Goal: Task Accomplishment & Management: Manage account settings

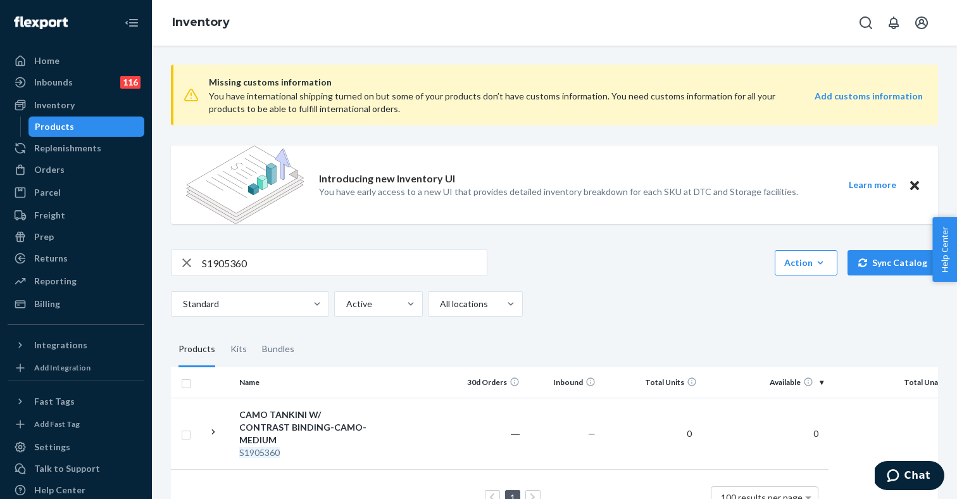
scroll to position [28, 0]
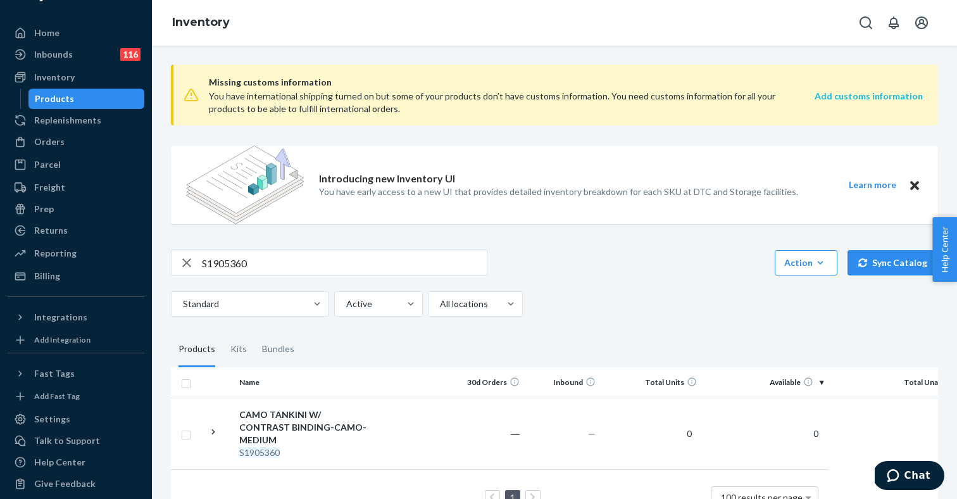
click at [875, 98] on strong "Add customs information" at bounding box center [869, 96] width 108 height 11
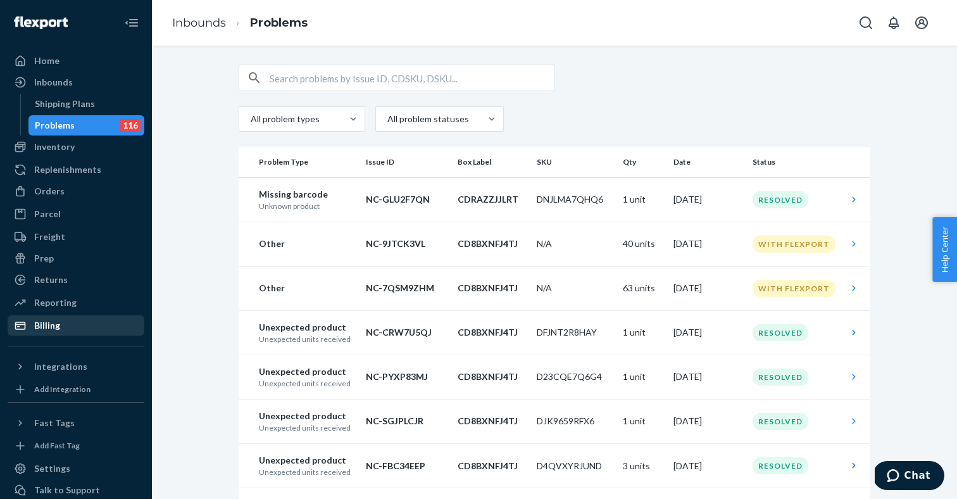
click at [58, 324] on div "Billing" at bounding box center [47, 325] width 26 height 13
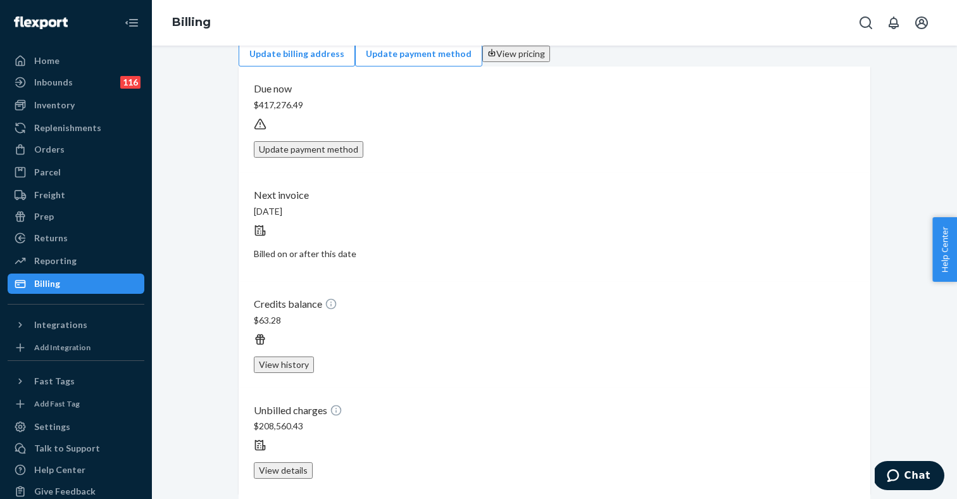
scroll to position [27, 0]
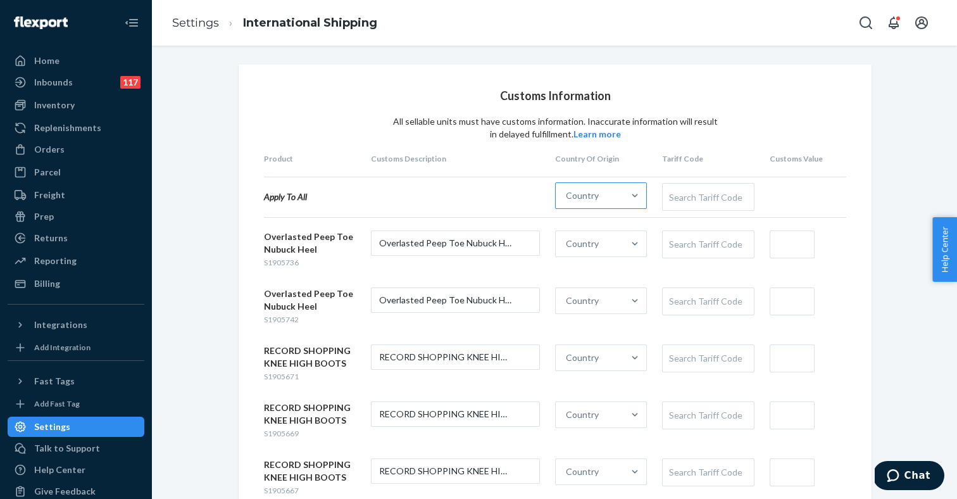
click at [605, 193] on div "Country" at bounding box center [590, 195] width 68 height 25
click at [567, 193] on input "Country" at bounding box center [566, 195] width 1 height 13
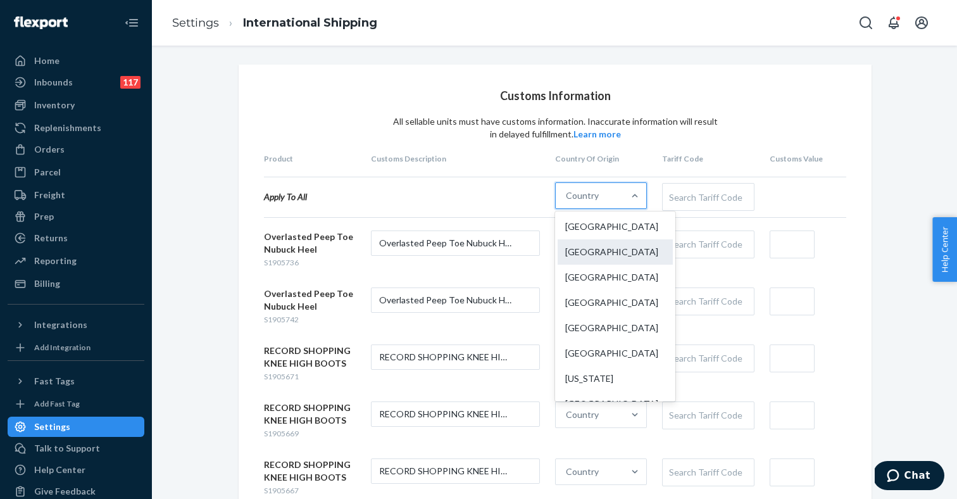
click at [593, 252] on div "[GEOGRAPHIC_DATA]" at bounding box center [615, 251] width 115 height 25
click at [567, 202] on input "option China focused, 2 of 249. 249 results available. Use Up and Down to choos…" at bounding box center [566, 195] width 1 height 13
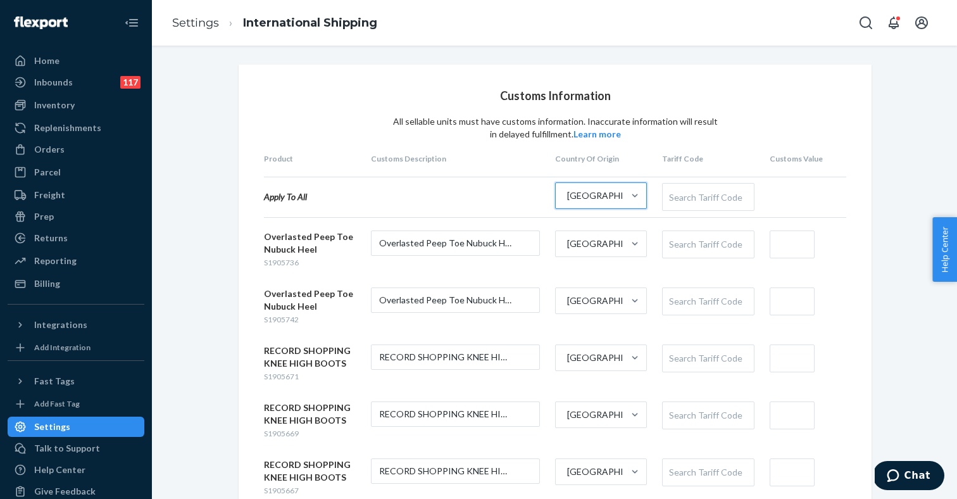
click at [686, 192] on div "Search Tariff Code" at bounding box center [708, 197] width 91 height 27
paste input "6402914050"
type input "6402914050"
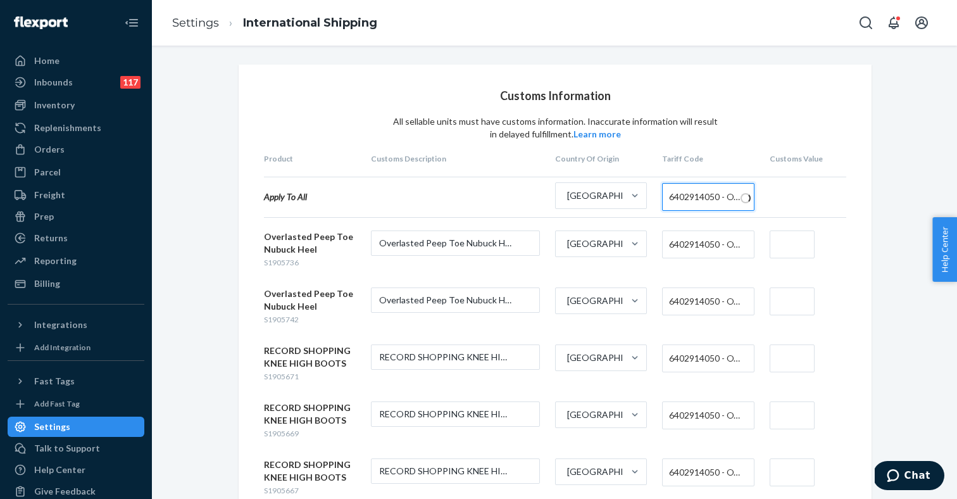
click at [791, 244] on input "text" at bounding box center [792, 244] width 45 height 28
type input "$22"
click at [781, 310] on input "text" at bounding box center [792, 301] width 45 height 28
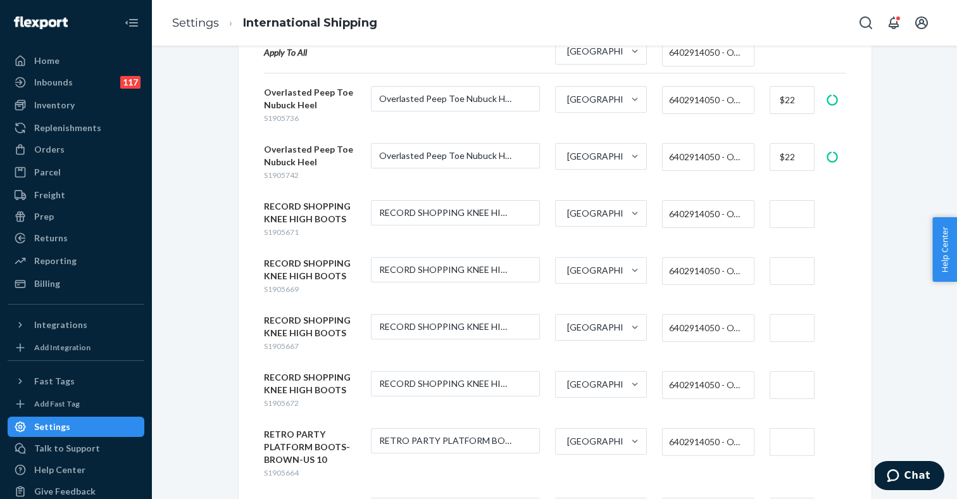
scroll to position [153, 0]
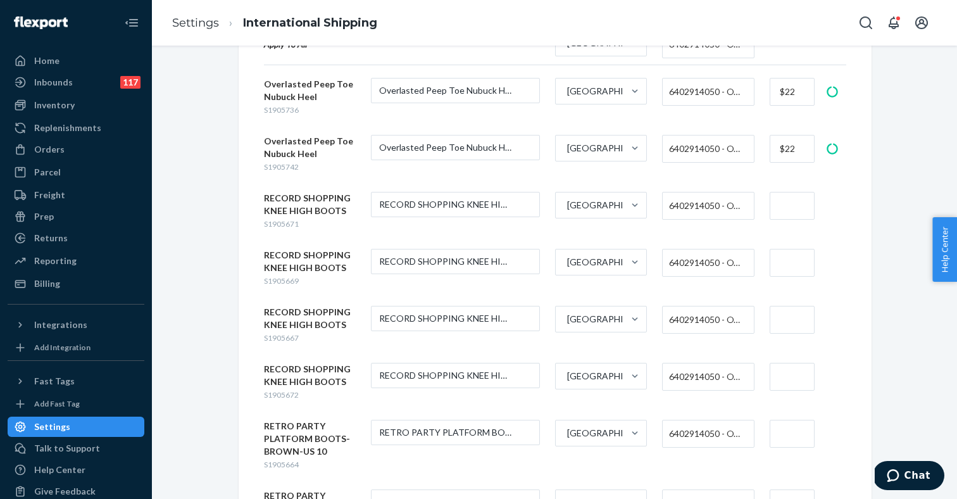
type input "$22"
click at [786, 208] on input "text" at bounding box center [792, 206] width 45 height 28
type input "$22"
click at [787, 258] on input "text" at bounding box center [792, 263] width 45 height 28
type input "$22"
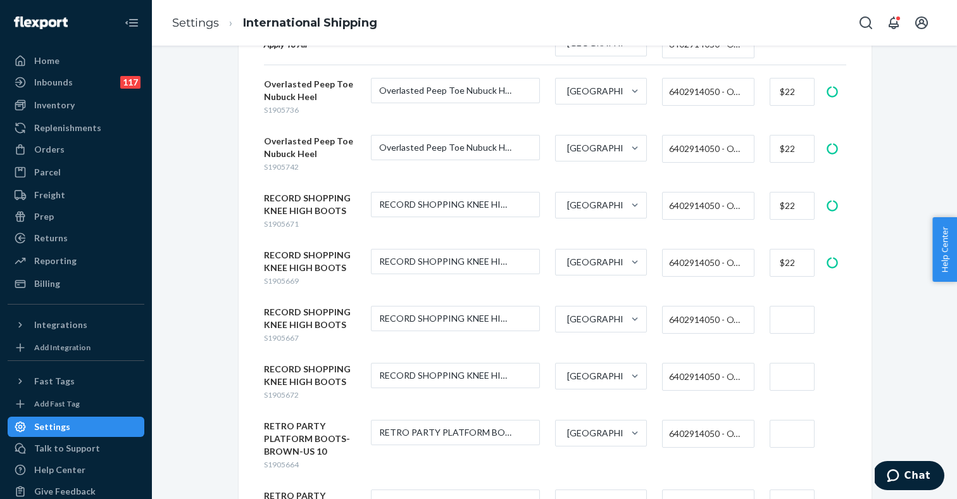
click at [788, 313] on input "text" at bounding box center [792, 320] width 45 height 28
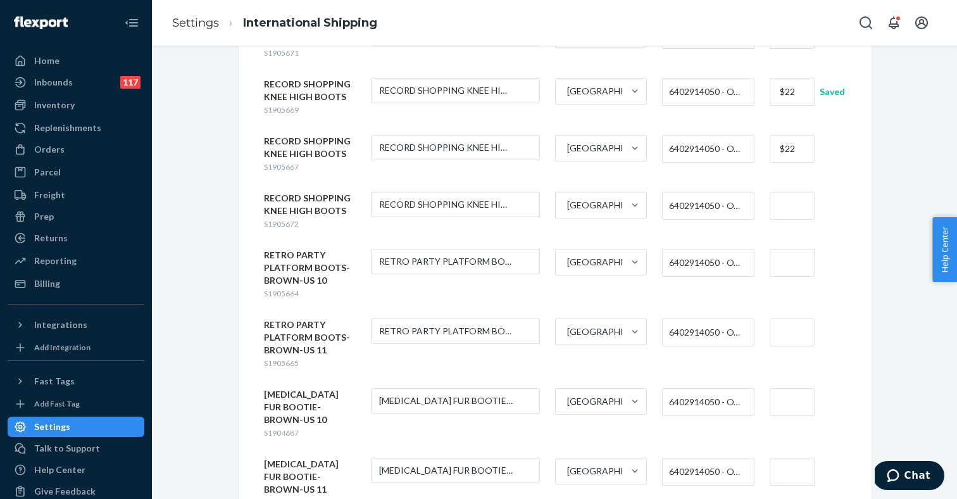
scroll to position [331, 0]
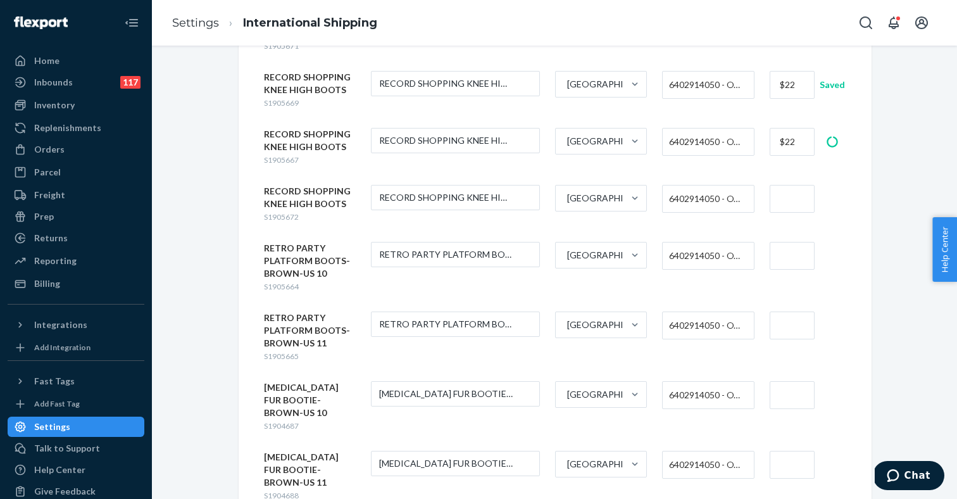
type input "$22"
click at [790, 194] on input "text" at bounding box center [792, 199] width 45 height 28
type input "$22"
click at [785, 256] on input "text" at bounding box center [792, 256] width 45 height 28
type input "$22"
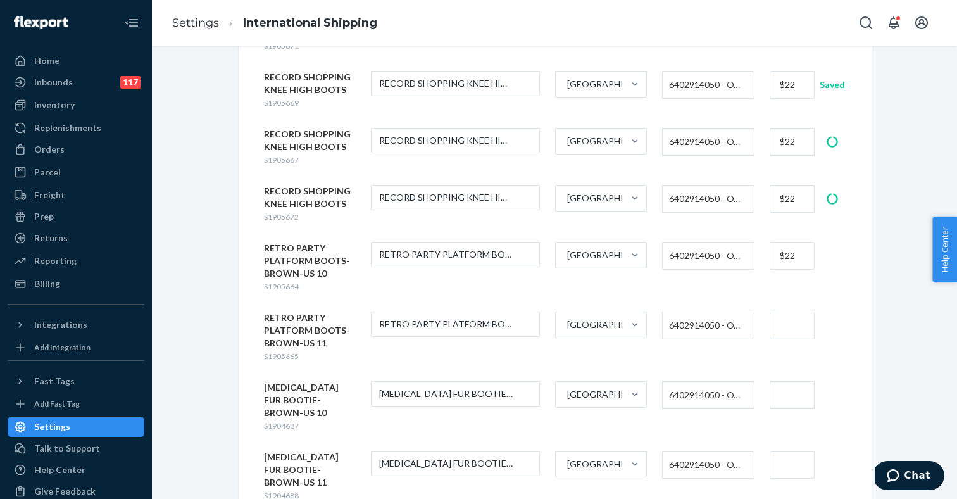
click at [776, 337] on input "text" at bounding box center [792, 326] width 45 height 28
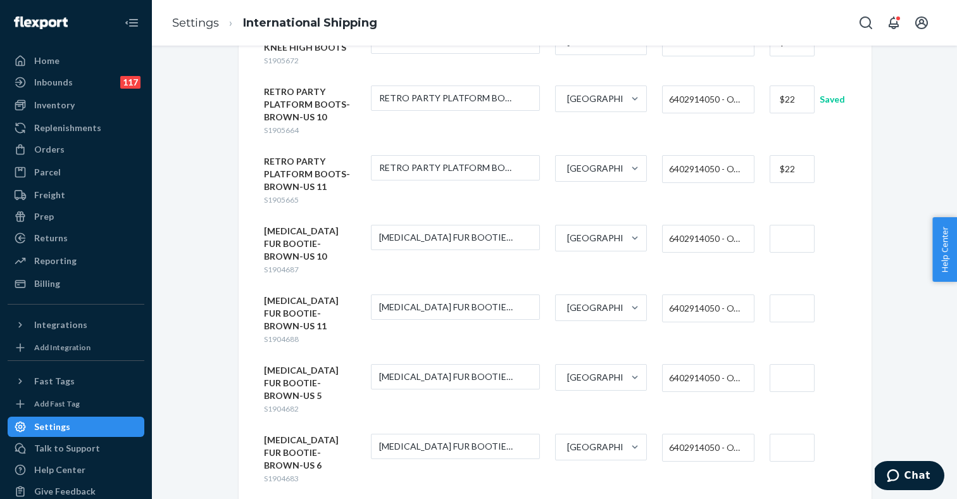
scroll to position [511, 0]
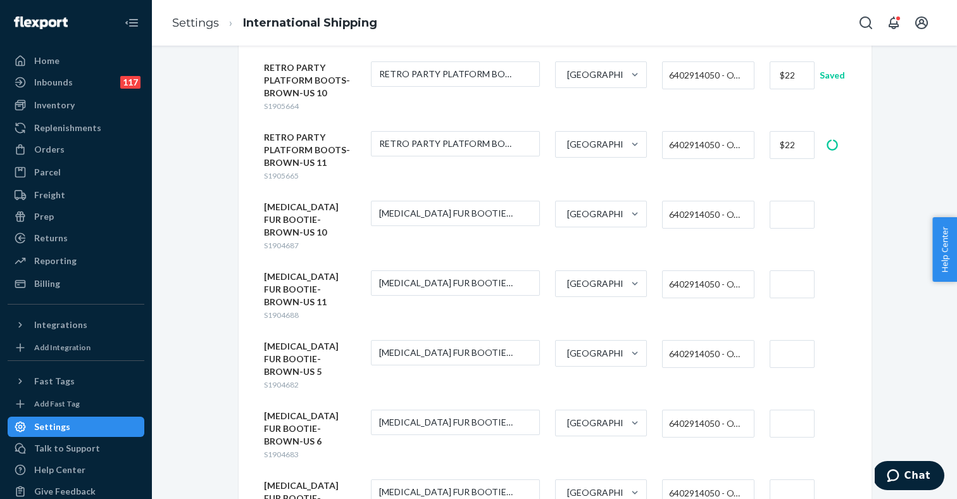
type input "$22"
click at [788, 218] on input "text" at bounding box center [792, 215] width 45 height 28
type input "$22"
click at [788, 274] on input "text" at bounding box center [792, 284] width 45 height 28
type input "$22"
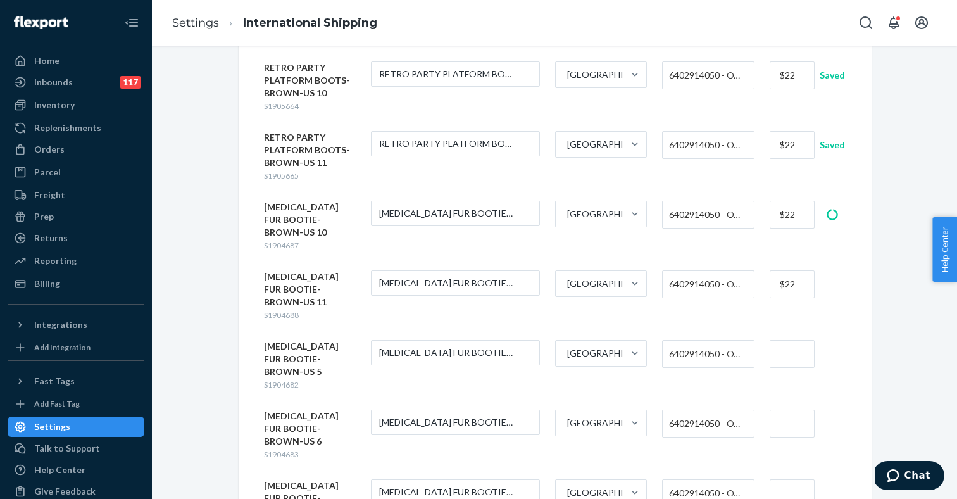
click at [788, 340] on input "text" at bounding box center [792, 354] width 45 height 28
type input "$22"
click at [787, 410] on input "text" at bounding box center [792, 424] width 45 height 28
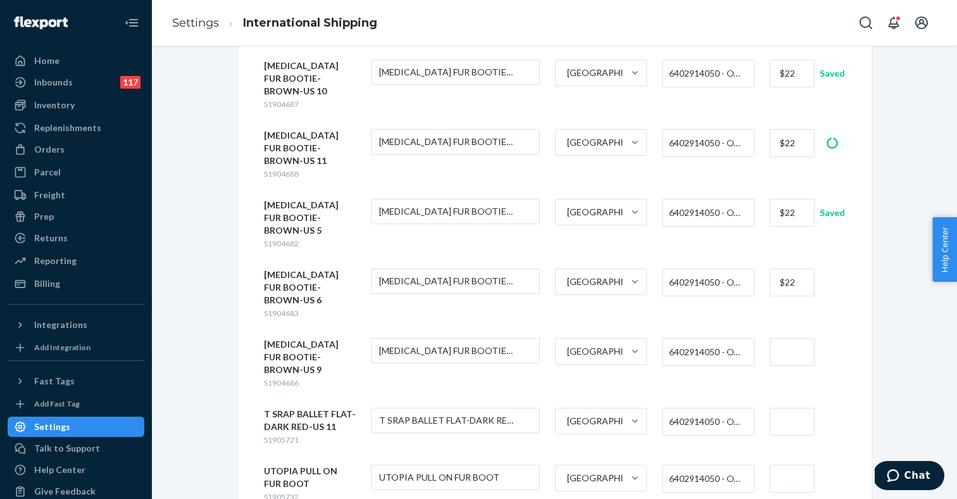
scroll to position [656, 0]
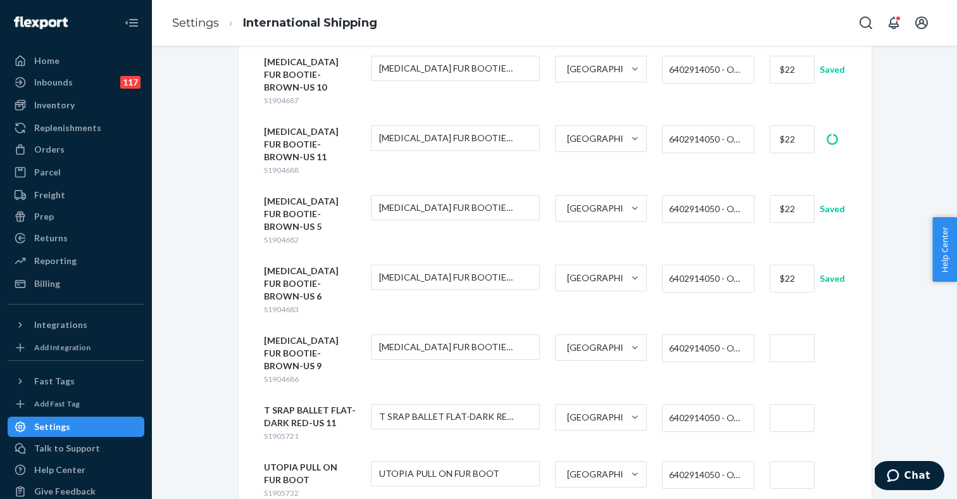
type input "$22"
click at [790, 334] on input "text" at bounding box center [792, 348] width 45 height 28
type input "$22"
click at [789, 404] on input "text" at bounding box center [792, 418] width 45 height 28
type input "$22"
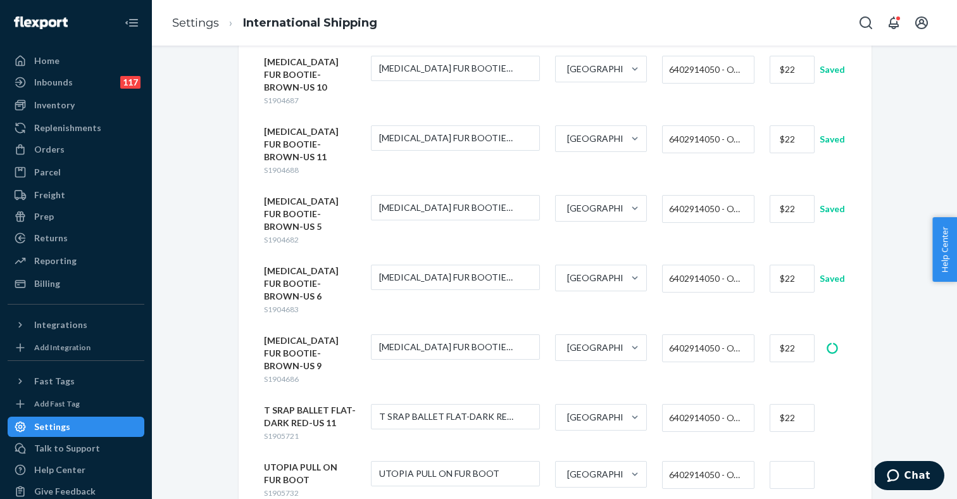
click at [788, 461] on input "text" at bounding box center [792, 475] width 45 height 28
type input "$22"
click at [56, 262] on div "Reporting" at bounding box center [55, 261] width 42 height 13
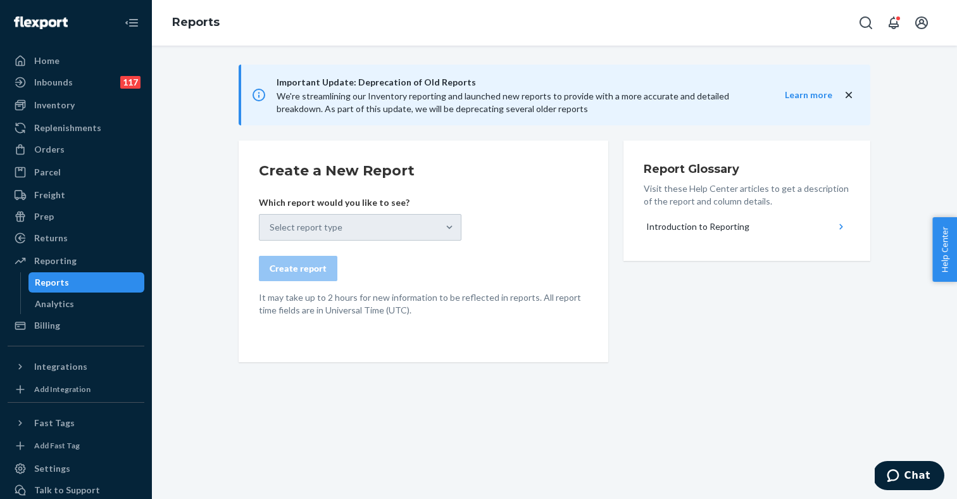
click at [541, 224] on form "Create a New Report Which report would you like to see? Select report type Crea…" at bounding box center [423, 239] width 329 height 156
click at [472, 156] on div "Create a New Report Which report would you like to see? Select report type Crea…" at bounding box center [424, 252] width 370 height 222
click at [506, 184] on form "Create a New Report Which report would you like to see? Select report type Crea…" at bounding box center [423, 239] width 329 height 156
click at [69, 263] on div "Reporting" at bounding box center [55, 261] width 42 height 13
click at [72, 263] on div "Reporting" at bounding box center [55, 261] width 42 height 13
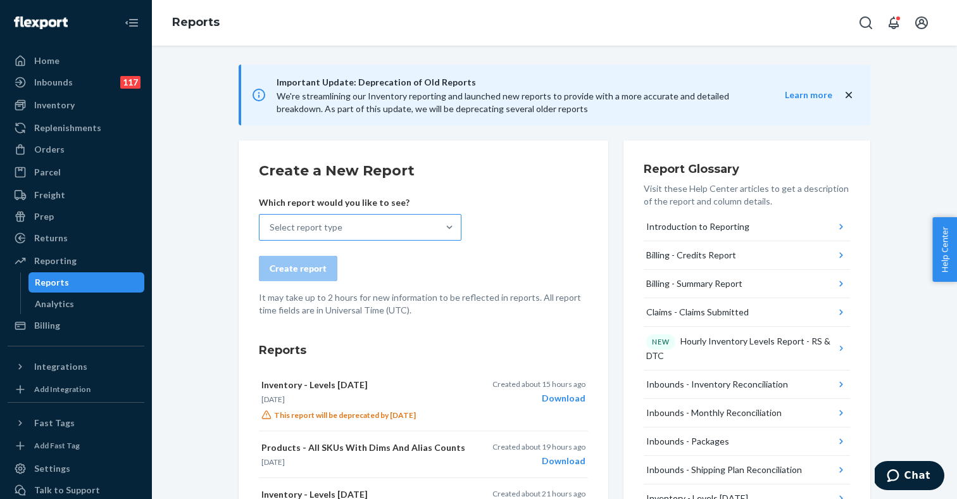
click at [418, 227] on div "Select report type" at bounding box center [349, 227] width 179 height 25
click at [271, 227] on input "Select report type" at bounding box center [270, 227] width 1 height 13
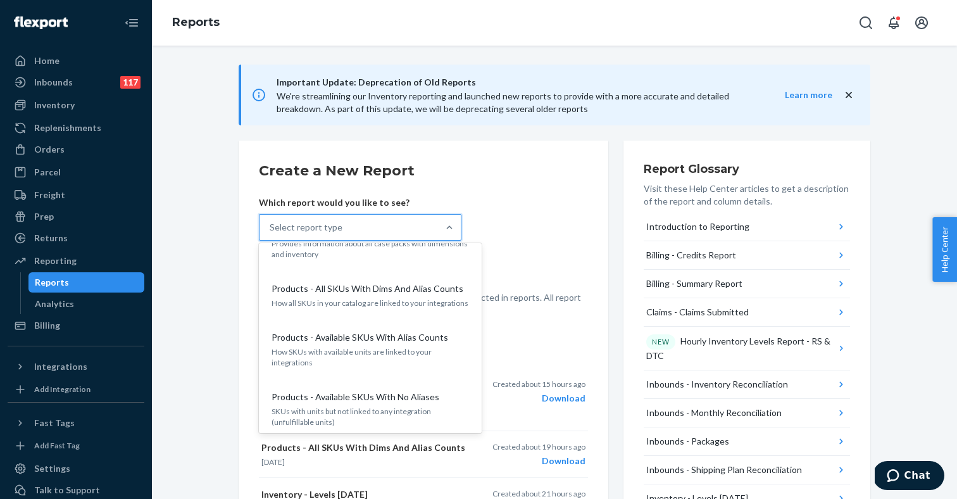
scroll to position [1259, 0]
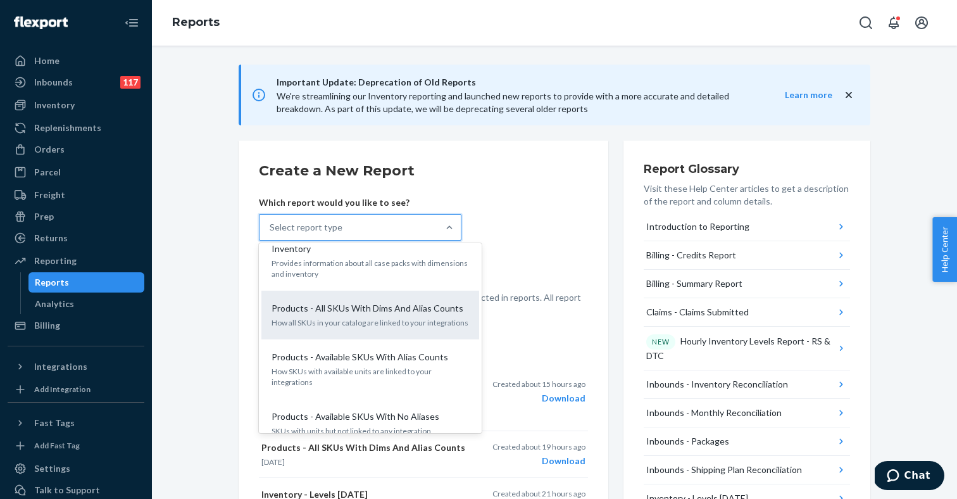
click at [369, 317] on p "How all SKUs in your catalog are linked to your integrations" at bounding box center [371, 322] width 198 height 11
click at [271, 234] on input "option Products - All SKUs With Dims And Alias Counts focused, 23 of 30. 30 res…" at bounding box center [270, 227] width 1 height 13
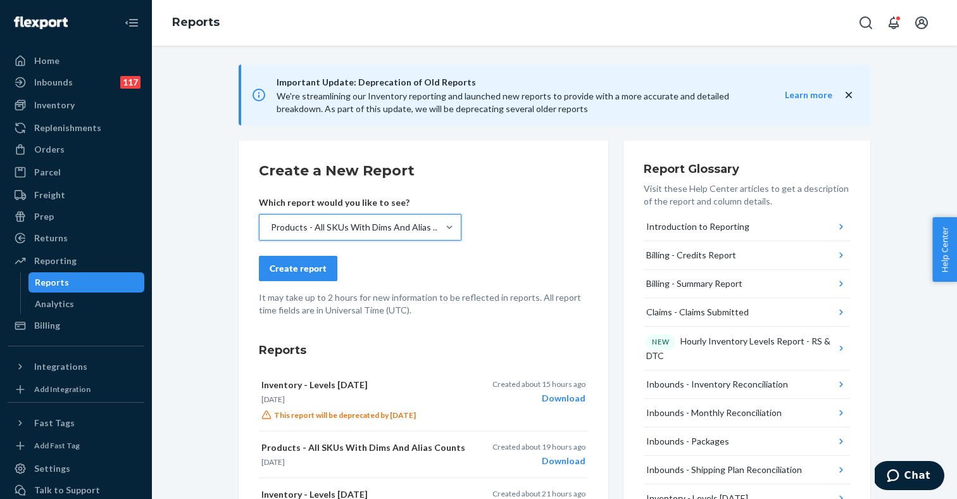
click at [302, 272] on div "Create report" at bounding box center [298, 268] width 57 height 13
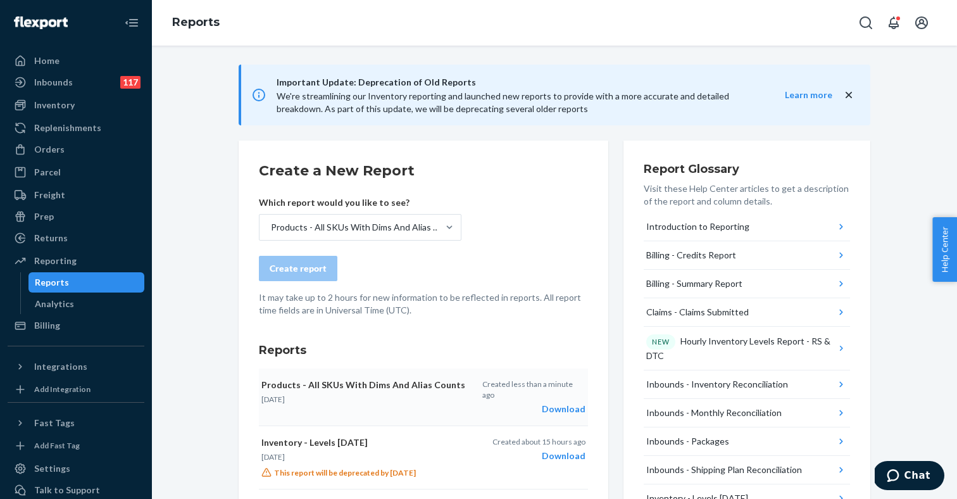
click at [557, 403] on div "Download" at bounding box center [533, 409] width 103 height 13
click at [51, 325] on div "Billing" at bounding box center [47, 325] width 26 height 13
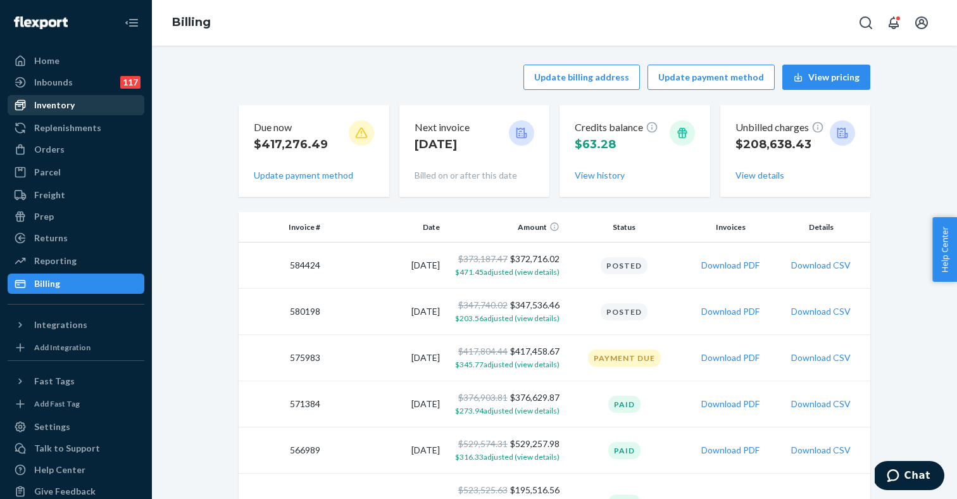
click at [82, 104] on div "Inventory" at bounding box center [76, 105] width 134 height 18
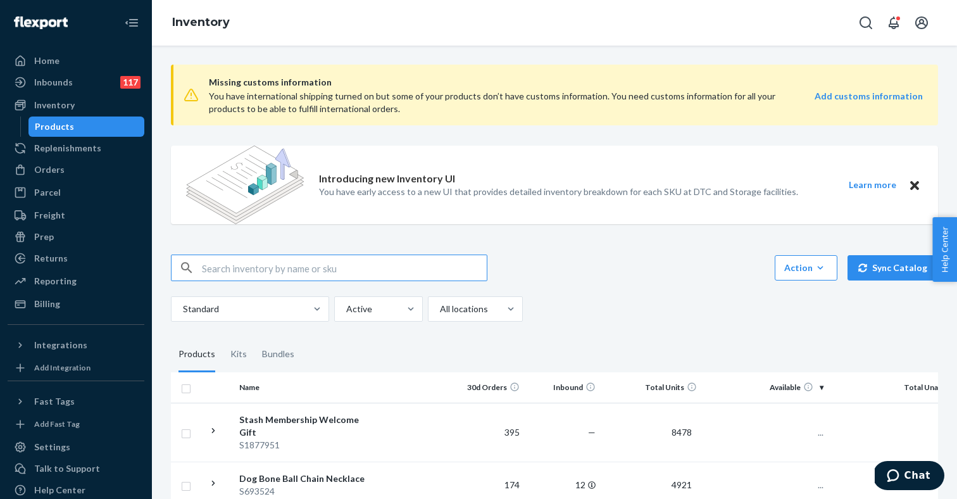
click at [253, 267] on input "text" at bounding box center [344, 267] width 285 height 25
type input "ASTRO ARCTIC FAUX FUR COAT - GRAY/WHITE-BLK/WHT"
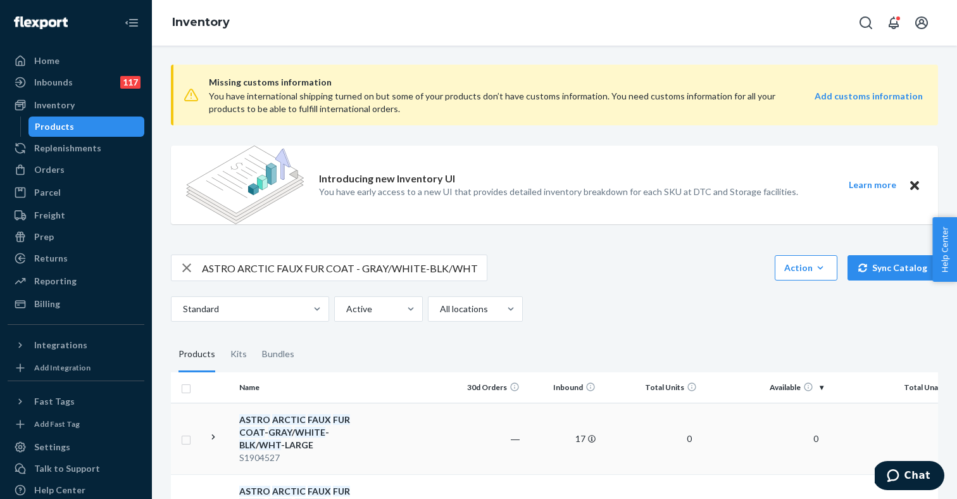
click at [256, 439] on em "BLK" at bounding box center [247, 444] width 16 height 11
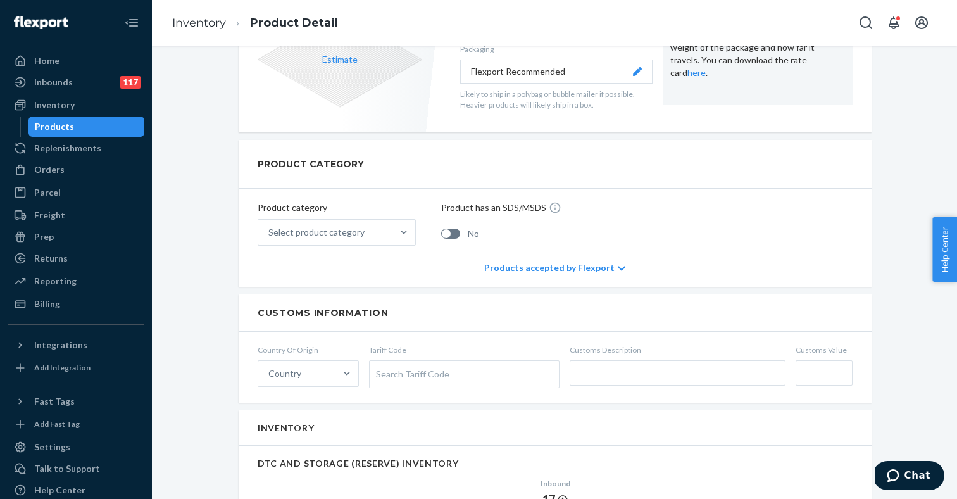
scroll to position [474, 0]
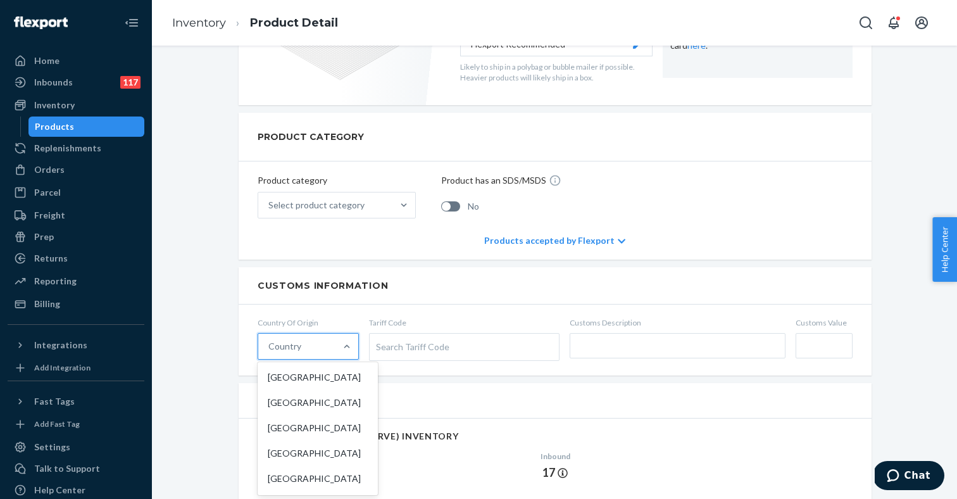
click at [324, 355] on div "Country" at bounding box center [296, 346] width 77 height 25
click at [270, 353] on input "option [GEOGRAPHIC_DATA] focused, 1 of 249. 249 results available. Use Up and D…" at bounding box center [268, 346] width 1 height 13
click at [299, 394] on div "[GEOGRAPHIC_DATA]" at bounding box center [317, 402] width 115 height 25
click at [270, 353] on input "option China focused, 2 of 249. 249 results available. Use Up and Down to choos…" at bounding box center [268, 346] width 1 height 13
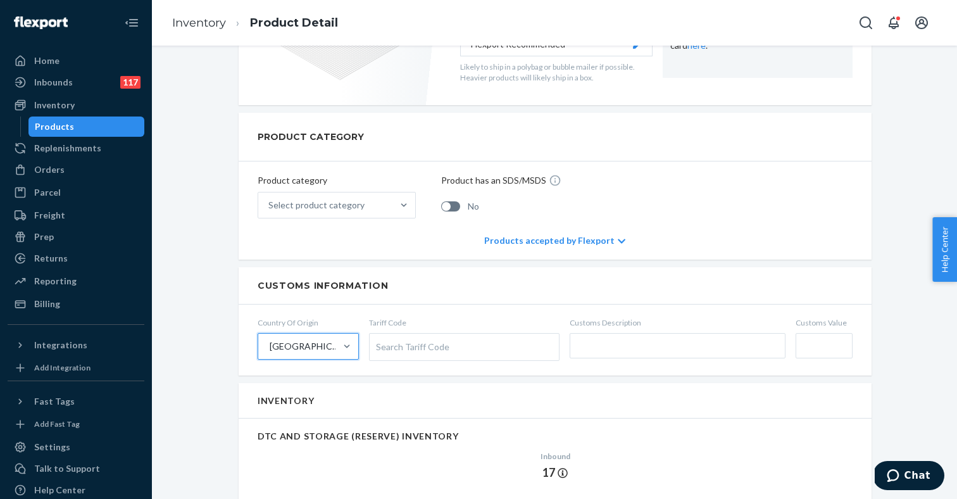
click at [428, 339] on div "Search Tariff Code" at bounding box center [464, 347] width 189 height 27
click at [379, 339] on input "Tariff Code Search Tariff Code" at bounding box center [377, 346] width 3 height 23
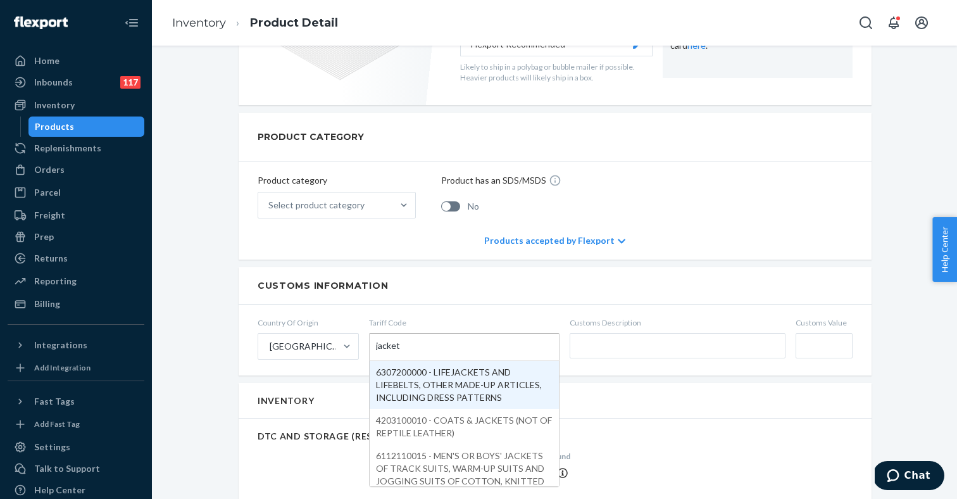
type input "jackets"
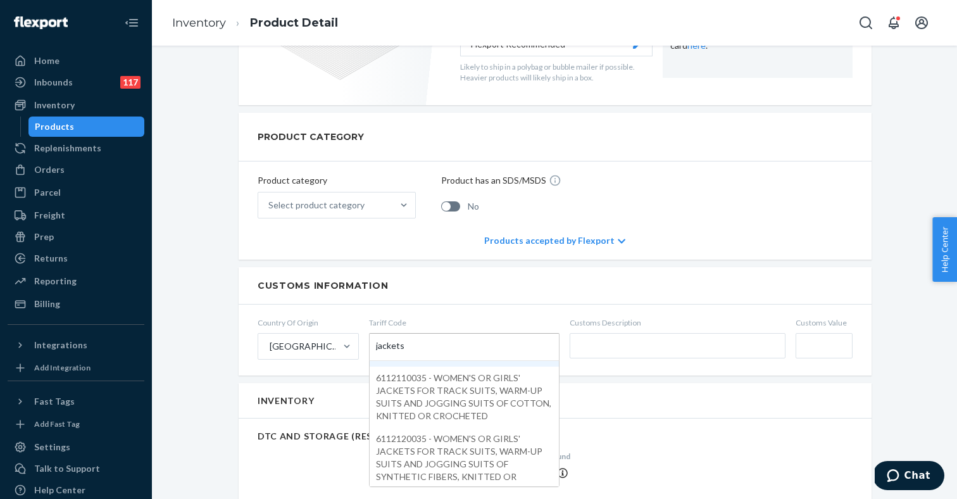
scroll to position [201, 0]
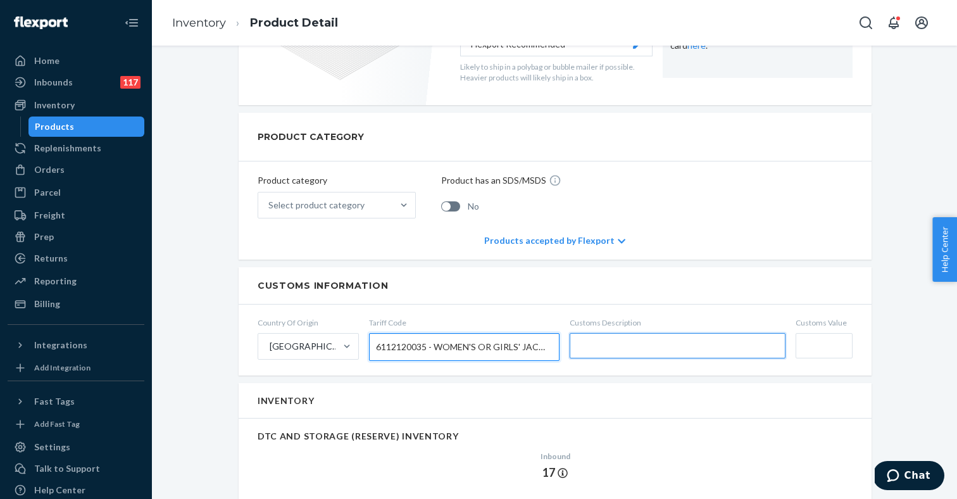
click at [617, 350] on input "text" at bounding box center [678, 345] width 216 height 25
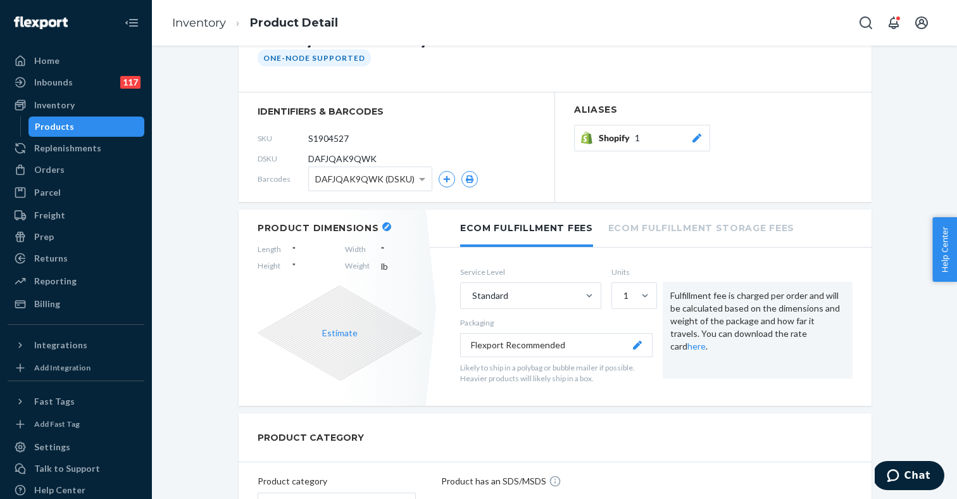
scroll to position [109, 0]
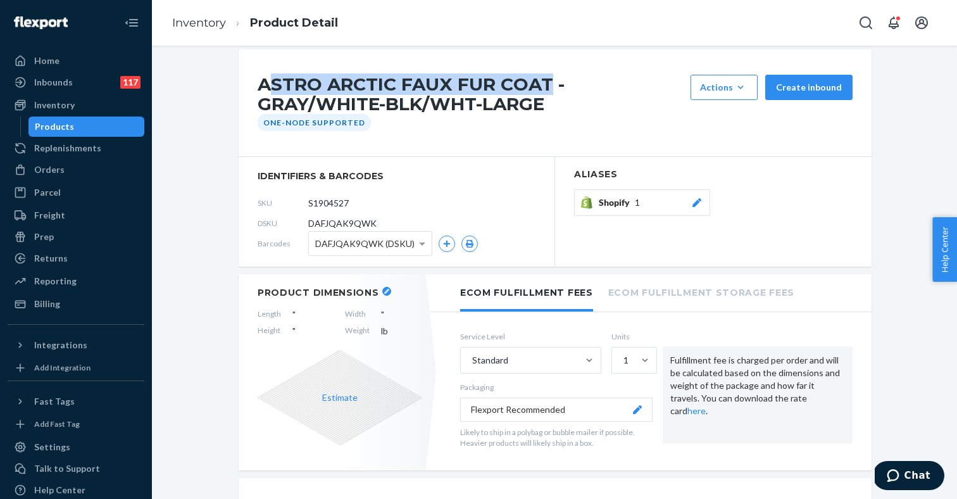
drag, startPoint x: 265, startPoint y: 82, endPoint x: 546, endPoint y: 91, distance: 281.3
click at [546, 91] on h1 "ASTRO ARCTIC FAUX FUR COAT - GRAY/WHITE-BLK/WHT-LARGE" at bounding box center [471, 94] width 427 height 39
copy h1 "STRO ARCTIC FAUX FUR COAT"
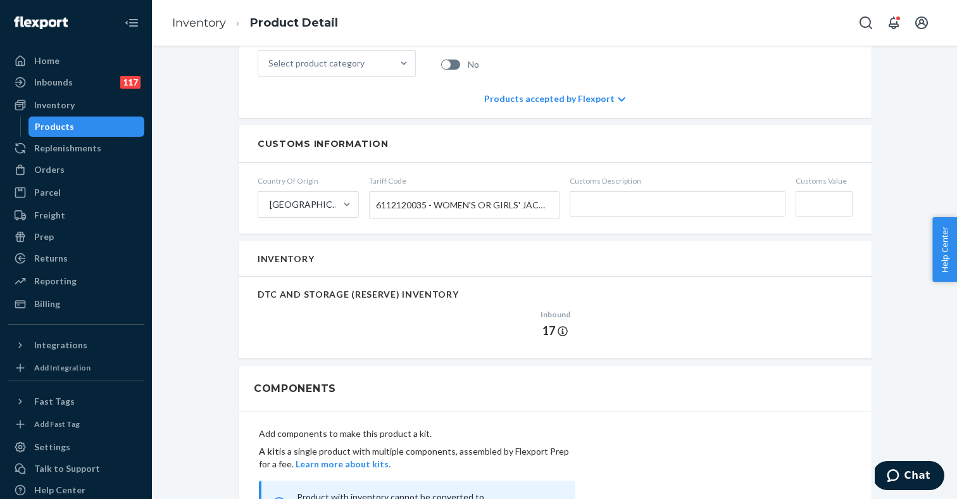
scroll to position [634, 0]
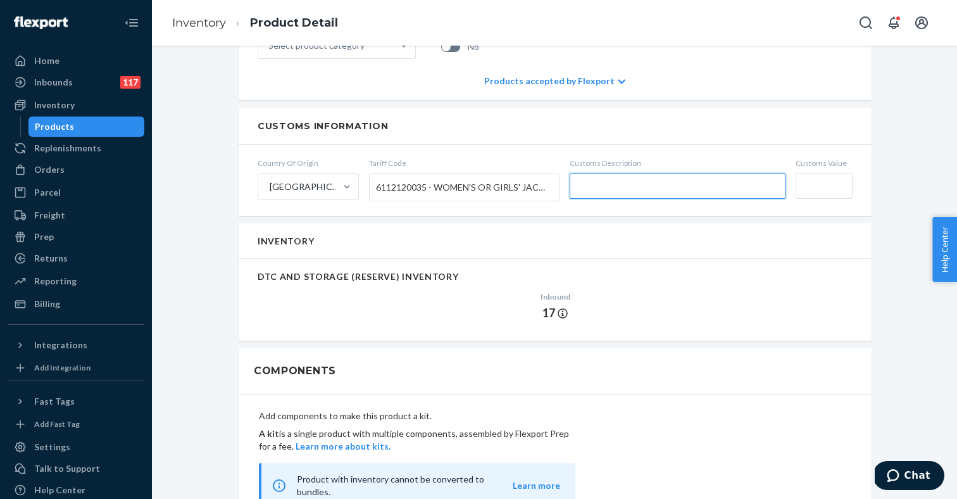
click at [602, 189] on input "text" at bounding box center [678, 185] width 216 height 25
paste input "STRO ARCTIC FAUX FUR COAT"
type input "STRO ARCTIC FAUX FUR COAT"
click at [829, 182] on input "Customs Value" at bounding box center [824, 185] width 57 height 25
type input "$22"
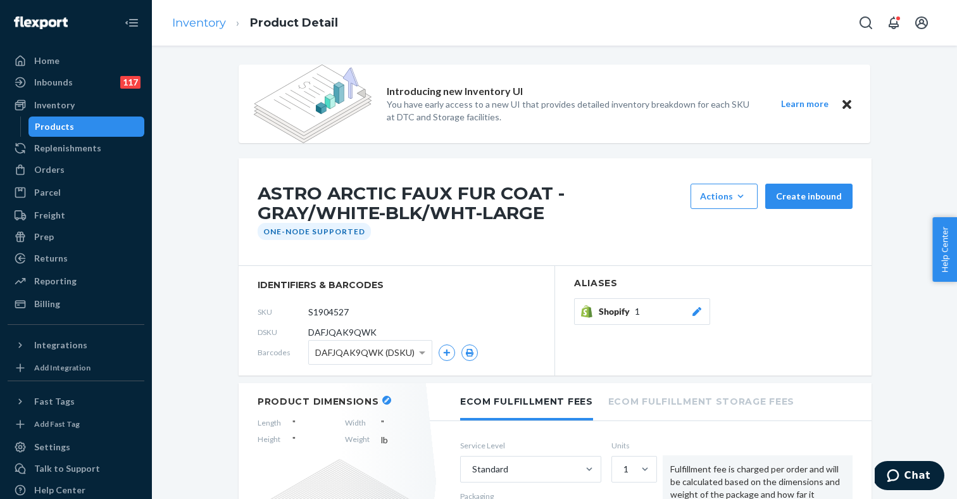
scroll to position [0, 0]
click at [211, 24] on link "Inventory" at bounding box center [199, 23] width 54 height 14
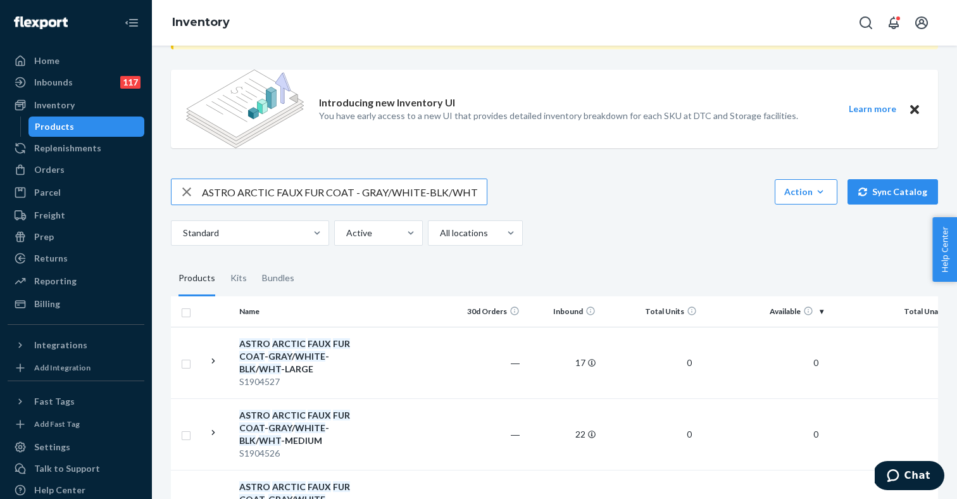
scroll to position [246, 0]
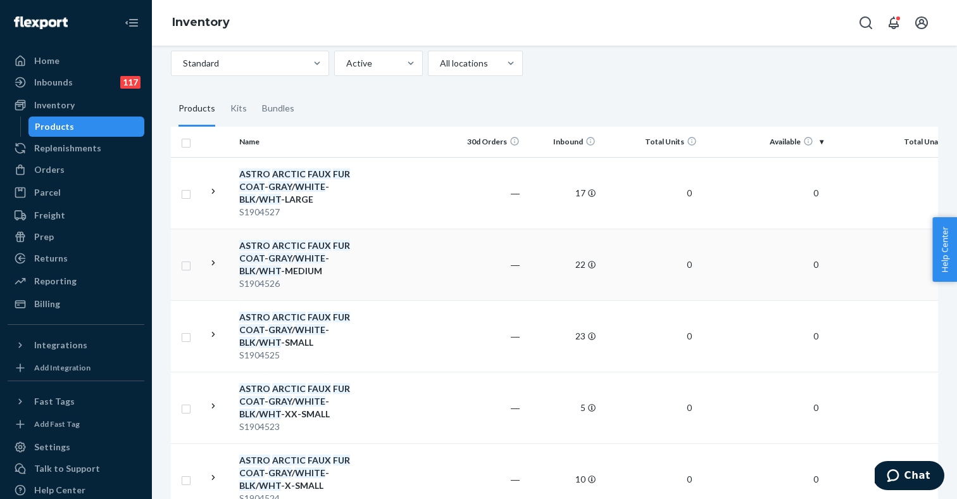
click at [256, 265] on em "BLK" at bounding box center [247, 270] width 16 height 11
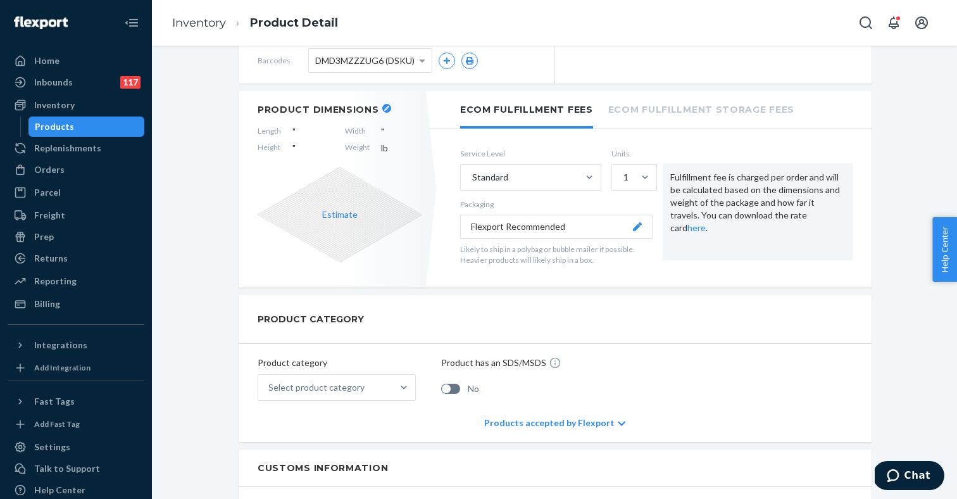
scroll to position [420, 0]
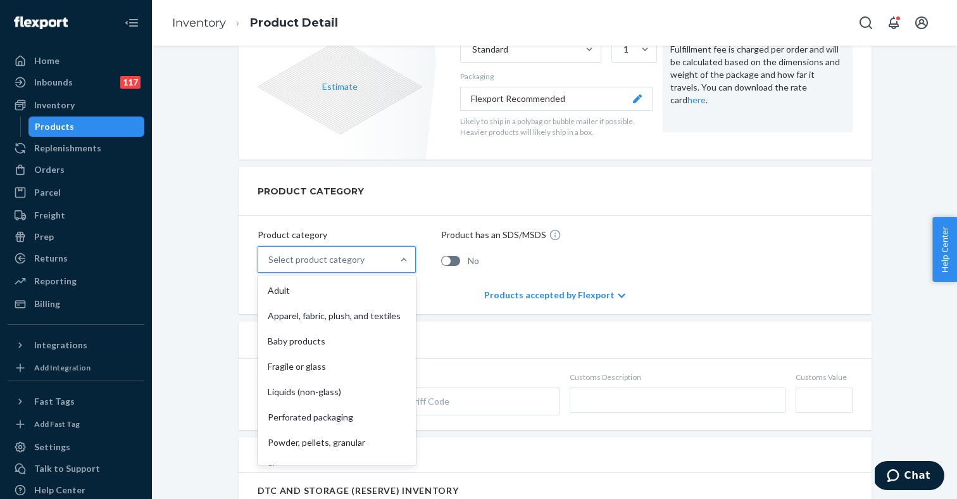
click at [369, 262] on div "Select product category" at bounding box center [325, 259] width 134 height 25
click at [270, 262] on input "option Adult focused, 1 of 10. 10 results available. Use Up and Down to choose …" at bounding box center [268, 259] width 1 height 13
click at [331, 312] on div "Apparel, fabric, plush, and textiles" at bounding box center [336, 315] width 153 height 25
click at [270, 266] on input "option Apparel, fabric, plush, and textiles focused, 2 of 10. 10 results availa…" at bounding box center [268, 259] width 1 height 13
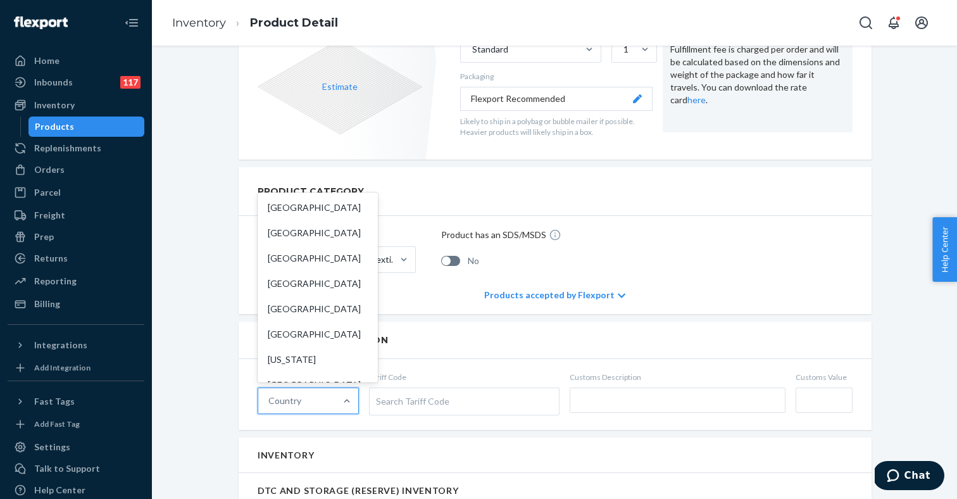
click at [322, 400] on div "Country" at bounding box center [296, 400] width 77 height 25
click at [270, 400] on input "option [GEOGRAPHIC_DATA] focused, 1 of 249. 249 results available. Use Up and D…" at bounding box center [268, 400] width 1 height 13
click at [301, 230] on div "[GEOGRAPHIC_DATA]" at bounding box center [317, 232] width 115 height 25
click at [270, 394] on input "option China focused, 2 of 249. 249 results available. Use Up and Down to choos…" at bounding box center [268, 400] width 1 height 13
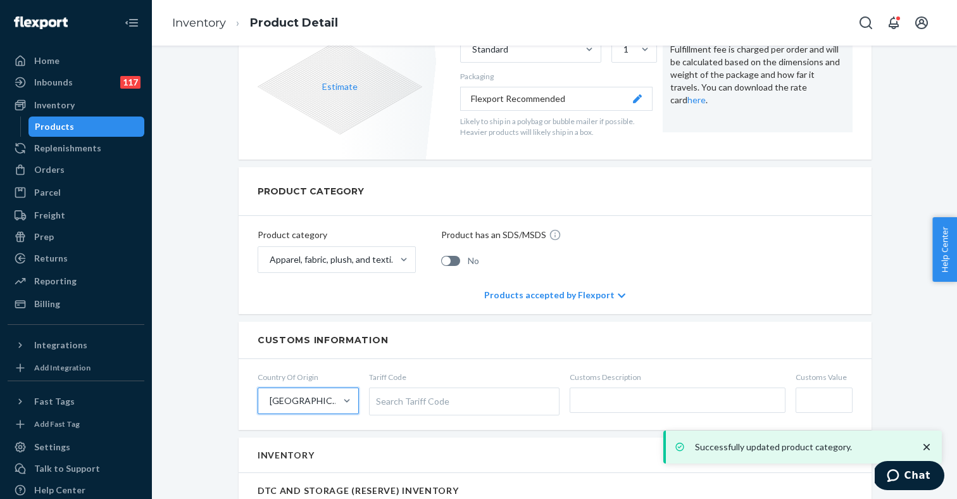
click at [417, 400] on div "Search Tariff Code" at bounding box center [464, 401] width 189 height 27
click at [379, 400] on input "Tariff Code Search Tariff Code" at bounding box center [377, 400] width 3 height 23
type input "jackets"
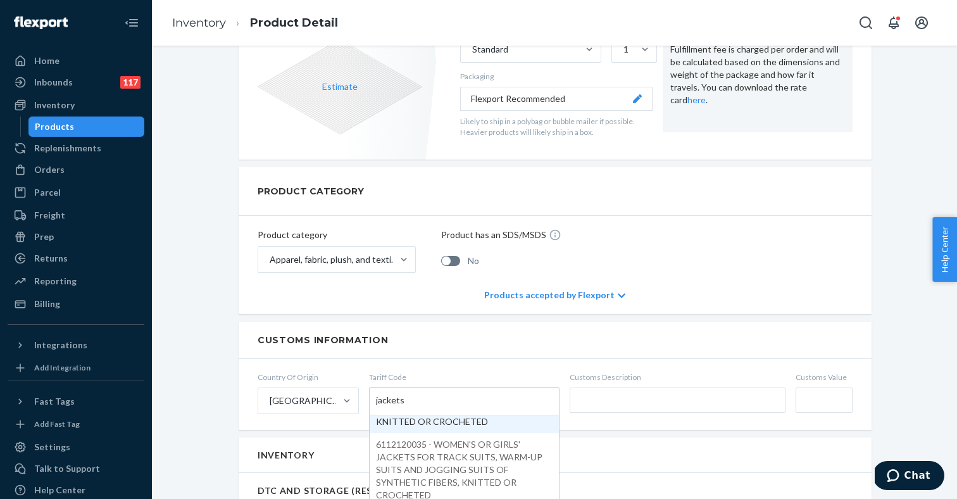
scroll to position [260, 0]
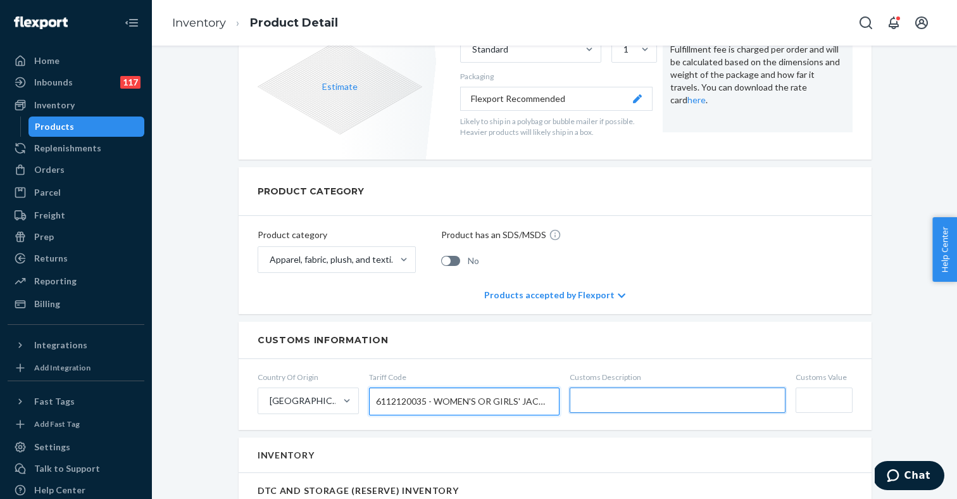
click at [611, 401] on input "text" at bounding box center [678, 400] width 216 height 25
paste input "STRO ARCTIC FAUX FUR COAT"
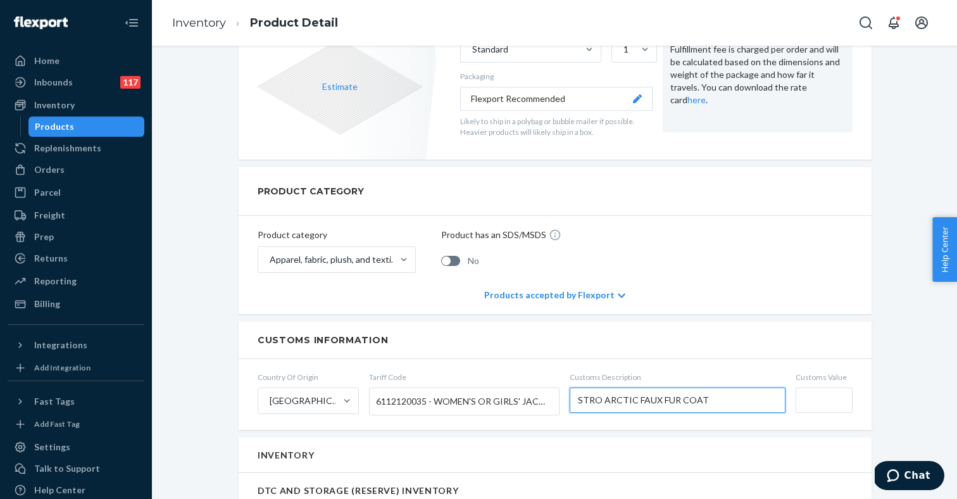
type input "STRO ARCTIC FAUX FUR COAT"
click at [821, 405] on input "Customs Value" at bounding box center [824, 400] width 57 height 25
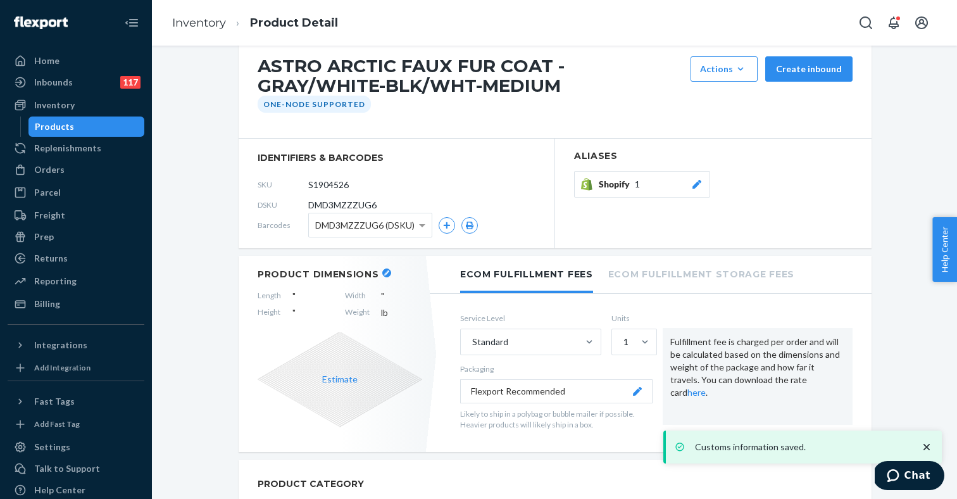
scroll to position [468, 0]
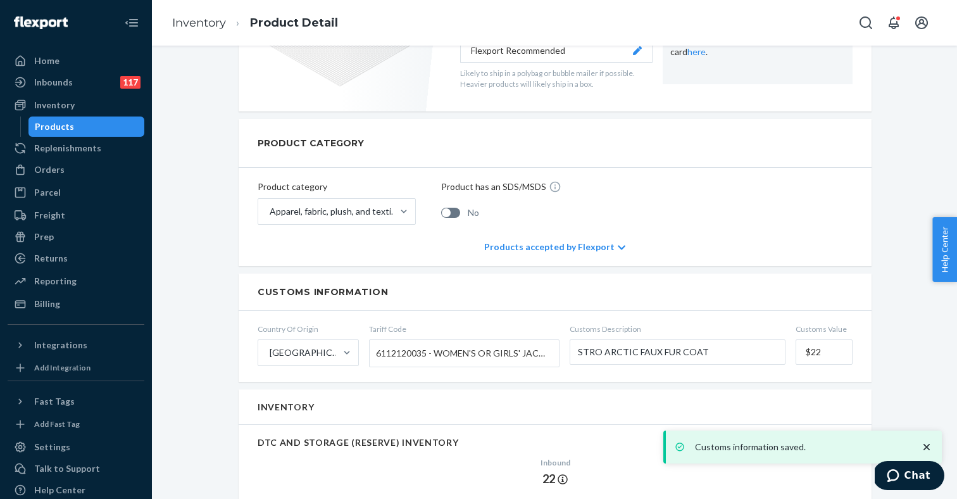
type input "$22"
click at [578, 353] on input "STRO ARCTIC FAUX FUR COAT" at bounding box center [678, 351] width 216 height 25
click at [660, 346] on input "ASTRO ARCTIC FAUX FUR COAT" at bounding box center [678, 351] width 216 height 25
drag, startPoint x: 715, startPoint y: 353, endPoint x: 560, endPoint y: 353, distance: 154.5
click at [560, 353] on form "Country Of Origin [GEOGRAPHIC_DATA] Tariff Code 6112120035 - WOMEN'S OR GIRLS' …" at bounding box center [555, 346] width 633 height 71
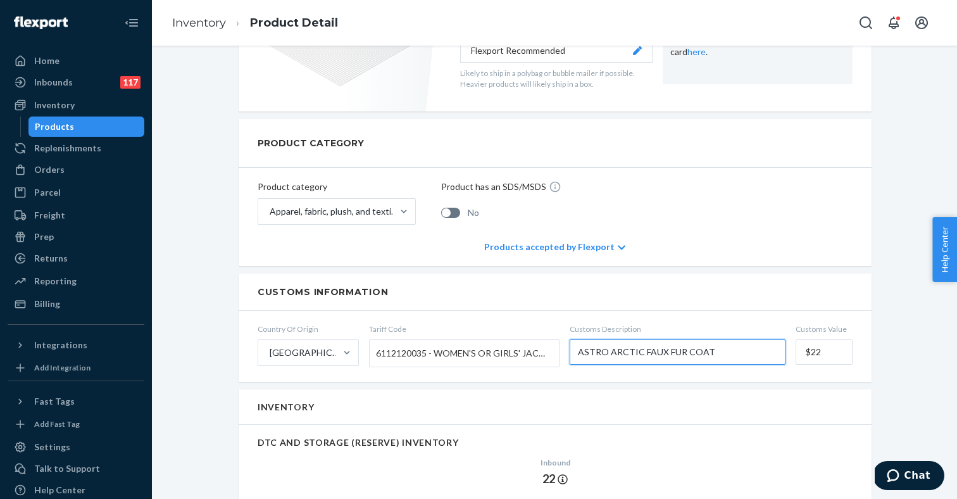
type input "ASTRO ARCTIC FAUX FUR COAT"
click at [602, 288] on h2 "Customs Information" at bounding box center [555, 291] width 595 height 11
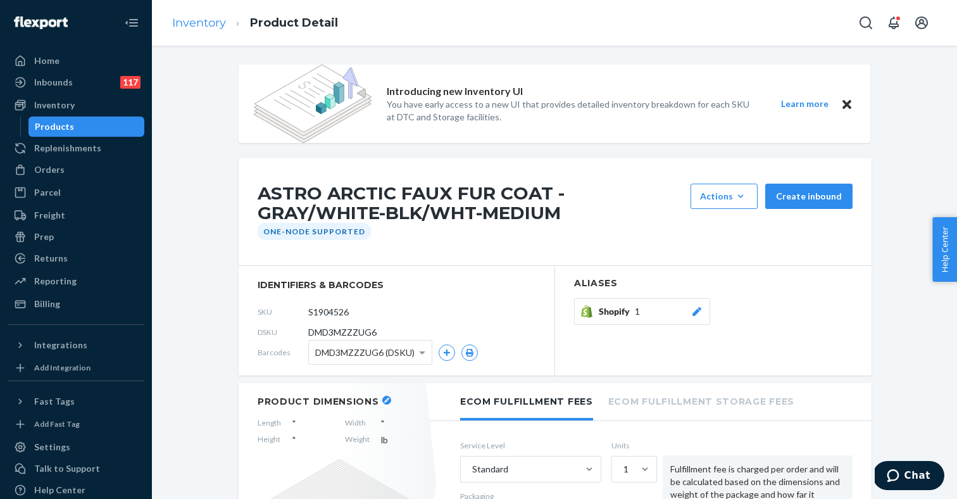
scroll to position [0, 0]
click at [210, 22] on link "Inventory" at bounding box center [199, 23] width 54 height 14
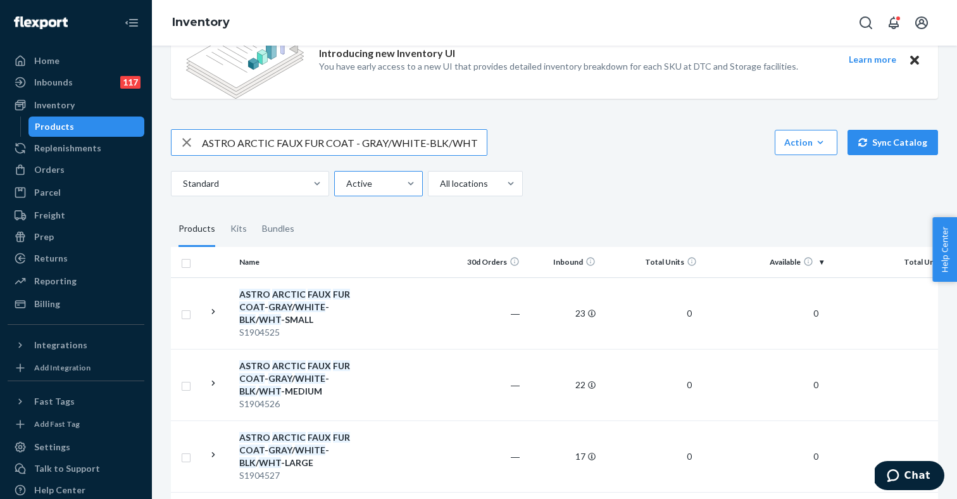
scroll to position [365, 0]
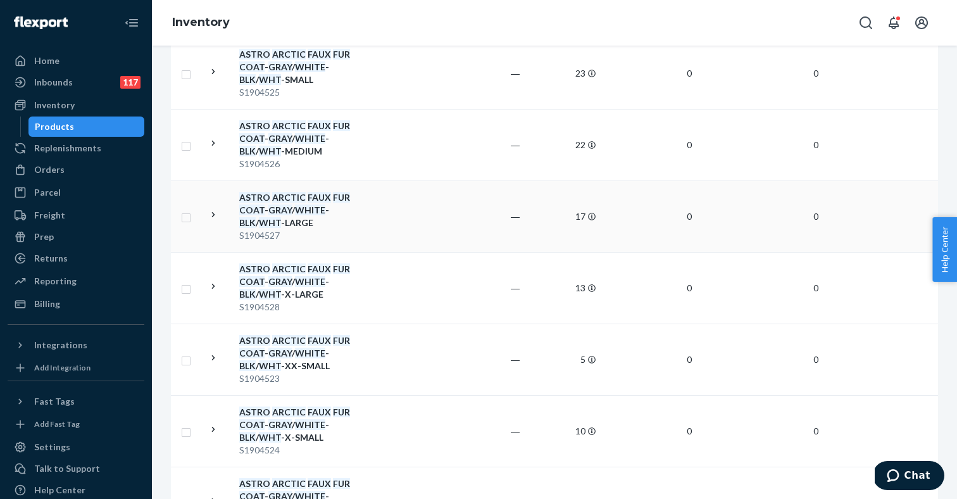
click at [281, 217] on em "WHT" at bounding box center [270, 222] width 22 height 11
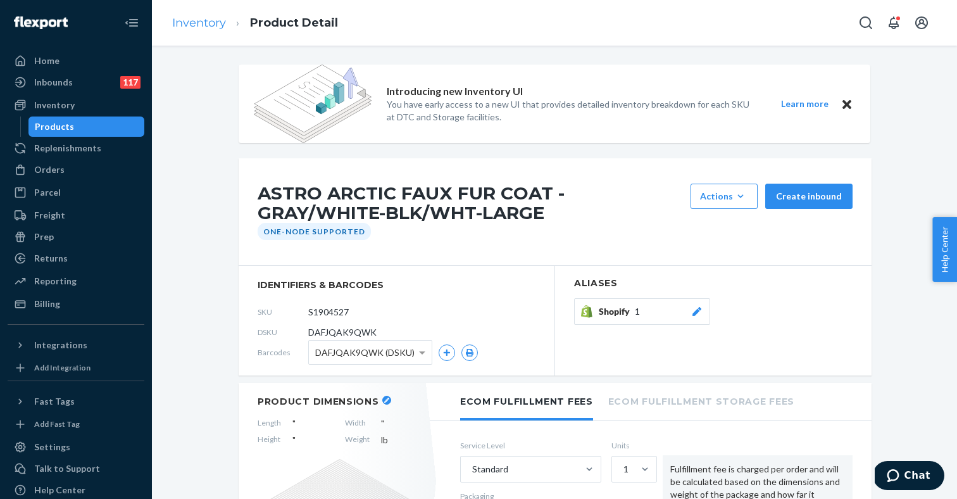
click at [213, 23] on link "Inventory" at bounding box center [199, 23] width 54 height 14
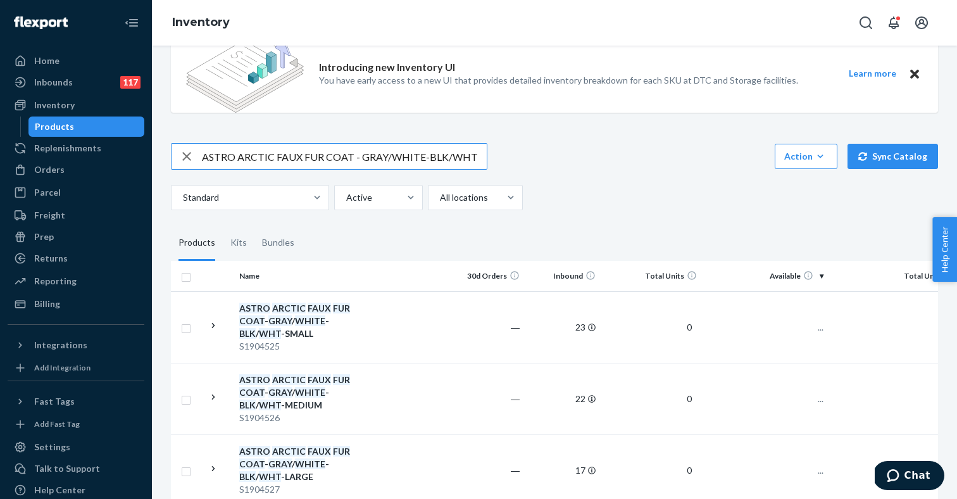
scroll to position [210, 0]
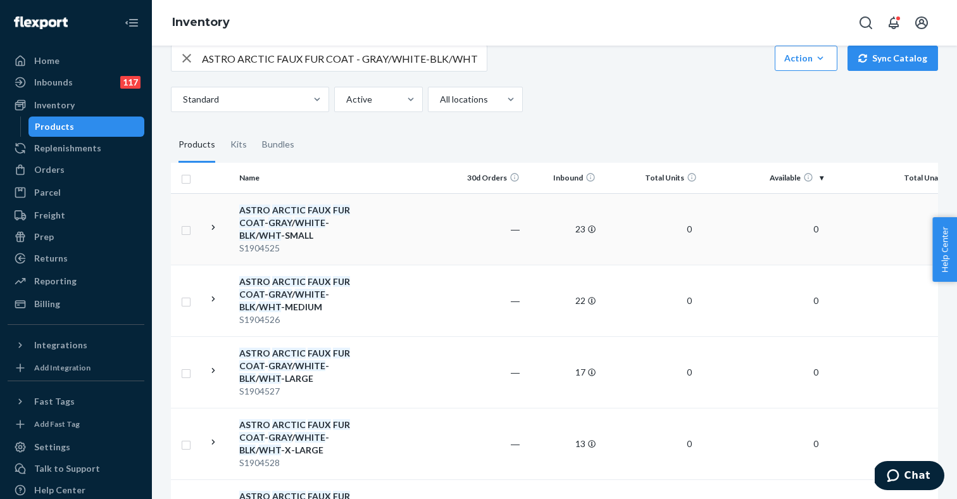
click at [323, 213] on em "FAUX" at bounding box center [319, 210] width 23 height 11
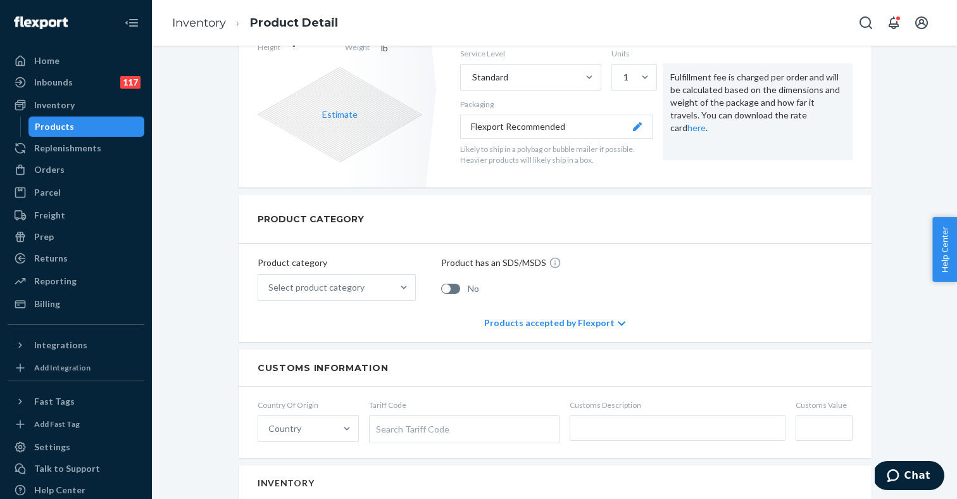
scroll to position [467, 0]
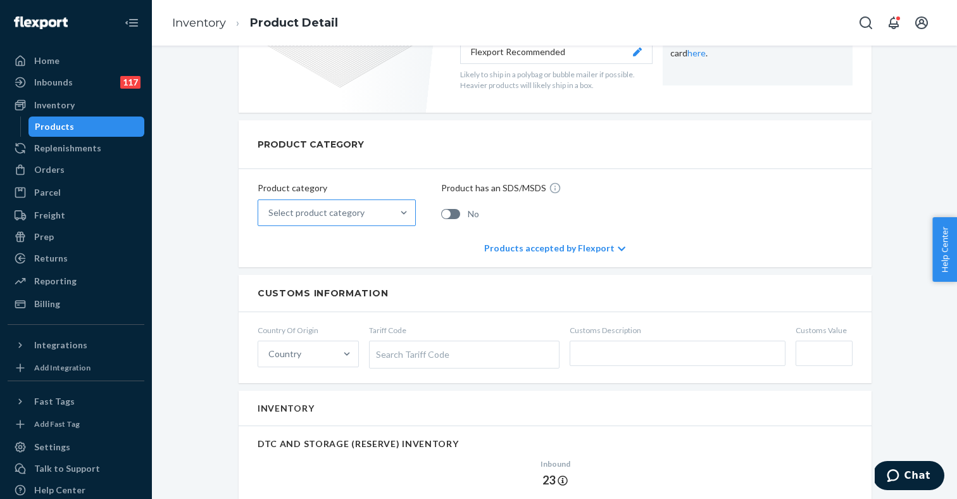
click at [385, 211] on div "Select product category" at bounding box center [325, 212] width 134 height 25
click at [270, 211] on input "Select product category" at bounding box center [268, 212] width 1 height 13
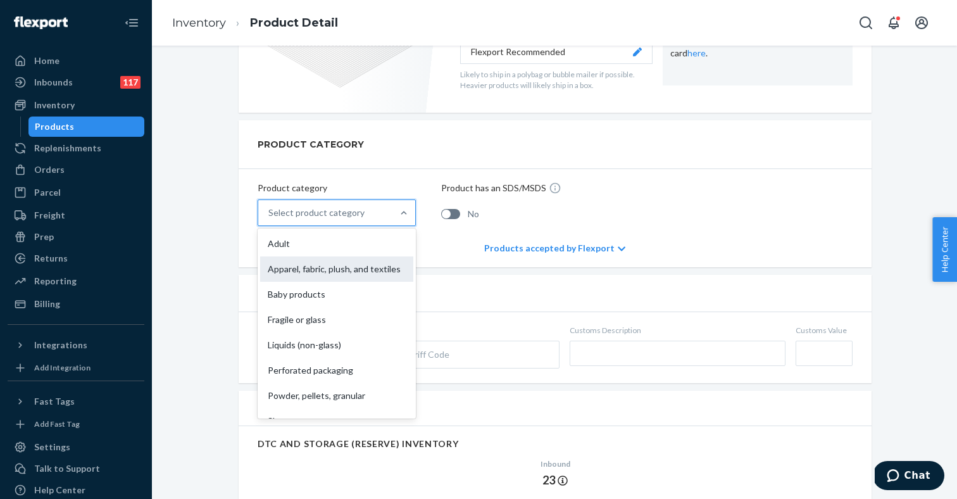
click at [346, 265] on div "Apparel, fabric, plush, and textiles" at bounding box center [336, 268] width 153 height 25
click at [270, 219] on input "option Apparel, fabric, plush, and textiles focused, 2 of 10. 10 results availa…" at bounding box center [268, 212] width 1 height 13
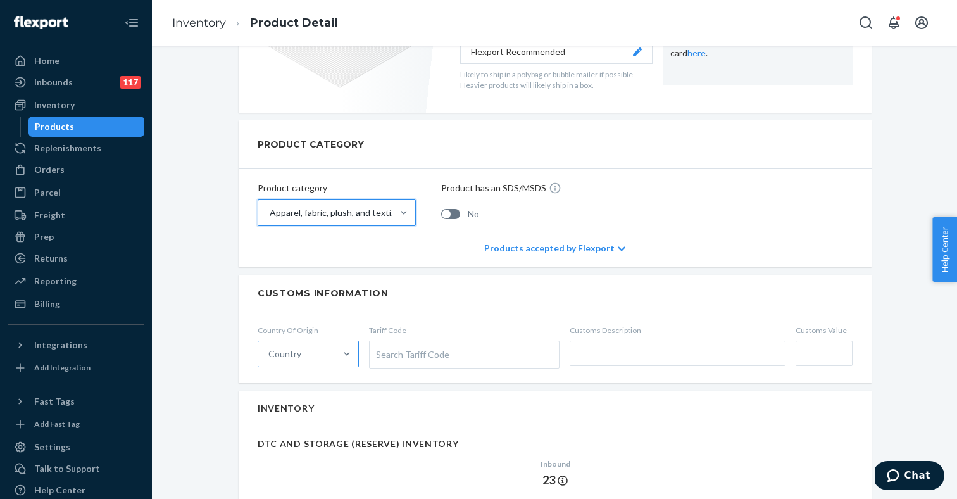
click at [318, 348] on div "Country" at bounding box center [296, 353] width 77 height 25
click at [270, 348] on input "Country" at bounding box center [268, 354] width 1 height 13
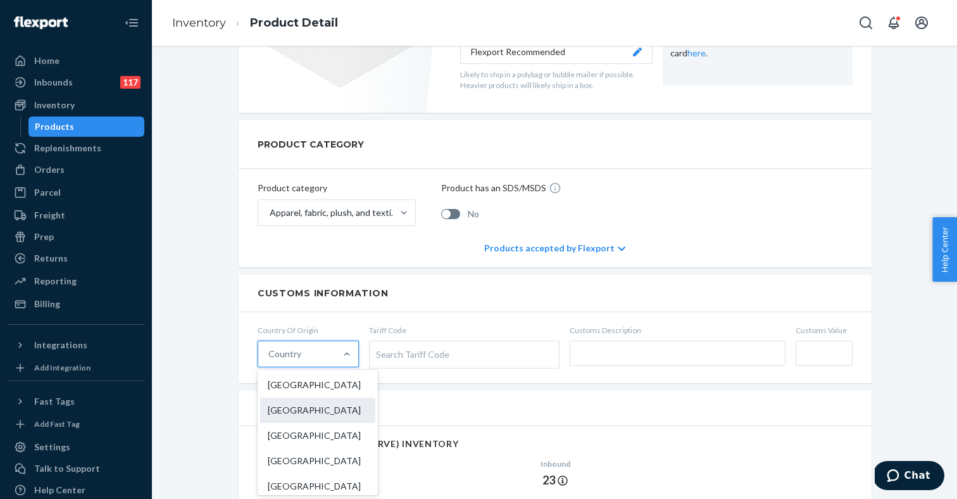
click at [298, 411] on div "[GEOGRAPHIC_DATA]" at bounding box center [317, 410] width 115 height 25
click at [270, 360] on input "option China focused, 2 of 249. 249 results available. Use Up and Down to choos…" at bounding box center [268, 354] width 1 height 13
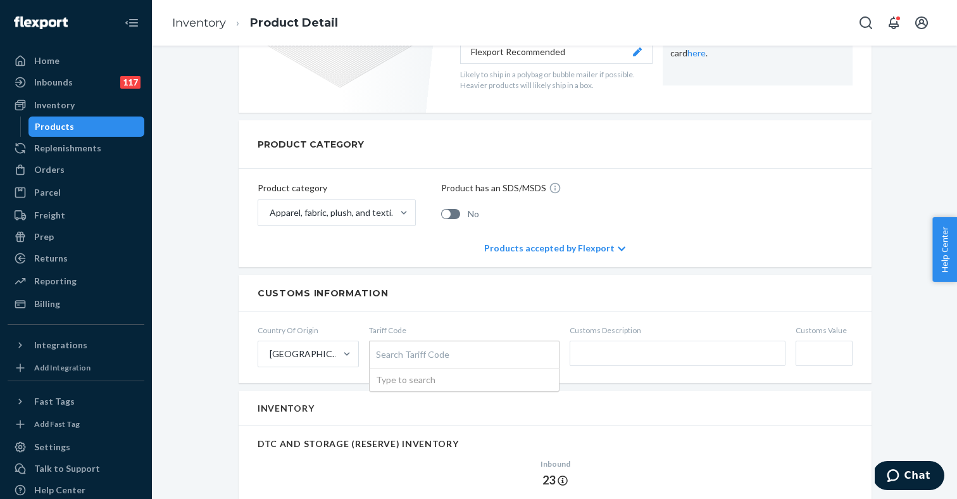
click at [424, 357] on div "Search Tariff Code" at bounding box center [464, 354] width 189 height 27
click at [379, 357] on input "Tariff Code Search Tariff Code Type to search" at bounding box center [377, 354] width 3 height 23
click at [631, 353] on input "text" at bounding box center [678, 353] width 216 height 25
paste input "ASTRO ARCTIC FAUX FUR COAT"
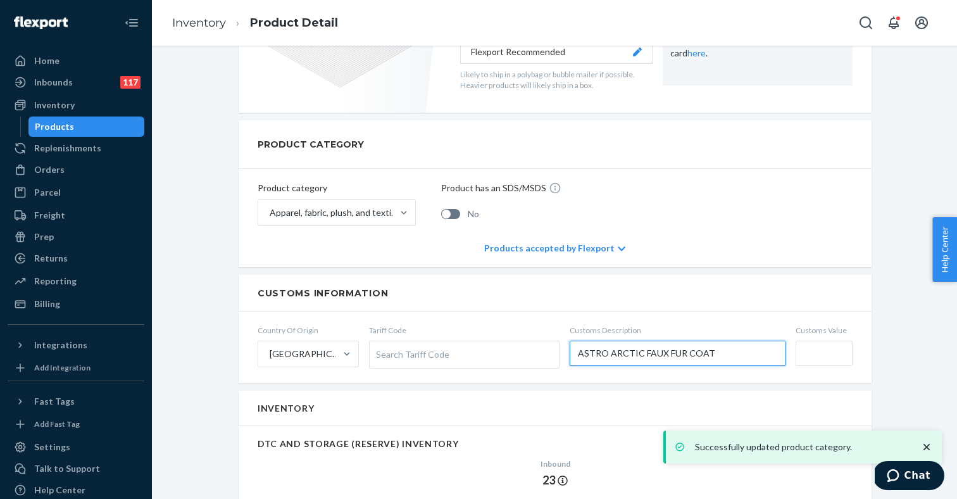
type input "ASTRO ARCTIC FAUX FUR COAT"
click at [810, 350] on input "Customs Value" at bounding box center [824, 353] width 57 height 25
type input "$22"
click at [482, 356] on div "Search Tariff Code" at bounding box center [464, 354] width 189 height 27
click at [379, 356] on input "Tariff Code Search Tariff Code" at bounding box center [377, 354] width 3 height 23
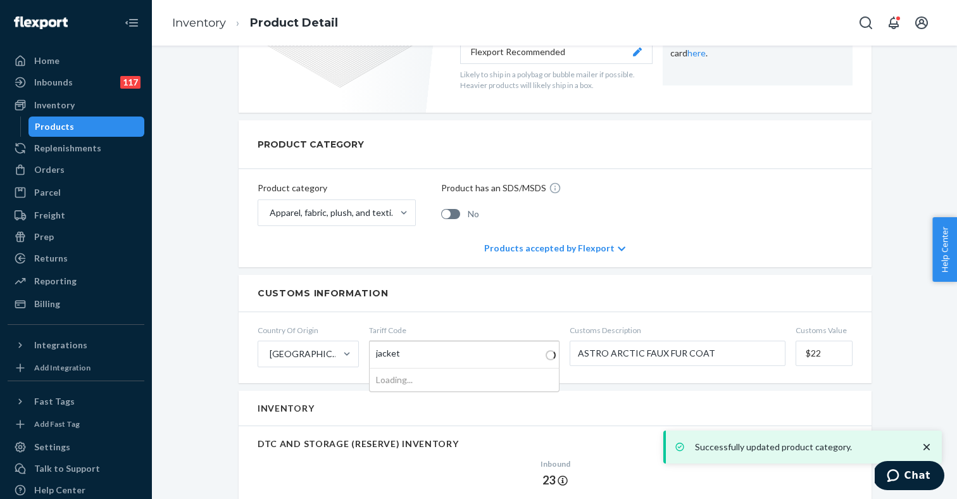
type input "jackets"
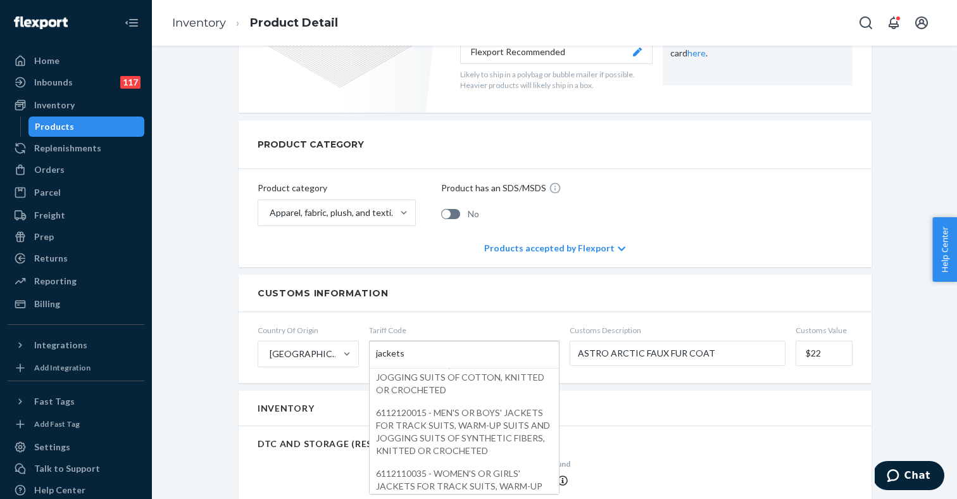
scroll to position [124, 0]
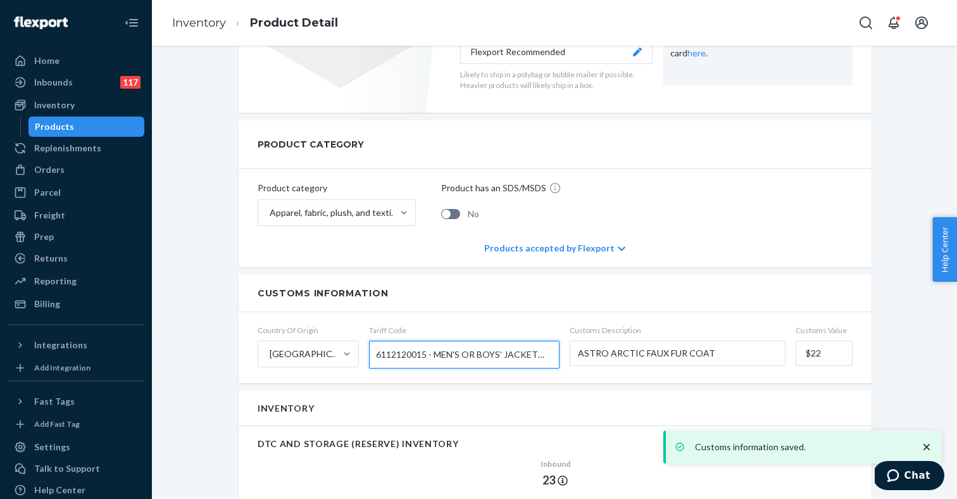
click at [340, 267] on div "ASTRO ARCTIC FAUX FUR COAT - GRAY/WHITE-BLK/WHT-SMALL Actions Add components Hi…" at bounding box center [555, 396] width 632 height 1409
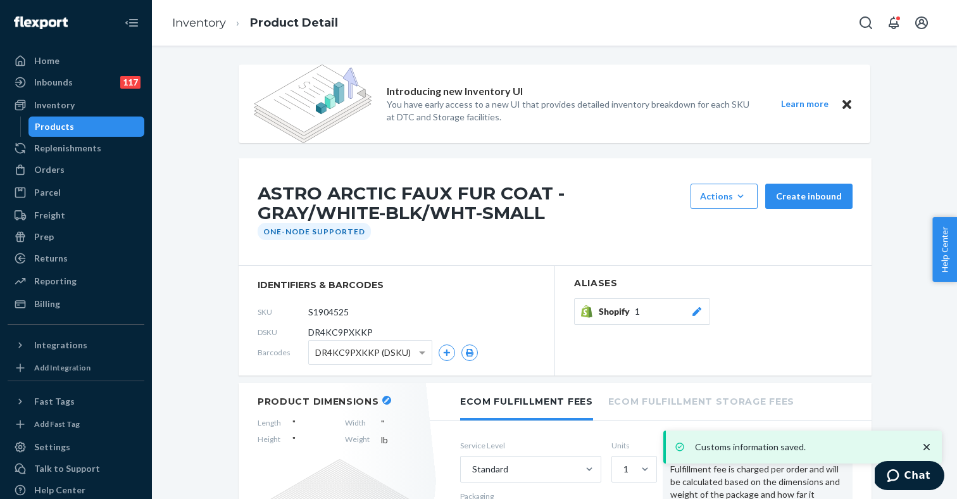
scroll to position [0, 0]
click at [213, 24] on link "Inventory" at bounding box center [199, 23] width 54 height 14
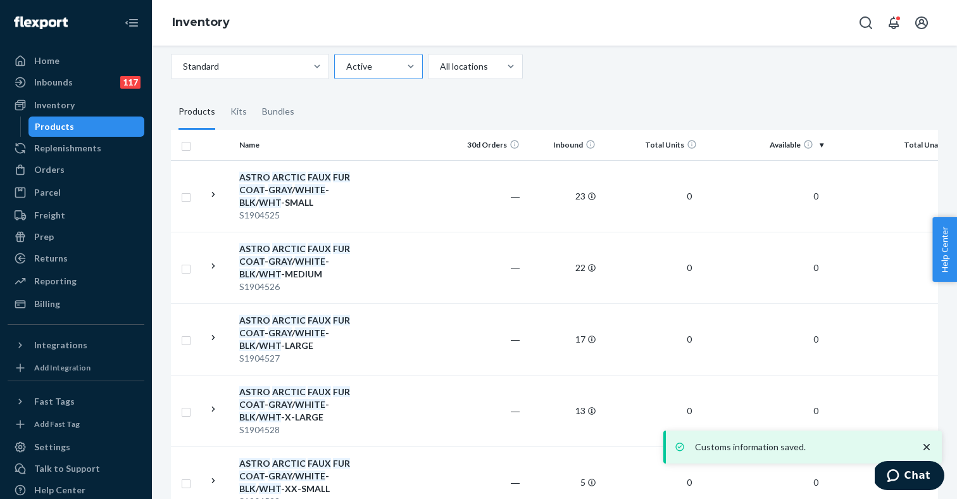
scroll to position [245, 0]
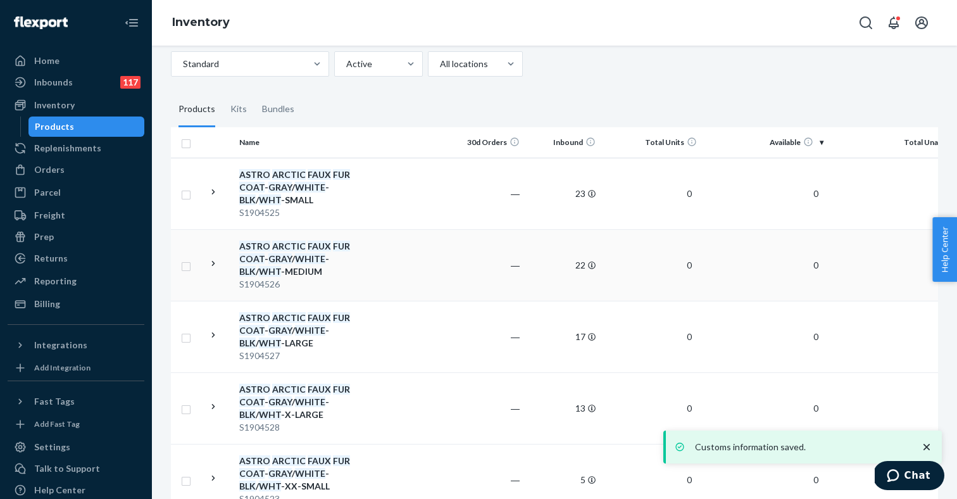
click at [323, 264] on div "ASTRO ARCTIC FAUX FUR COAT - GRAY / WHITE - BLK / WHT -MEDIUM" at bounding box center [305, 259] width 132 height 38
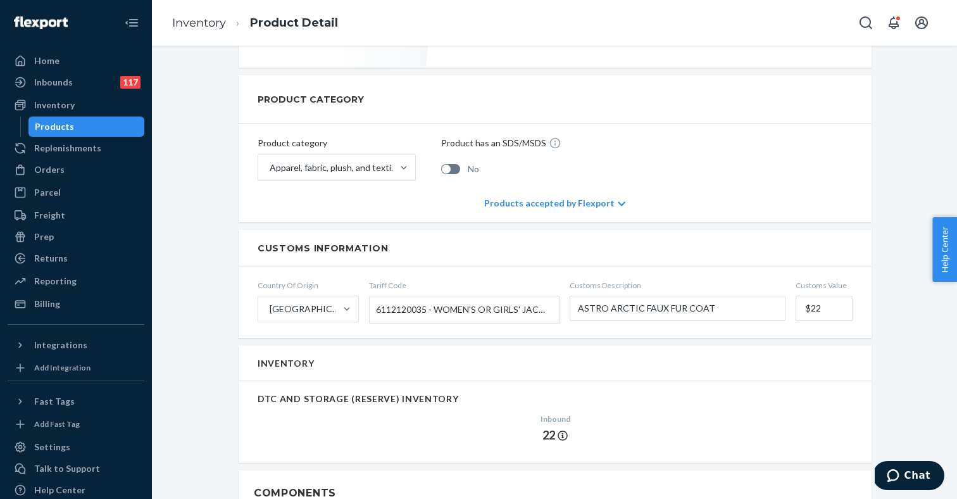
scroll to position [512, 0]
click at [211, 22] on link "Inventory" at bounding box center [199, 23] width 54 height 14
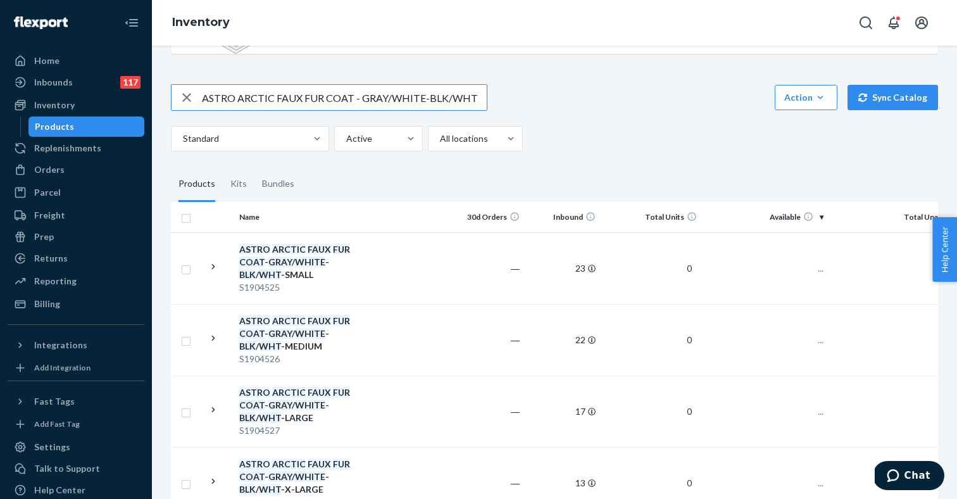
scroll to position [272, 0]
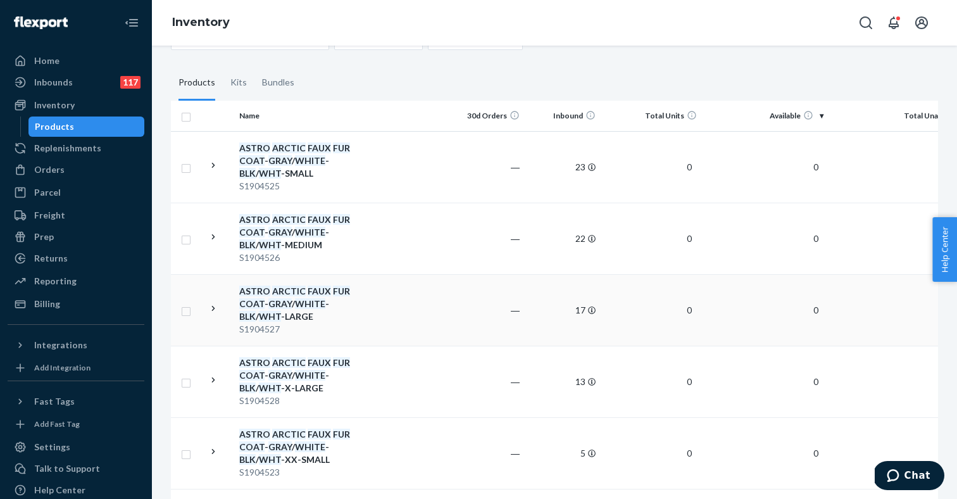
click at [256, 311] on em "BLK" at bounding box center [247, 316] width 16 height 11
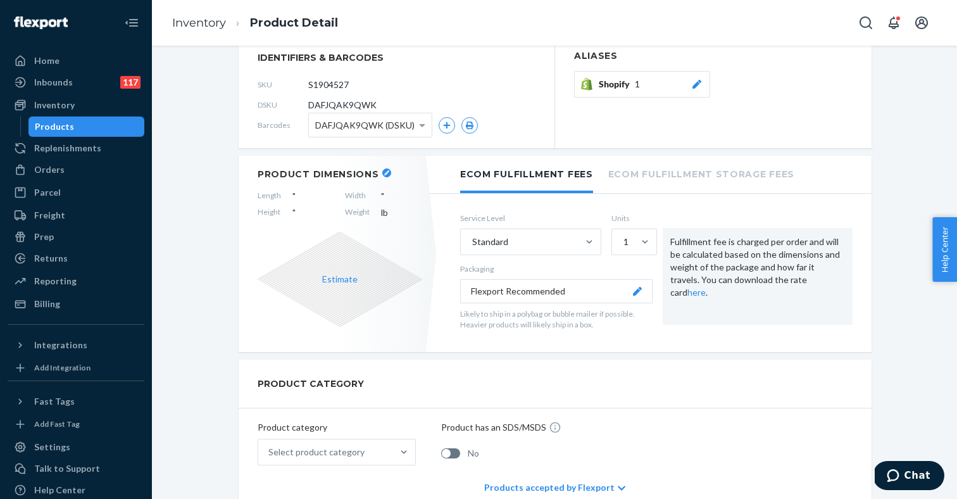
scroll to position [50, 0]
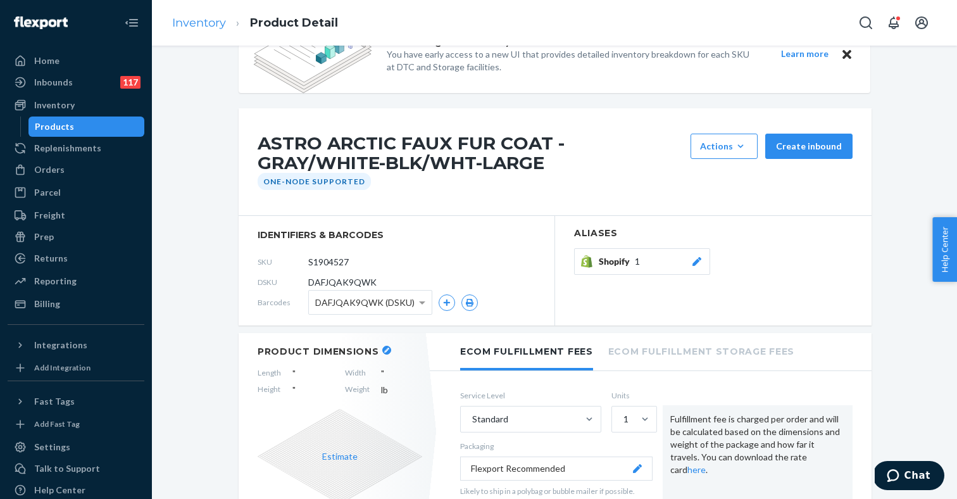
click at [209, 27] on link "Inventory" at bounding box center [199, 23] width 54 height 14
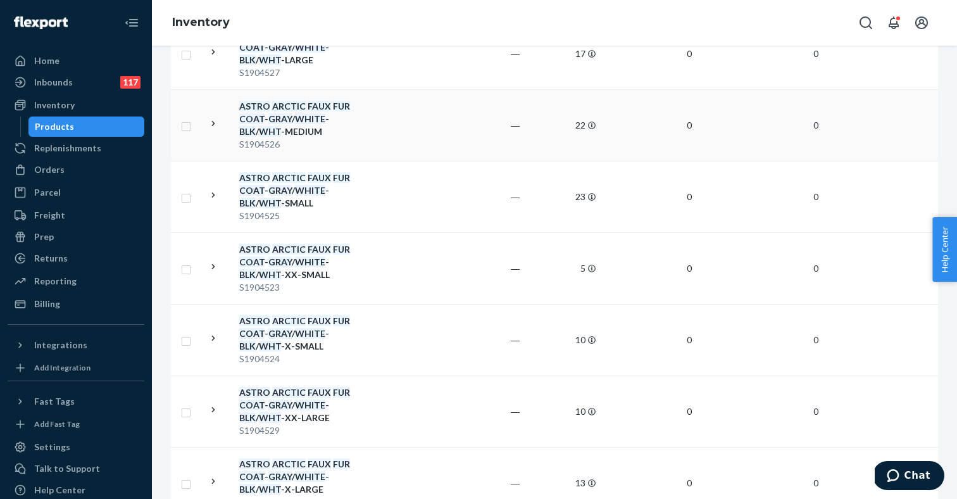
scroll to position [422, 0]
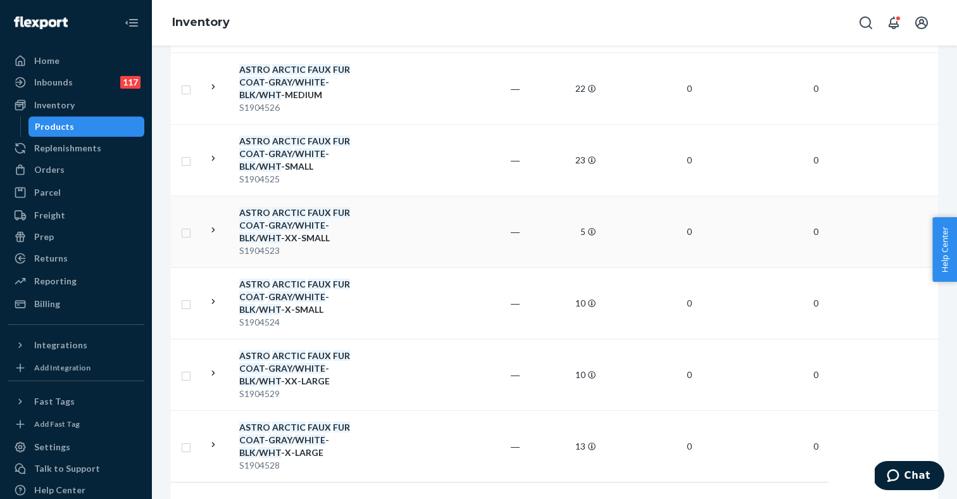
click at [318, 230] on div "ASTRO ARCTIC FAUX FUR COAT - GRAY / WHITE - BLK / WHT -XX-SMALL" at bounding box center [305, 225] width 132 height 38
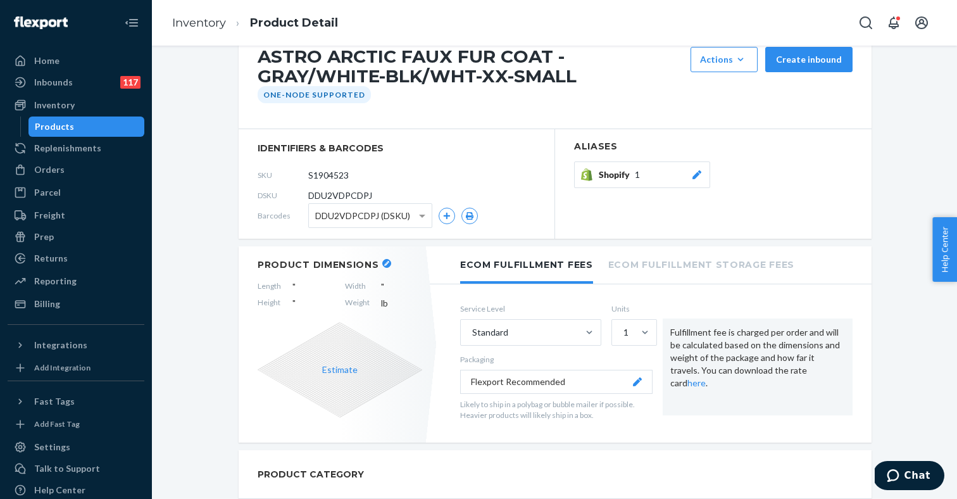
scroll to position [336, 0]
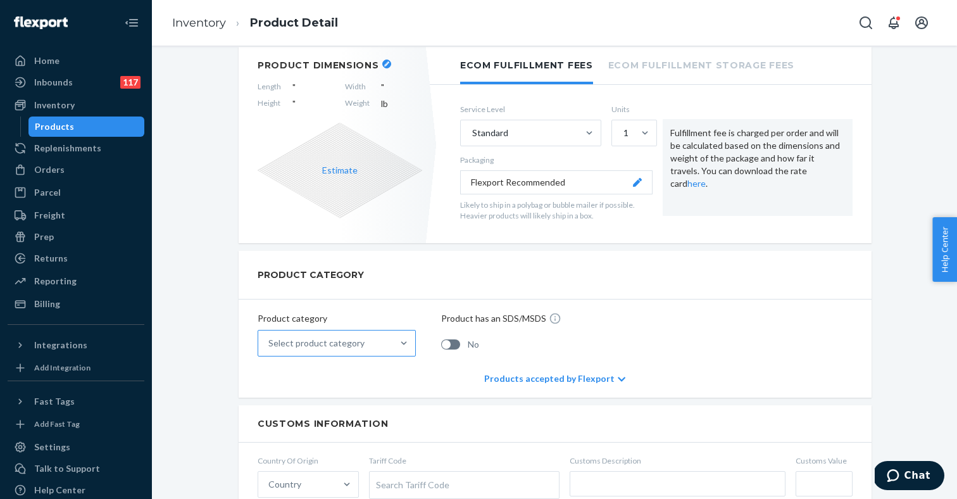
click at [352, 344] on div "Select product category" at bounding box center [316, 343] width 96 height 13
click at [270, 344] on input "Select product category" at bounding box center [268, 343] width 1 height 13
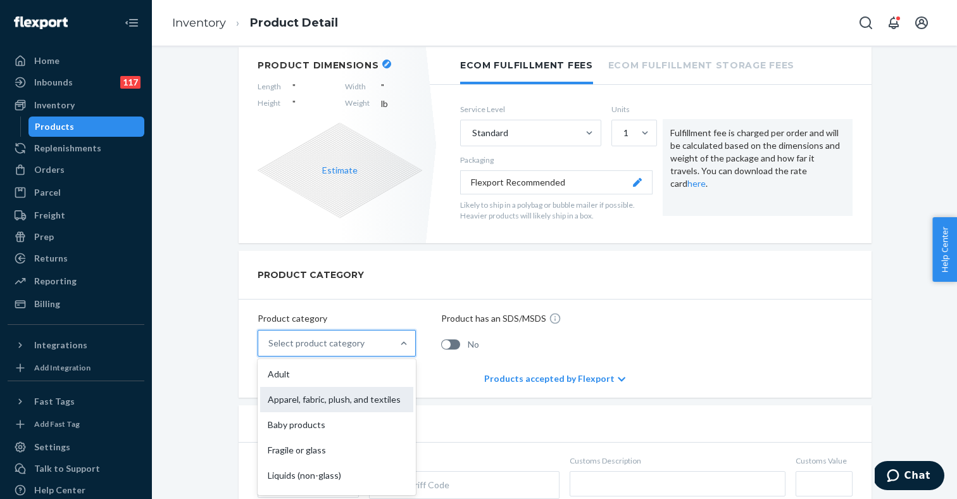
click at [317, 398] on div "Apparel, fabric, plush, and textiles" at bounding box center [336, 399] width 153 height 25
click at [270, 350] on input "option Apparel, fabric, plush, and textiles focused, 2 of 10. 10 results availa…" at bounding box center [268, 343] width 1 height 13
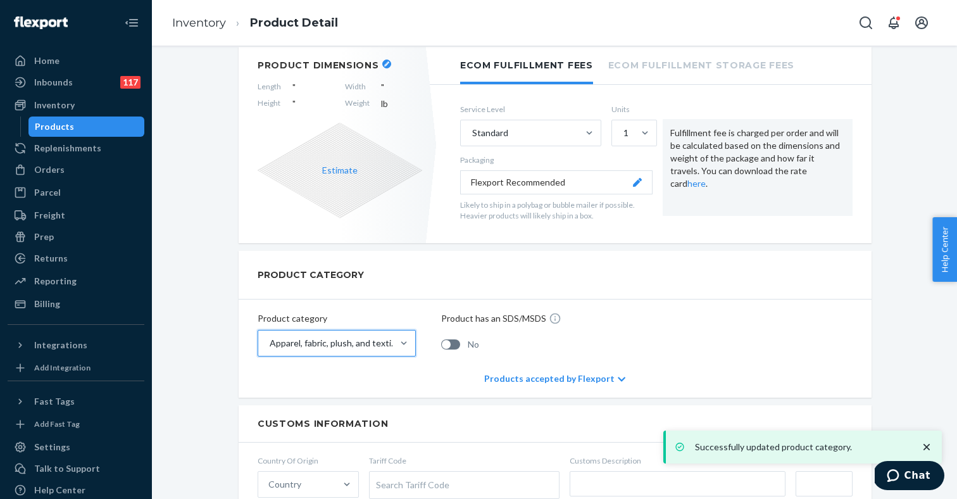
scroll to position [524, 0]
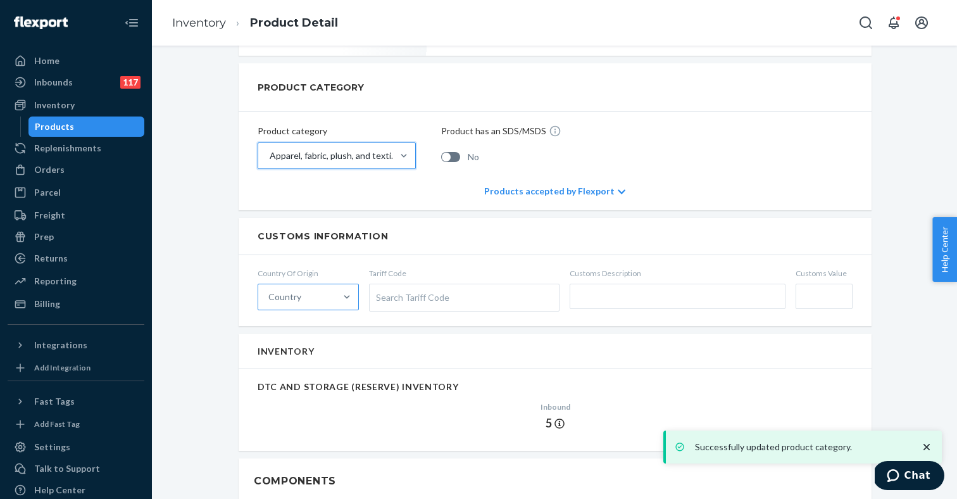
click at [325, 300] on div "Country" at bounding box center [296, 296] width 77 height 25
click at [270, 300] on input "Country" at bounding box center [268, 297] width 1 height 13
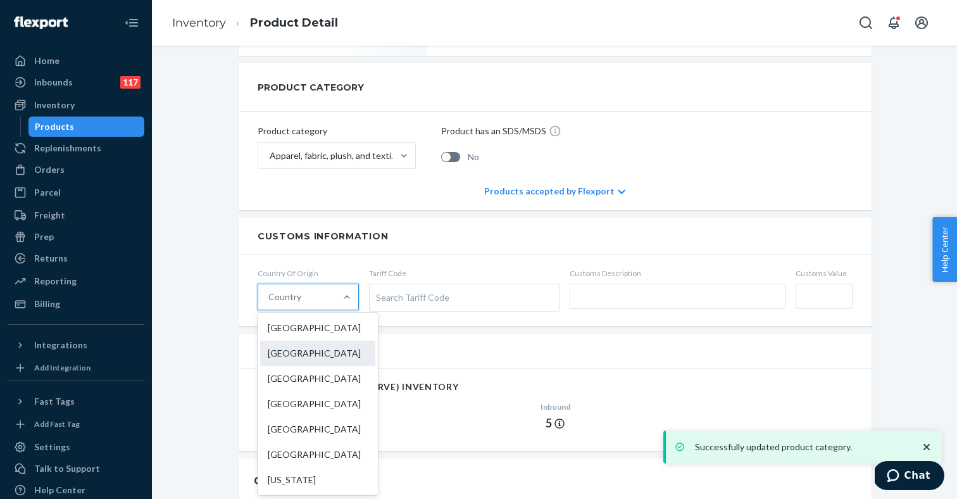
click at [301, 360] on div "[GEOGRAPHIC_DATA]" at bounding box center [317, 353] width 115 height 25
click at [270, 303] on input "option China focused, 2 of 249. 249 results available. Use Up and Down to choos…" at bounding box center [268, 297] width 1 height 13
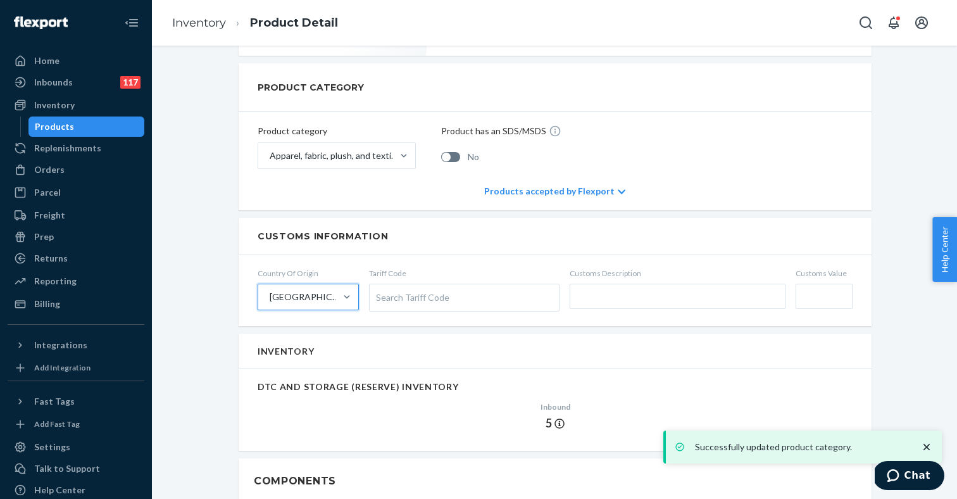
click at [447, 298] on div "Search Tariff Code" at bounding box center [464, 297] width 189 height 27
click at [379, 298] on input "Tariff Code Search Tariff Code" at bounding box center [377, 297] width 3 height 23
type input "jackets"
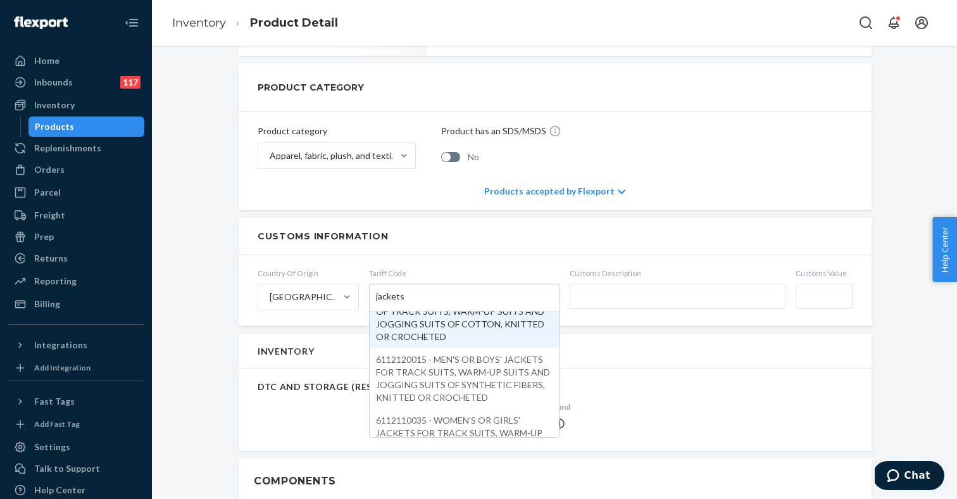
scroll to position [111, 0]
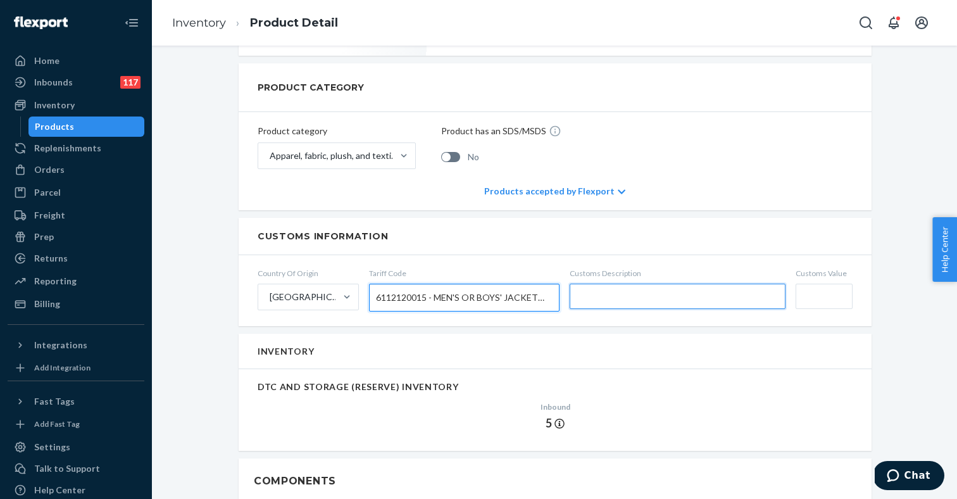
click at [629, 296] on input "text" at bounding box center [678, 296] width 216 height 25
paste input "ASTRO ARCTIC FAUX FUR COAT"
type input "ASTRO ARCTIC FAUX FUR COAT"
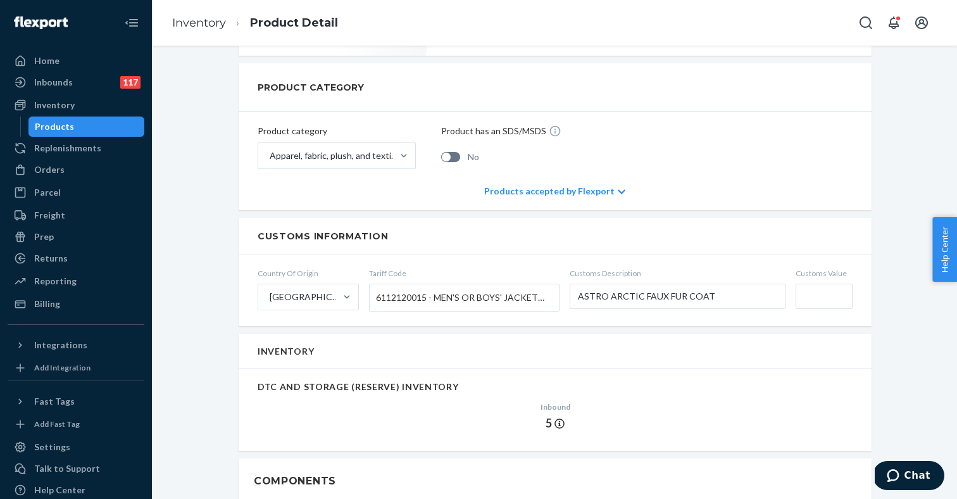
click at [805, 293] on input "Customs Value" at bounding box center [824, 296] width 57 height 25
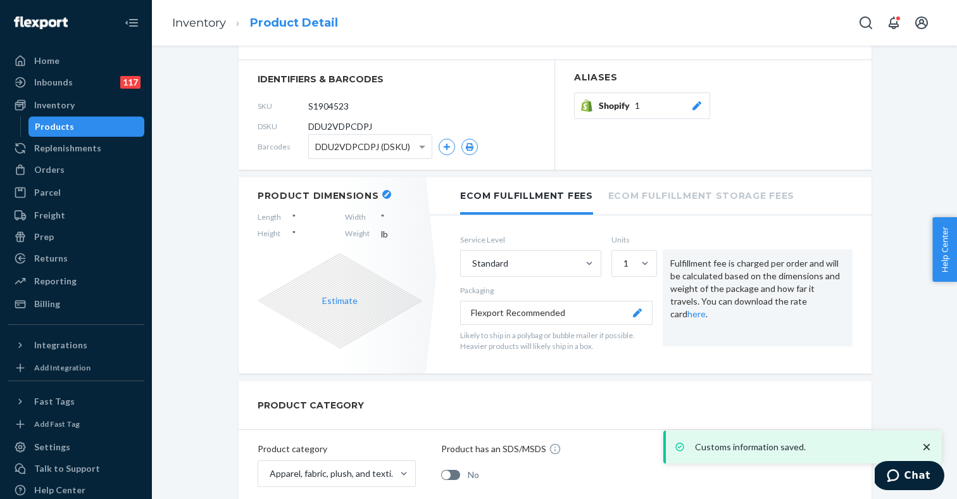
scroll to position [148, 0]
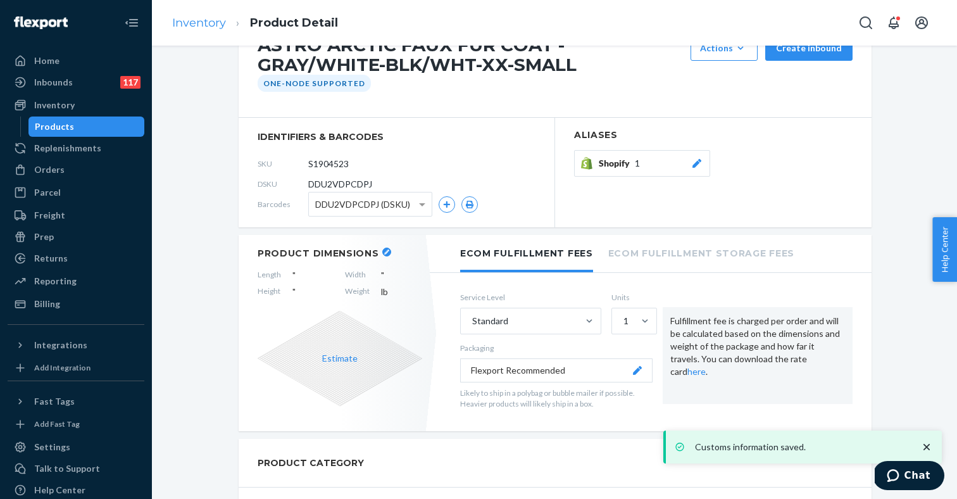
type input "$22"
click at [210, 22] on link "Inventory" at bounding box center [199, 23] width 54 height 14
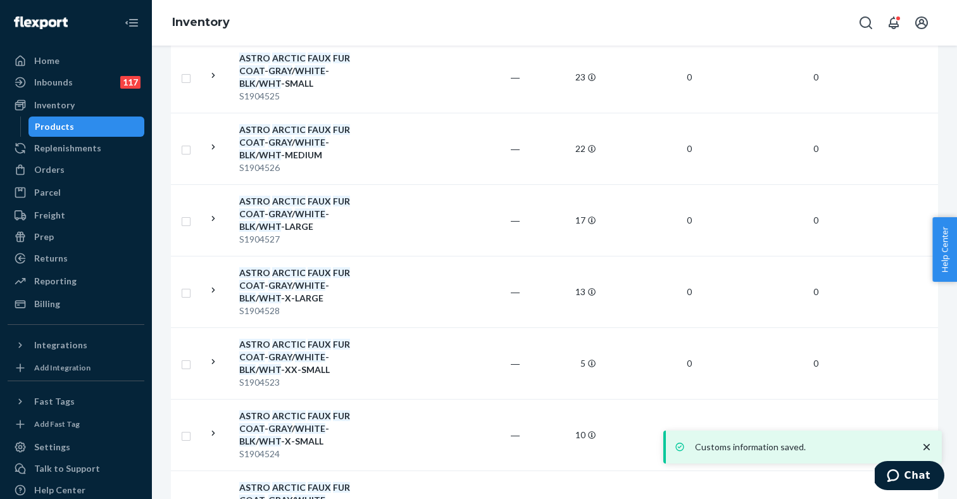
scroll to position [424, 0]
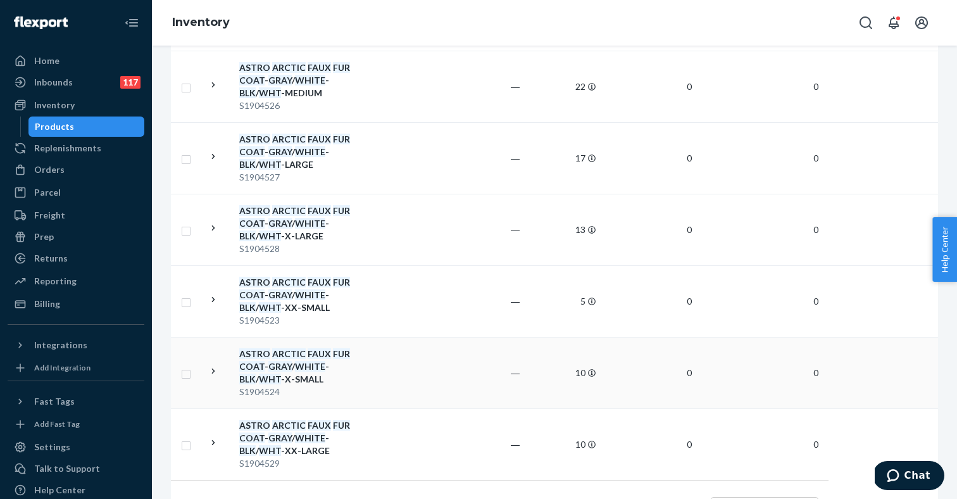
click at [305, 375] on div "ASTRO ARCTIC FAUX FUR COAT - GRAY / WHITE - BLK / WHT -X-SMALL" at bounding box center [305, 367] width 132 height 38
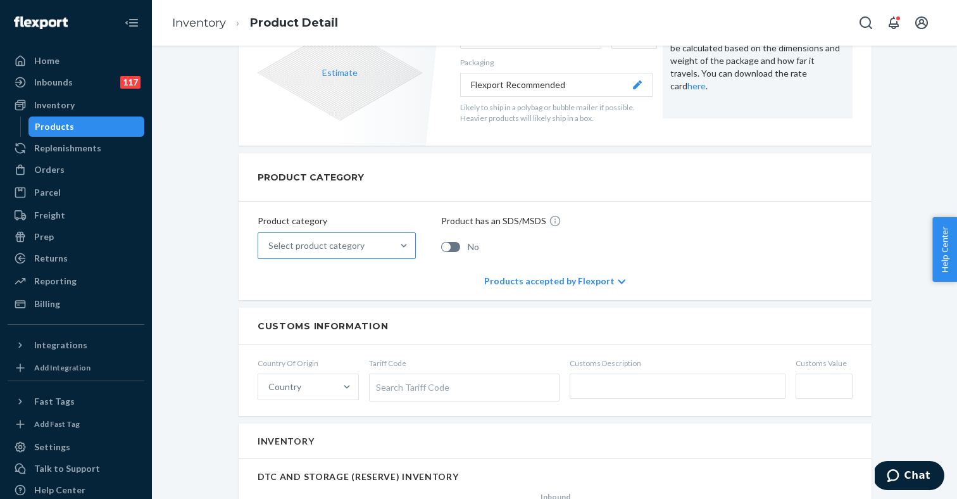
scroll to position [442, 0]
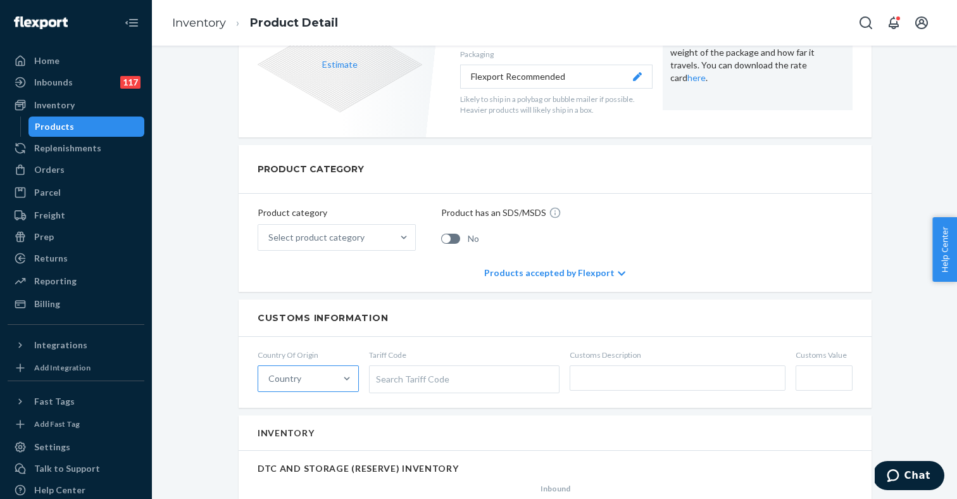
click at [324, 380] on div "Country" at bounding box center [296, 378] width 77 height 25
click at [270, 380] on input "Country" at bounding box center [268, 378] width 1 height 13
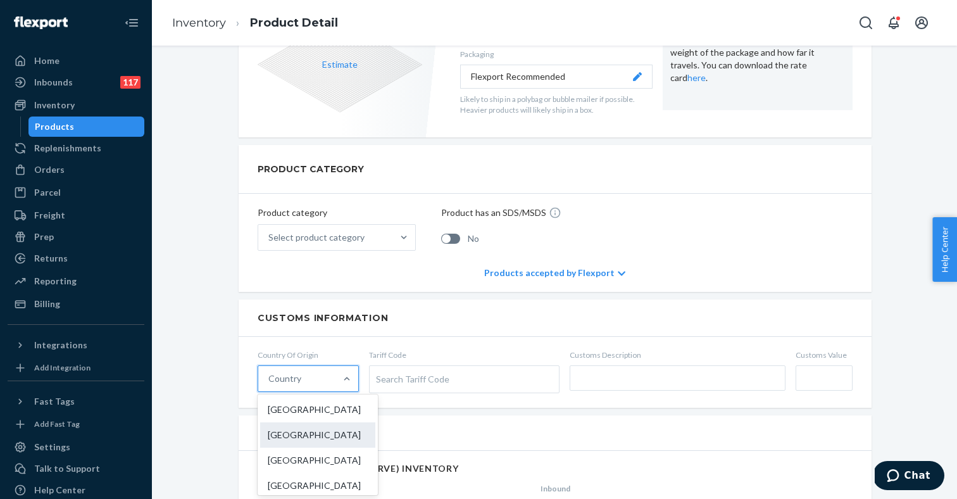
click at [292, 431] on div "[GEOGRAPHIC_DATA]" at bounding box center [317, 434] width 115 height 25
click at [270, 385] on input "option China focused, 2 of 249. 249 results available. Use Up and Down to choos…" at bounding box center [268, 378] width 1 height 13
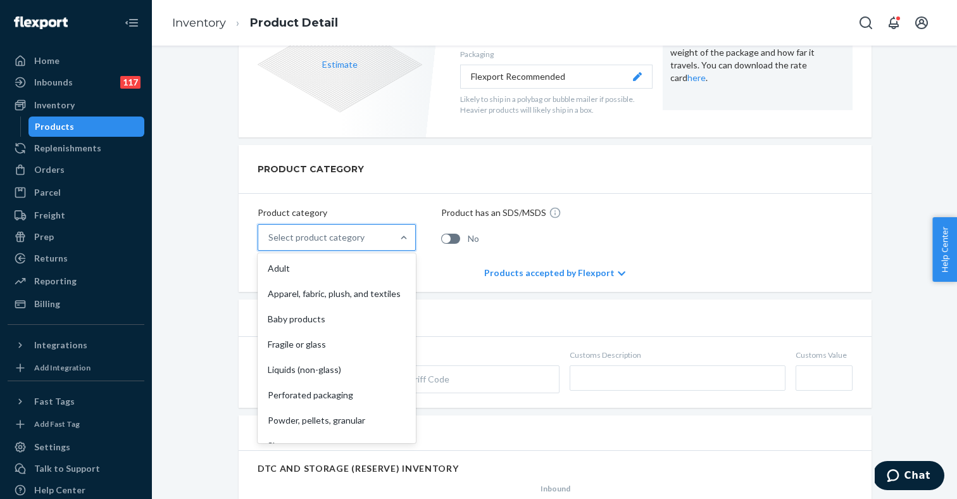
click at [370, 234] on div "Select product category" at bounding box center [325, 237] width 134 height 25
click at [270, 234] on input "option Adult focused, 1 of 10. 10 results available. Use Up and Down to choose …" at bounding box center [268, 237] width 1 height 13
click at [329, 296] on div "Apparel, fabric, plush, and textiles" at bounding box center [336, 293] width 153 height 25
click at [270, 244] on input "option Apparel, fabric, plush, and textiles focused, 2 of 10. 10 results availa…" at bounding box center [268, 237] width 1 height 13
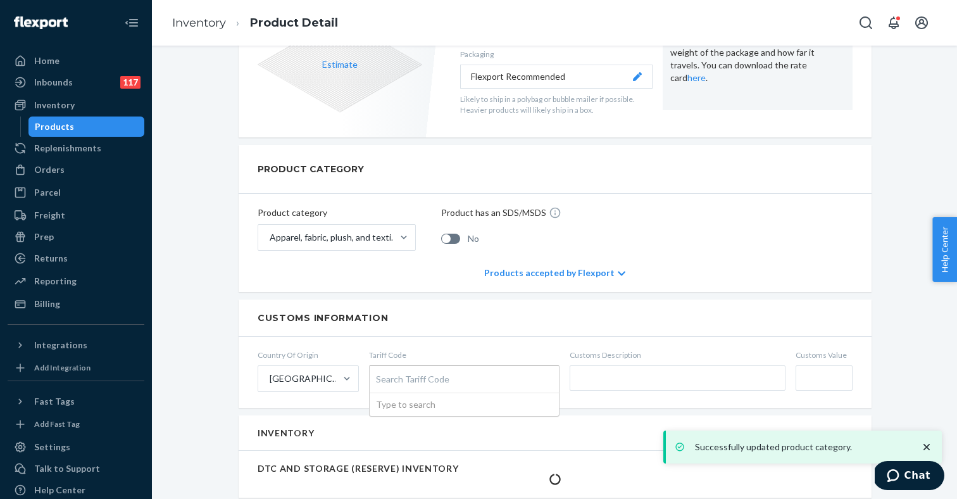
click at [431, 372] on div "Search Tariff Code" at bounding box center [464, 379] width 189 height 27
click at [379, 372] on input "Tariff Code Search Tariff Code Type to search" at bounding box center [377, 378] width 3 height 23
click at [596, 372] on input "text" at bounding box center [678, 377] width 216 height 25
paste input "ASTRO ARCTIC FAUX FUR COAT"
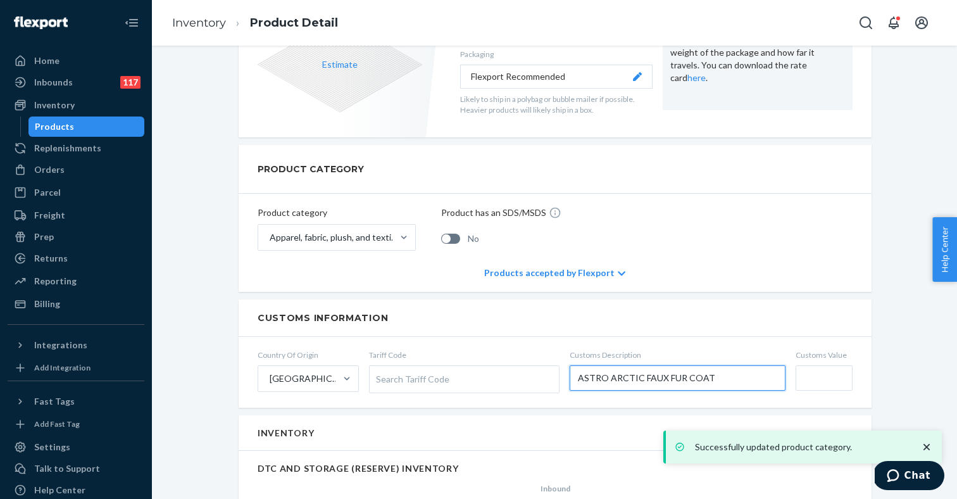
type input "ASTRO ARCTIC FAUX FUR COAT"
click at [825, 377] on input "Customs Value" at bounding box center [824, 377] width 57 height 25
type input "$22"
click at [472, 370] on div "Search Tariff Code" at bounding box center [464, 379] width 189 height 27
click at [379, 370] on input "Tariff Code Search Tariff Code" at bounding box center [377, 378] width 3 height 23
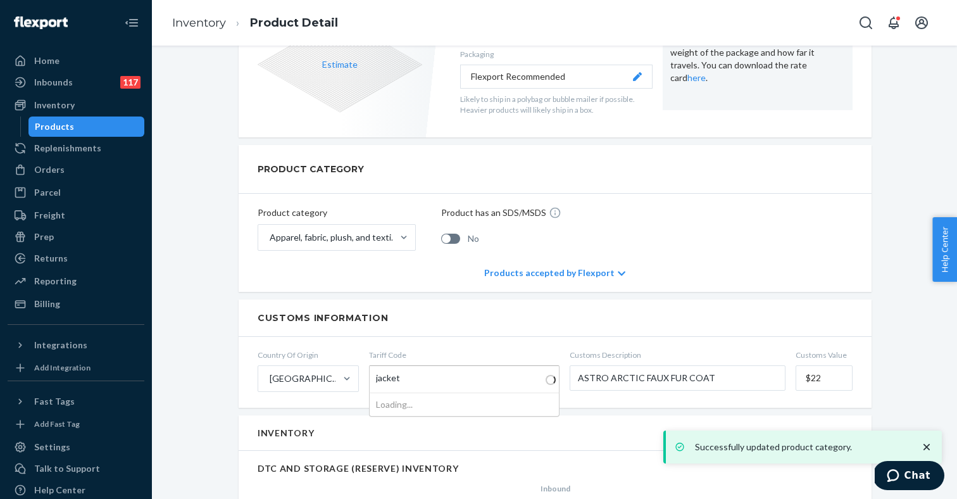
type input "jackets"
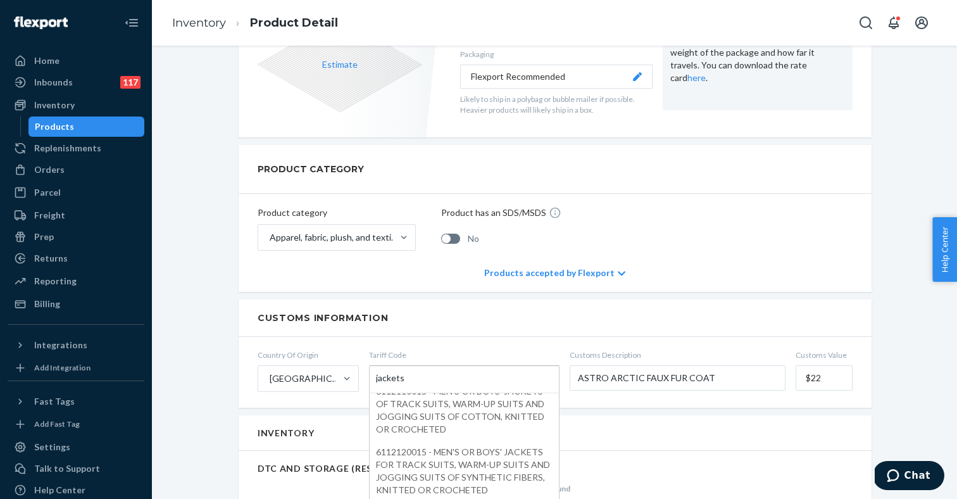
scroll to position [105, 0]
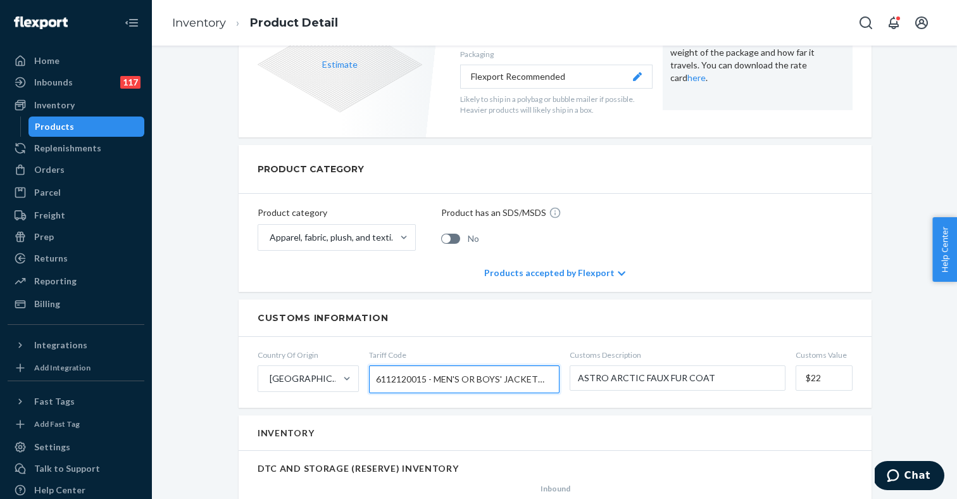
click at [426, 306] on div "Customs Information" at bounding box center [555, 317] width 633 height 37
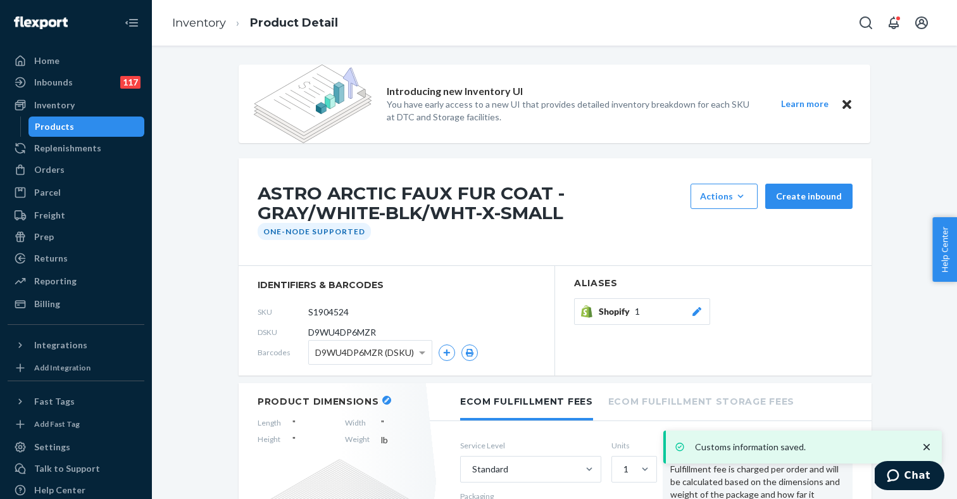
scroll to position [0, 0]
click at [211, 23] on link "Inventory" at bounding box center [199, 23] width 54 height 14
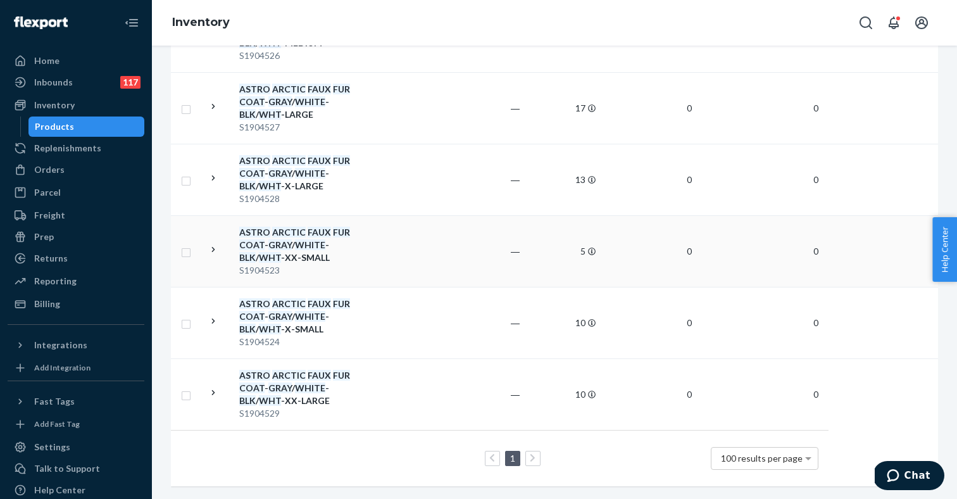
scroll to position [474, 0]
click at [281, 180] on em "WHT" at bounding box center [270, 185] width 22 height 11
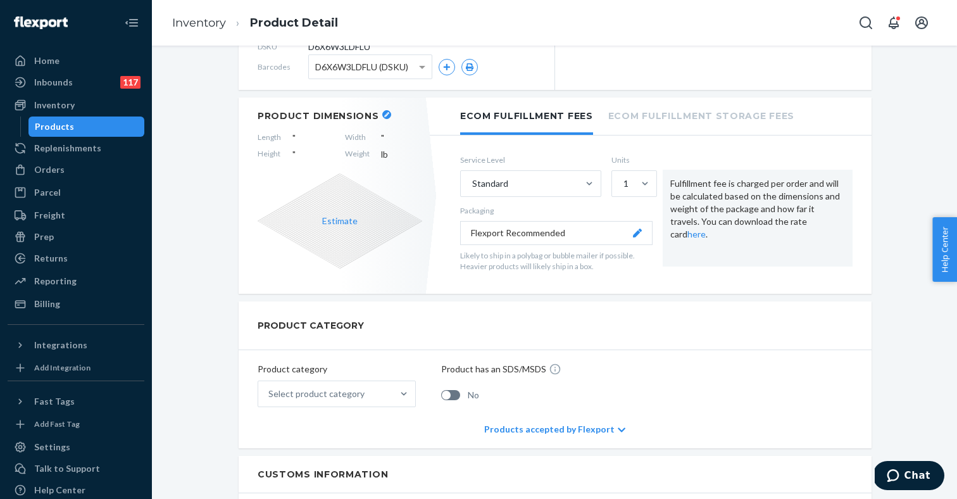
scroll to position [320, 0]
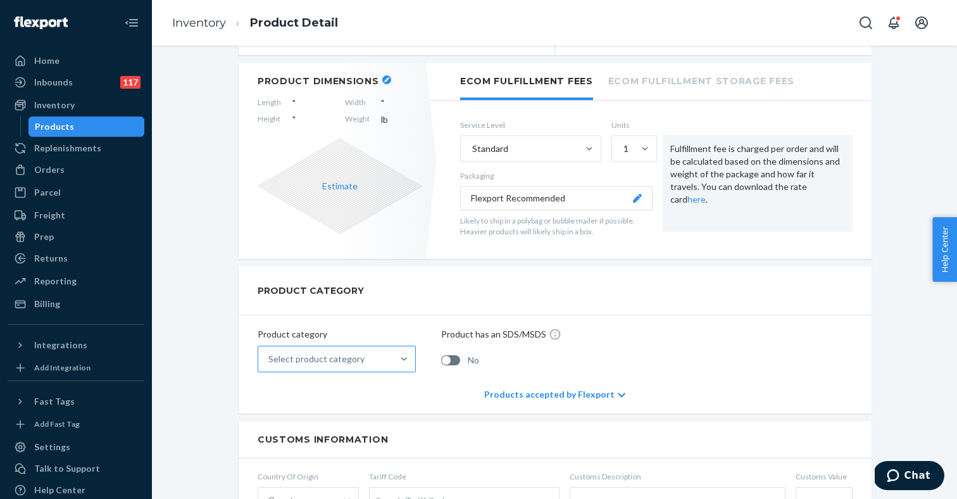
click at [345, 362] on div "Select product category" at bounding box center [316, 359] width 96 height 13
click at [270, 362] on input "Select product category" at bounding box center [268, 359] width 1 height 13
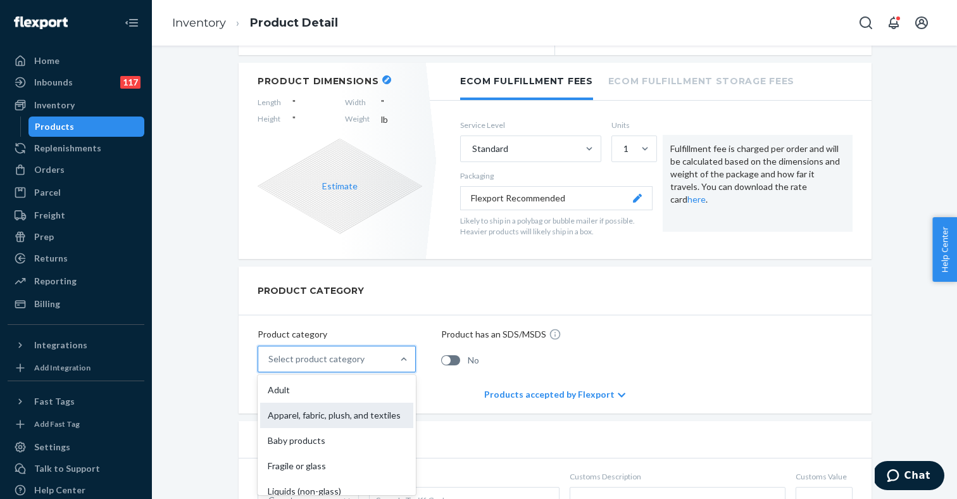
click at [327, 413] on div "Apparel, fabric, plush, and textiles" at bounding box center [336, 415] width 153 height 25
click at [270, 365] on input "option Apparel, fabric, plush, and textiles focused, 2 of 10. 10 results availa…" at bounding box center [268, 359] width 1 height 13
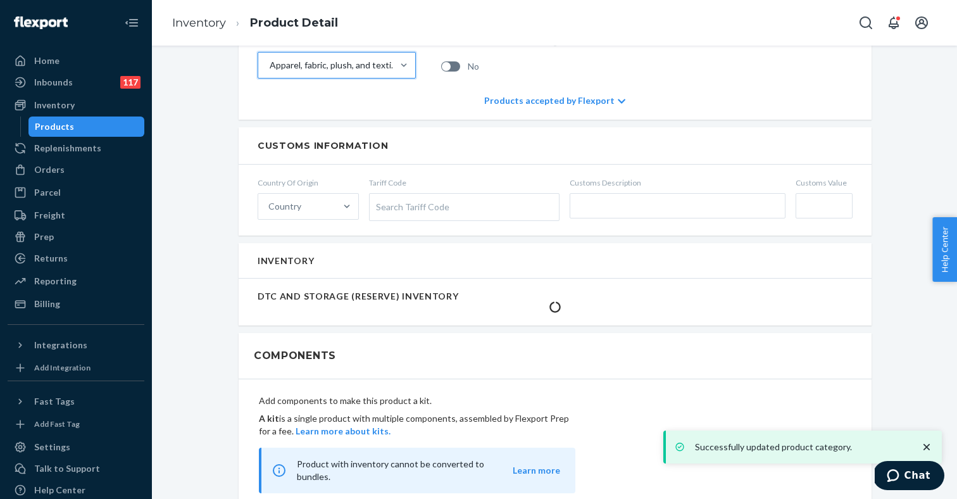
scroll to position [621, 0]
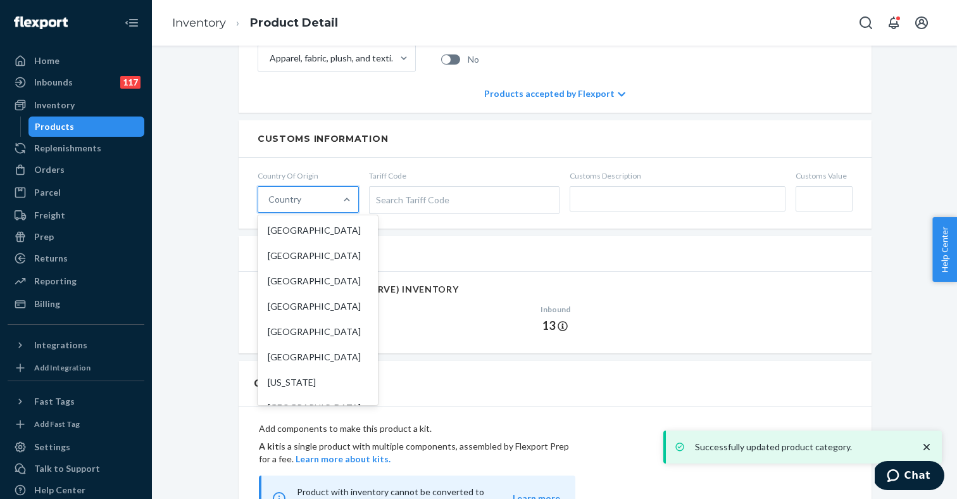
click at [317, 197] on div "Country" at bounding box center [296, 199] width 77 height 25
click at [270, 197] on input "option [GEOGRAPHIC_DATA] focused, 1 of 249. 249 results available. Use Up and D…" at bounding box center [268, 199] width 1 height 13
click at [302, 259] on div "[GEOGRAPHIC_DATA]" at bounding box center [317, 255] width 115 height 25
click at [270, 206] on input "option China focused, 2 of 249. 249 results available. Use Up and Down to choos…" at bounding box center [268, 199] width 1 height 13
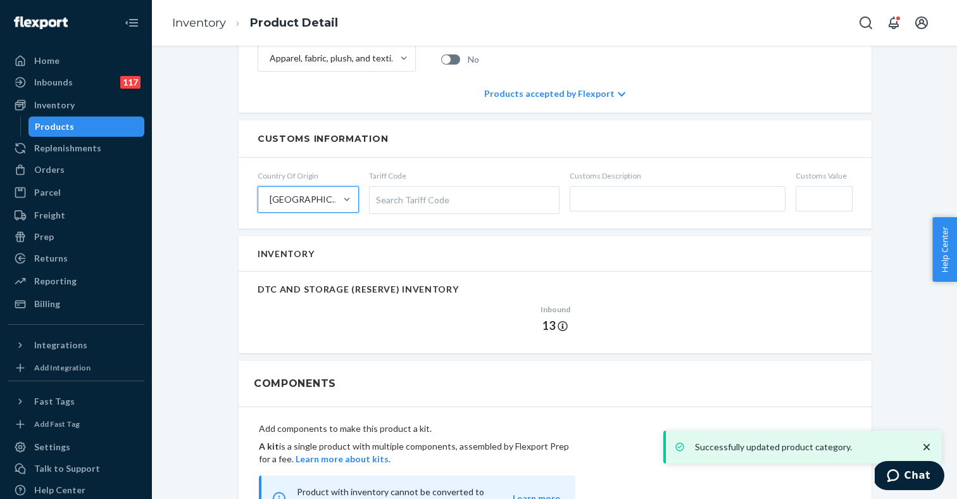
click at [441, 201] on div "Search Tariff Code" at bounding box center [464, 200] width 189 height 27
click at [379, 201] on input "Tariff Code Search Tariff Code" at bounding box center [377, 199] width 3 height 23
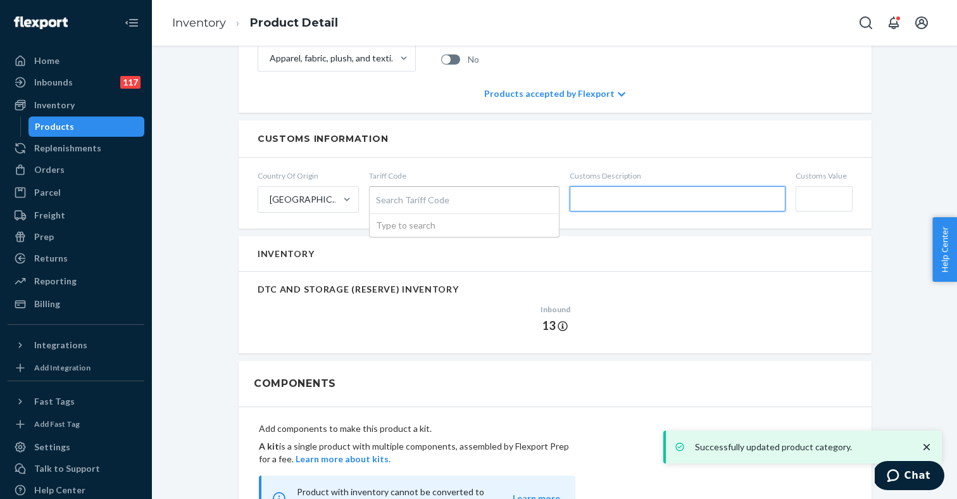
click at [595, 204] on input "text" at bounding box center [678, 198] width 216 height 25
paste input "ASTRO ARCTIC FAUX FUR COAT"
type input "ASTRO ARCTIC FAUX FUR COAT"
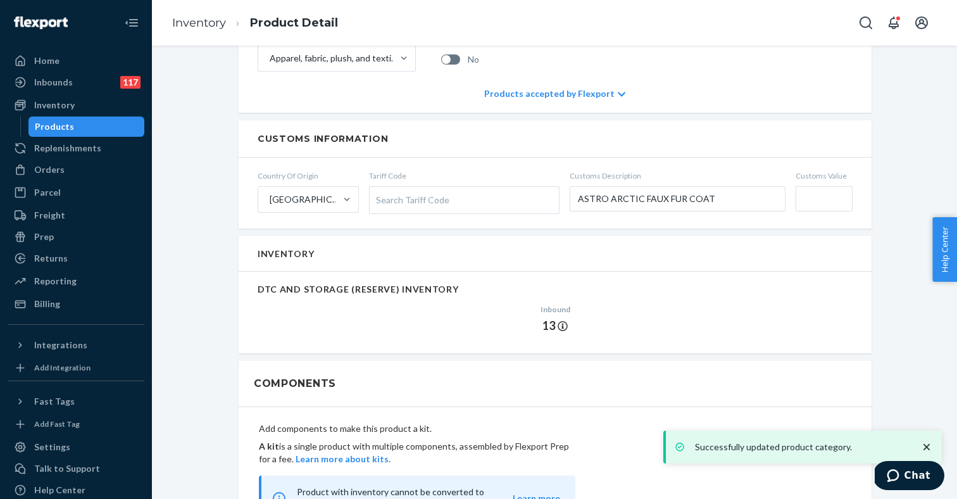
click at [820, 199] on input "Customs Value" at bounding box center [824, 198] width 57 height 25
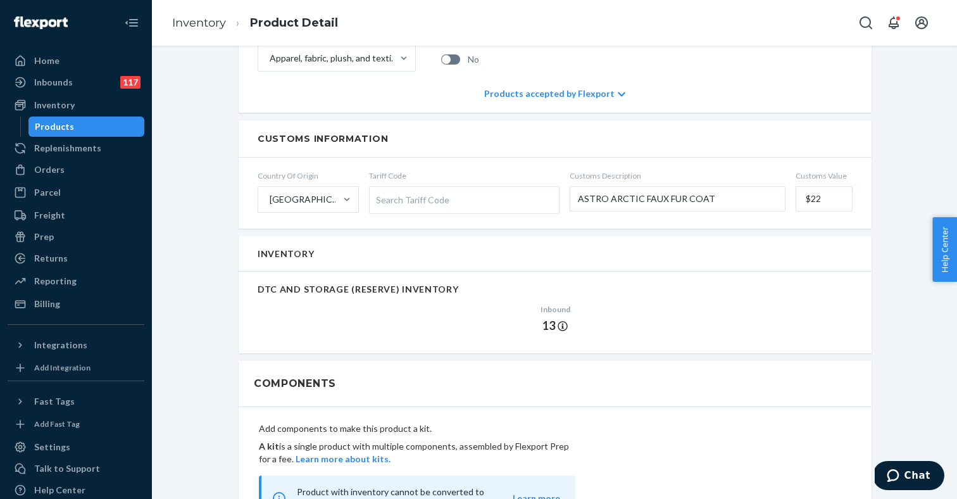
type input "$22"
click at [512, 200] on div "Search Tariff Code" at bounding box center [464, 200] width 189 height 27
click at [379, 200] on input "Tariff Code Search Tariff Code" at bounding box center [377, 199] width 3 height 23
type input "jackets"
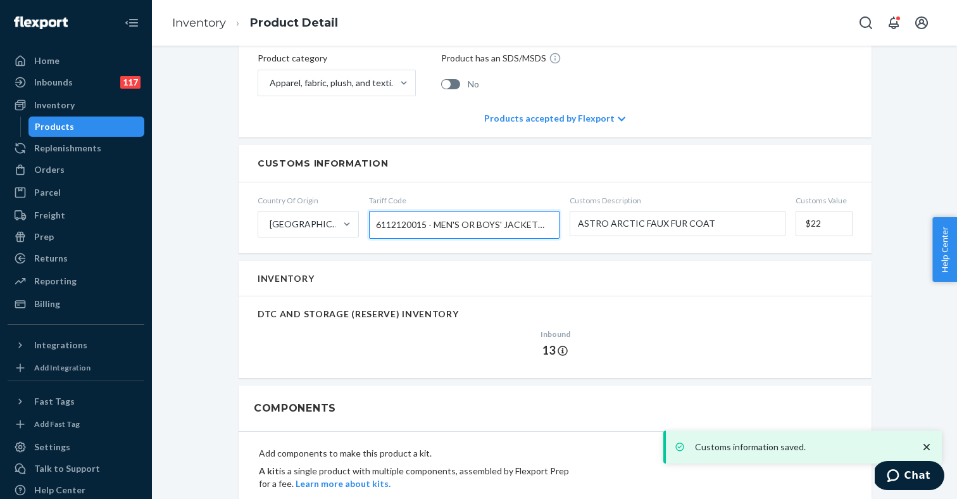
scroll to position [593, 0]
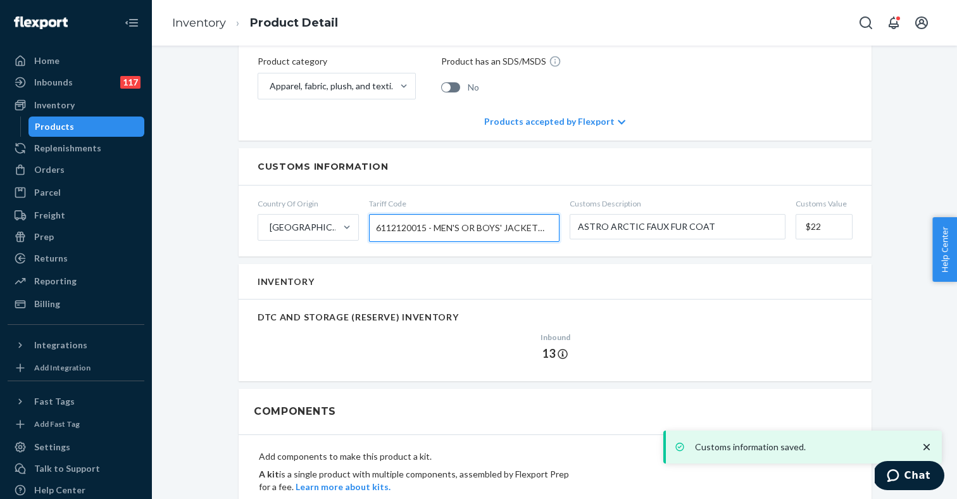
click at [426, 239] on div "6112120015 - MEN'S OR BOYS' JACKETS FOR TRACK SUITS, WARM-UP SUITS AND JOGGING …" at bounding box center [464, 228] width 189 height 27
click at [379, 239] on input "Tariff Code 6112120015 - MEN'S OR BOYS' JACKETS FOR TRACK SUITS, WARM-UP SUITS …" at bounding box center [377, 227] width 3 height 23
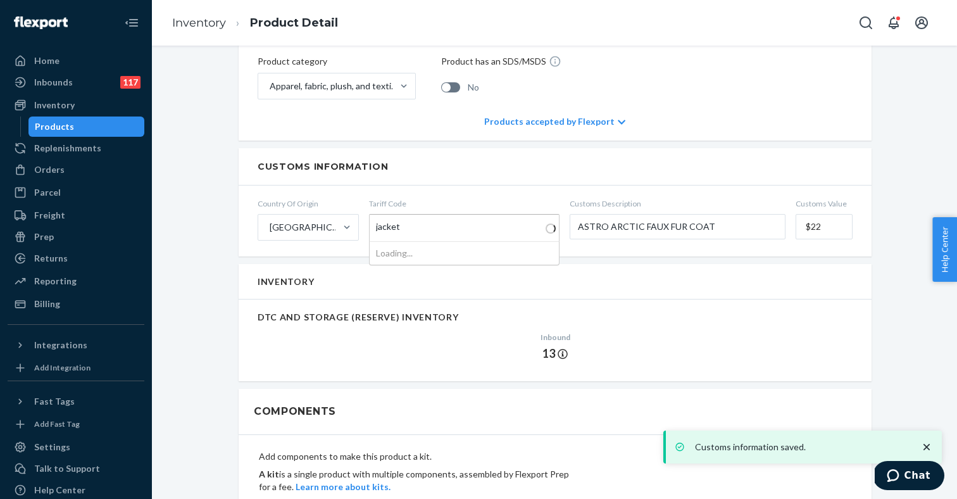
type input "jackets"
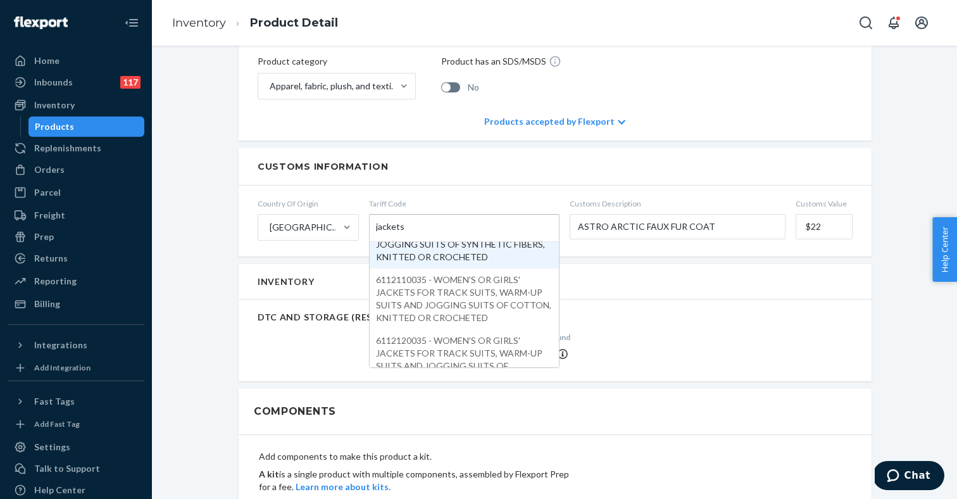
scroll to position [182, 0]
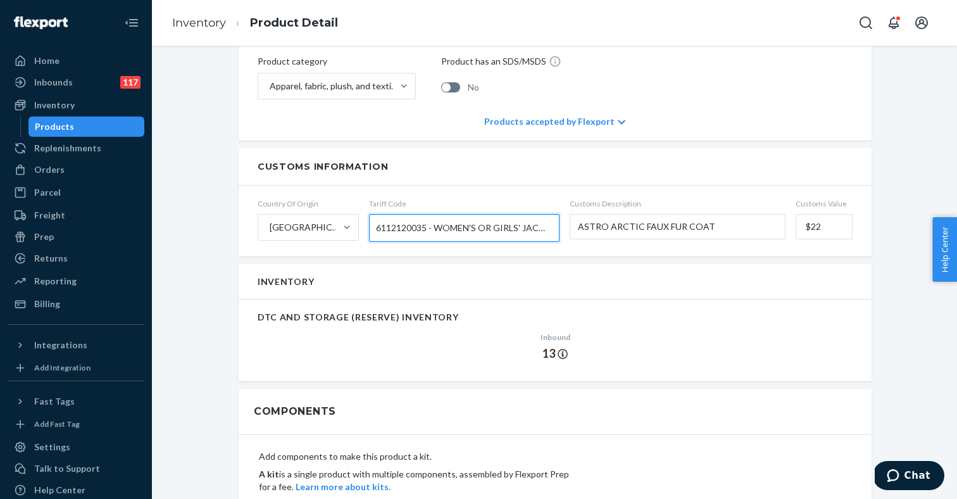
click at [434, 265] on div "Inventory" at bounding box center [555, 281] width 633 height 35
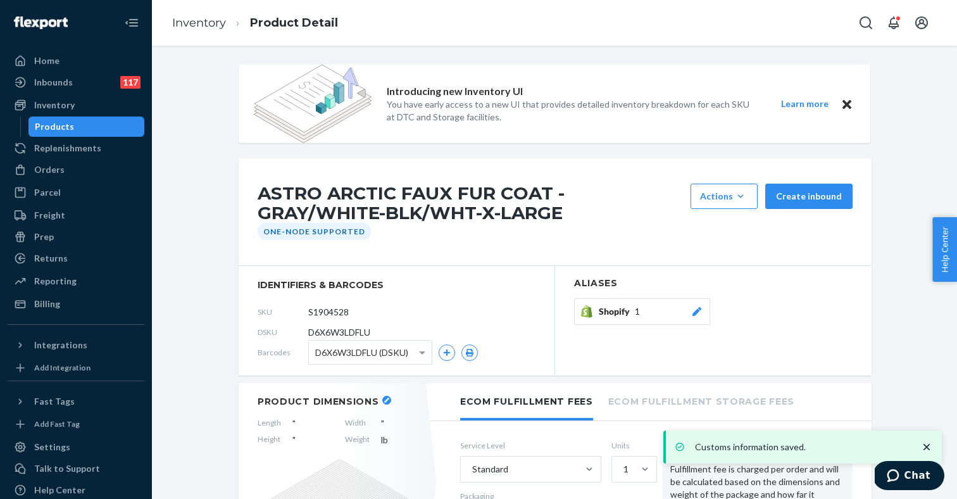
scroll to position [0, 0]
click at [212, 24] on link "Inventory" at bounding box center [199, 23] width 54 height 14
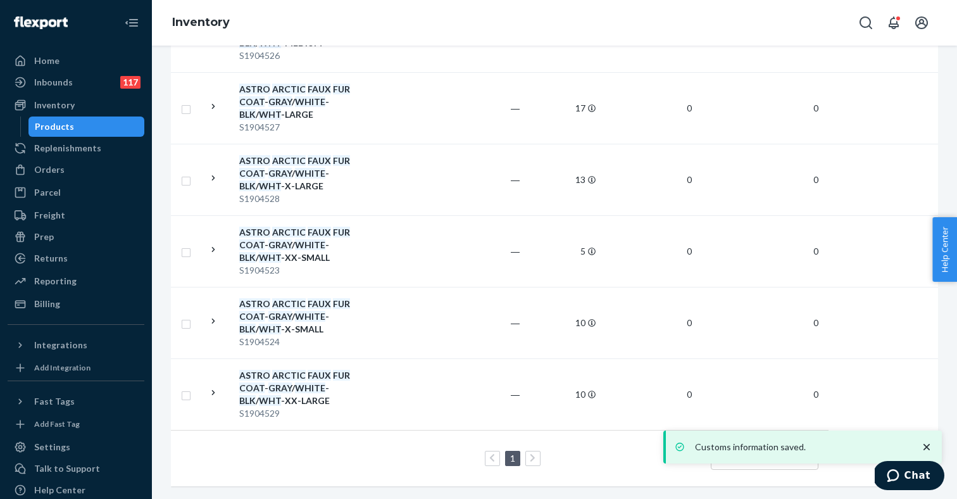
scroll to position [474, 0]
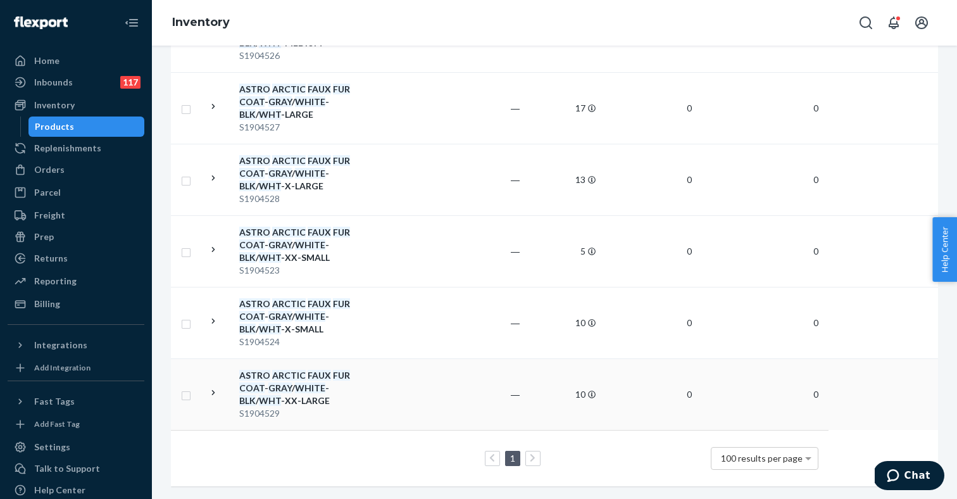
click at [298, 389] on em "WHITE" at bounding box center [310, 387] width 30 height 11
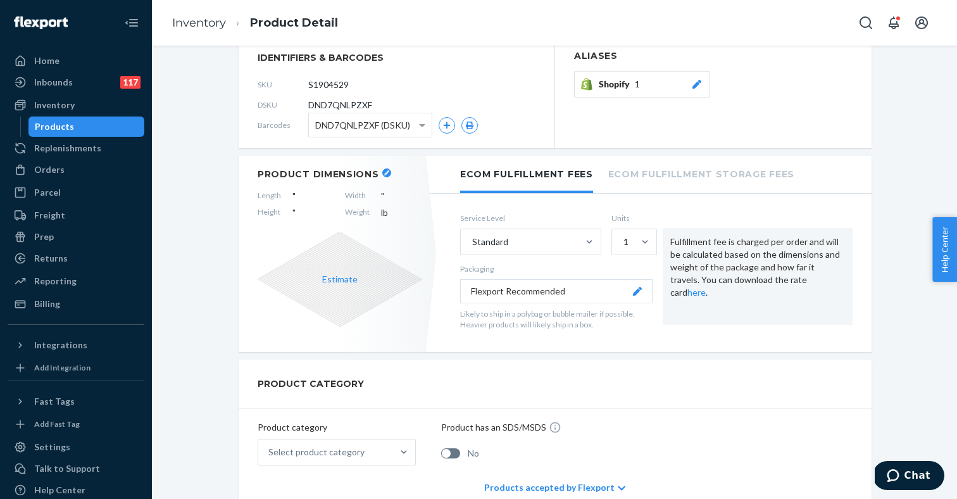
scroll to position [453, 0]
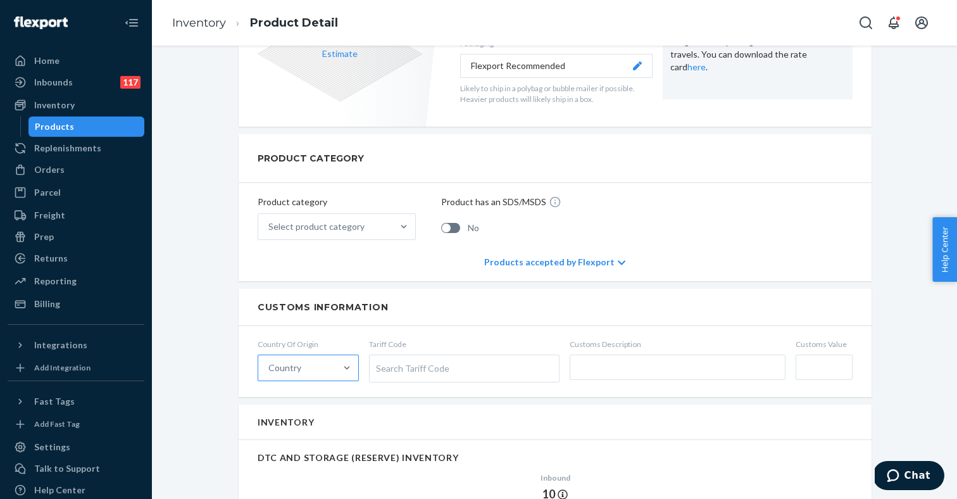
click at [306, 370] on div "Country" at bounding box center [296, 367] width 77 height 25
click at [270, 370] on input "Country" at bounding box center [268, 368] width 1 height 13
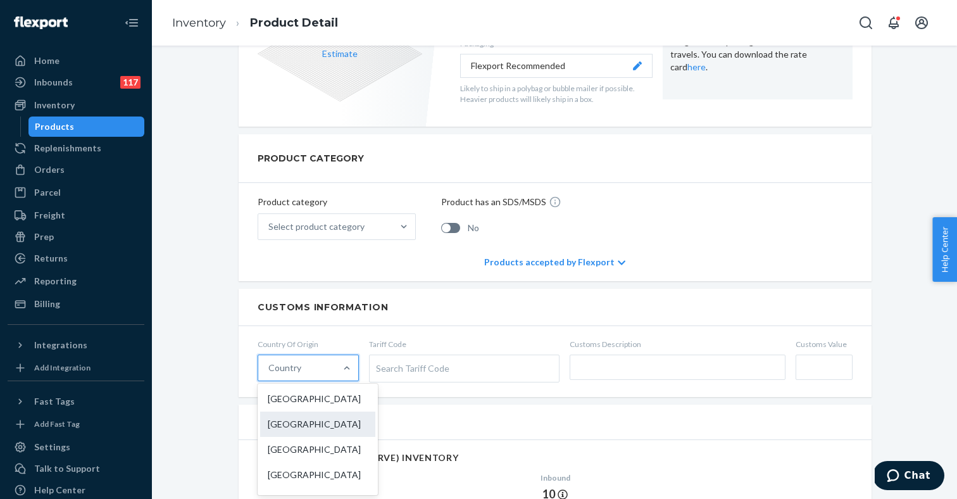
click at [298, 417] on div "[GEOGRAPHIC_DATA]" at bounding box center [317, 424] width 115 height 25
click at [270, 374] on input "option China focused, 2 of 249. 249 results available. Use Up and Down to choos…" at bounding box center [268, 368] width 1 height 13
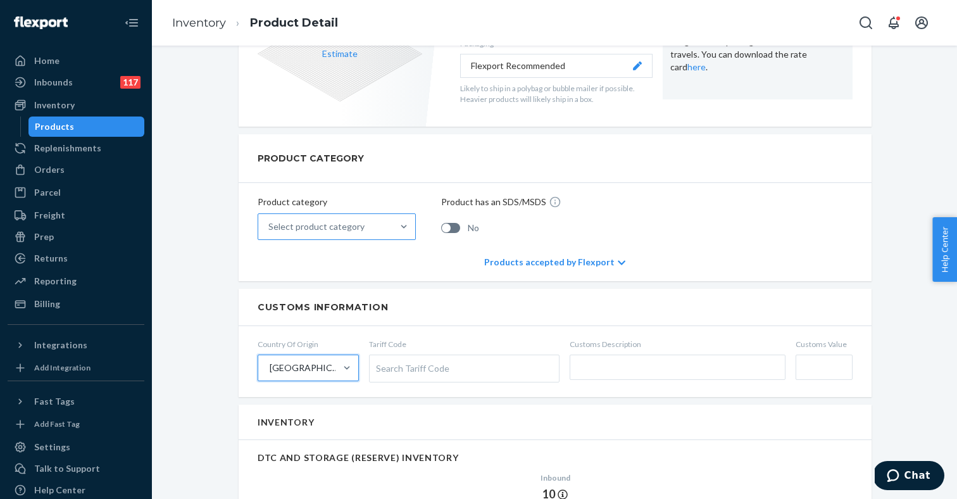
click at [349, 223] on div "Select product category" at bounding box center [316, 226] width 96 height 13
click at [270, 223] on input "Select product category" at bounding box center [268, 226] width 1 height 13
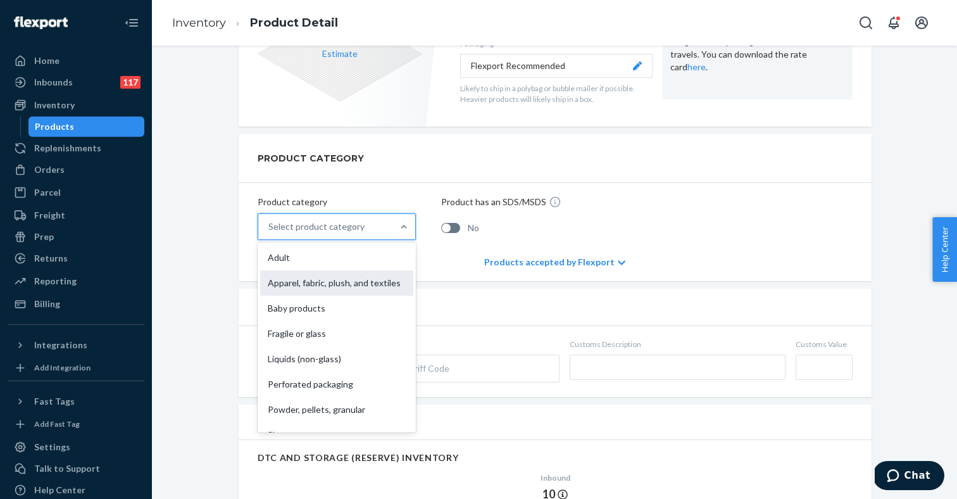
click at [324, 286] on div "Apparel, fabric, plush, and textiles" at bounding box center [336, 282] width 153 height 25
click at [270, 233] on input "option Apparel, fabric, plush, and textiles focused, 2 of 10. 10 results availa…" at bounding box center [268, 226] width 1 height 13
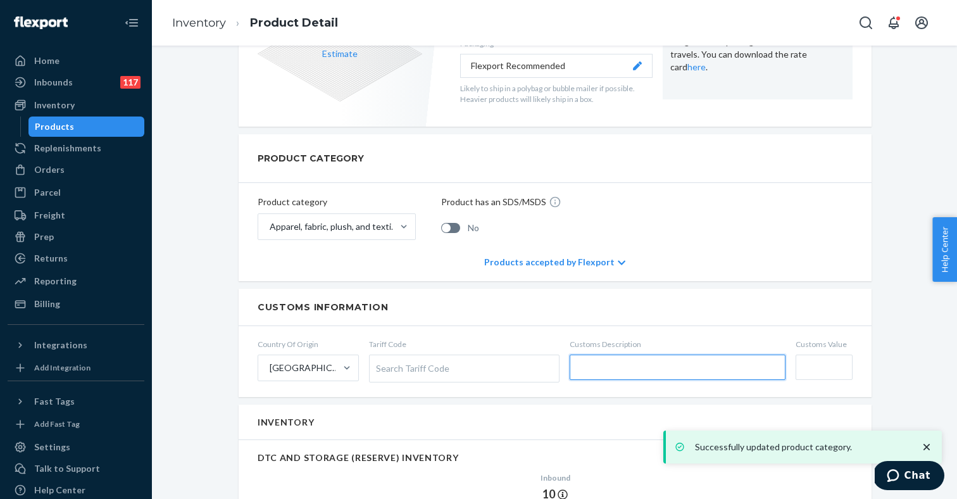
click at [620, 370] on input "text" at bounding box center [678, 367] width 216 height 25
paste input "ASTRO ARCTIC FAUX FUR COAT"
type input "ASTRO ARCTIC FAUX FUR COAT"
click at [428, 369] on div "Search Tariff Code" at bounding box center [464, 368] width 189 height 27
click at [379, 369] on input "Tariff Code Search Tariff Code Type to search" at bounding box center [377, 367] width 3 height 23
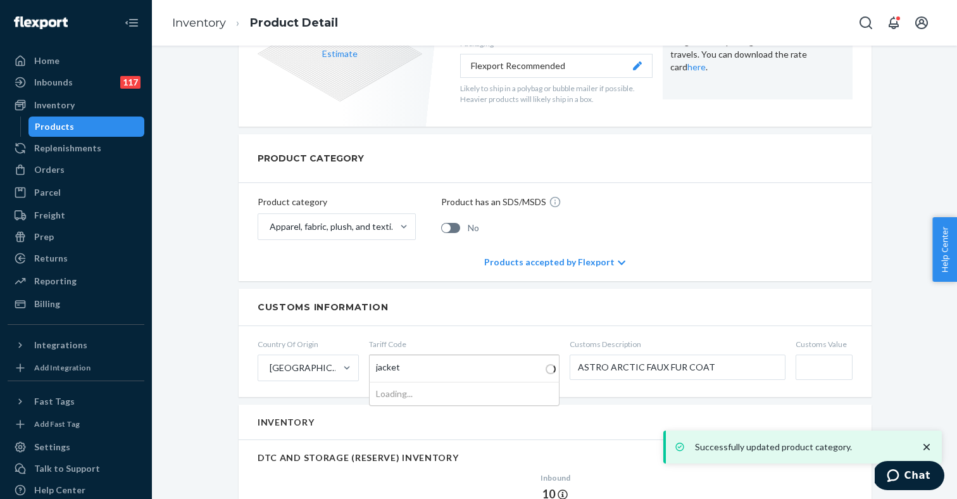
type input "jackets"
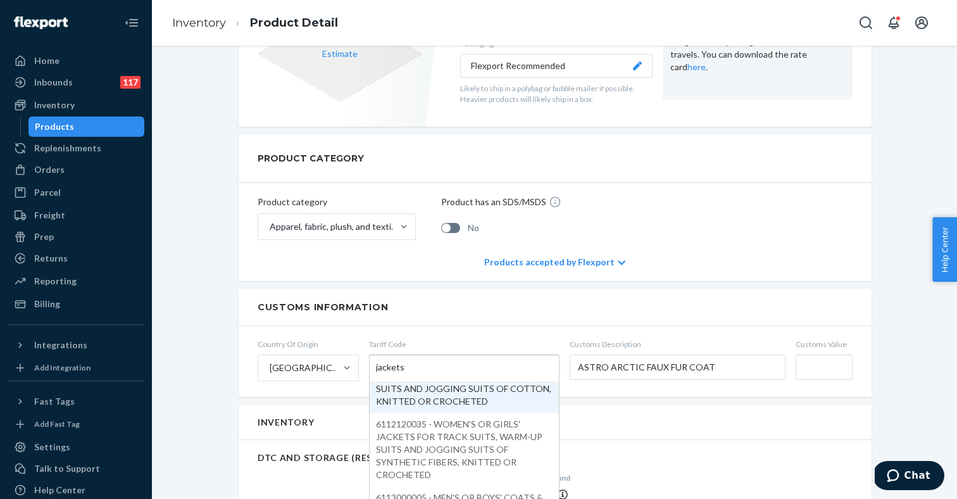
scroll to position [241, 0]
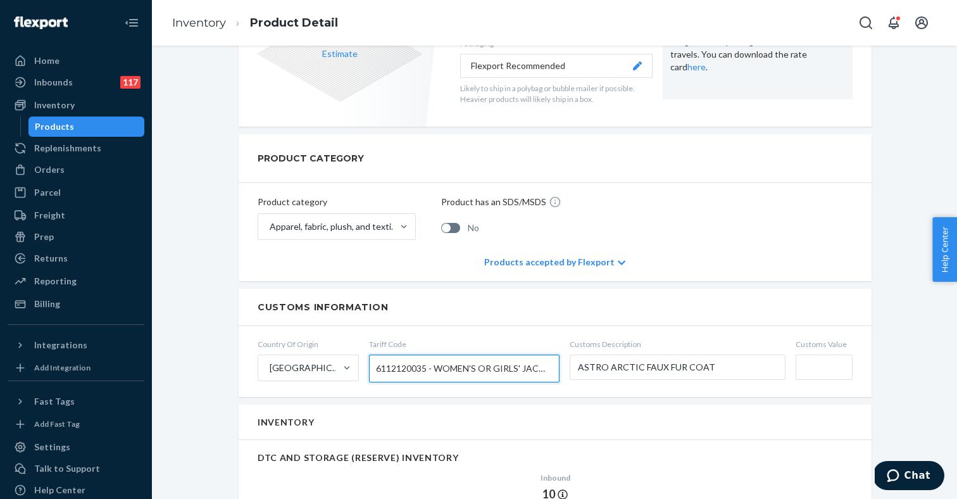
click at [824, 367] on input "Customs Value" at bounding box center [824, 367] width 57 height 25
type input "$22"
click at [740, 254] on div "PRODUCT CATEGORY Product category Apparel, fabric, plush, and textiles Product …" at bounding box center [555, 207] width 633 height 147
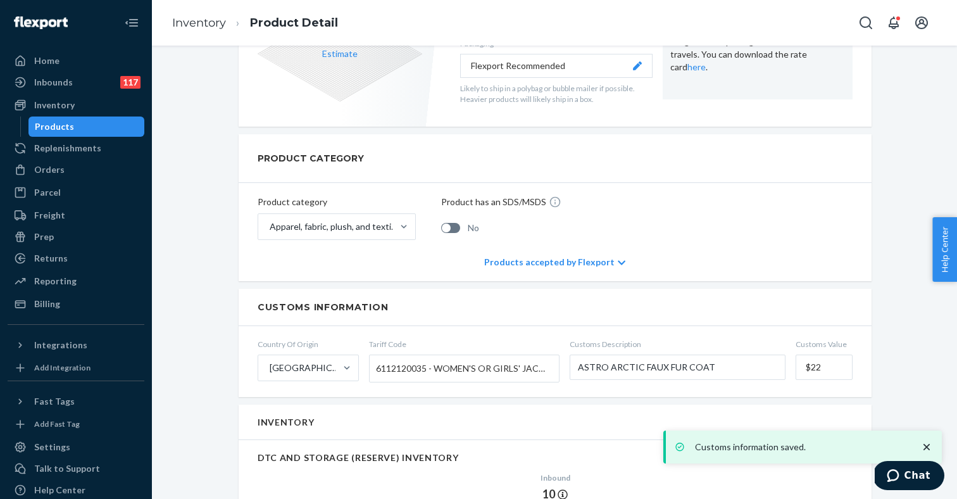
scroll to position [0, 0]
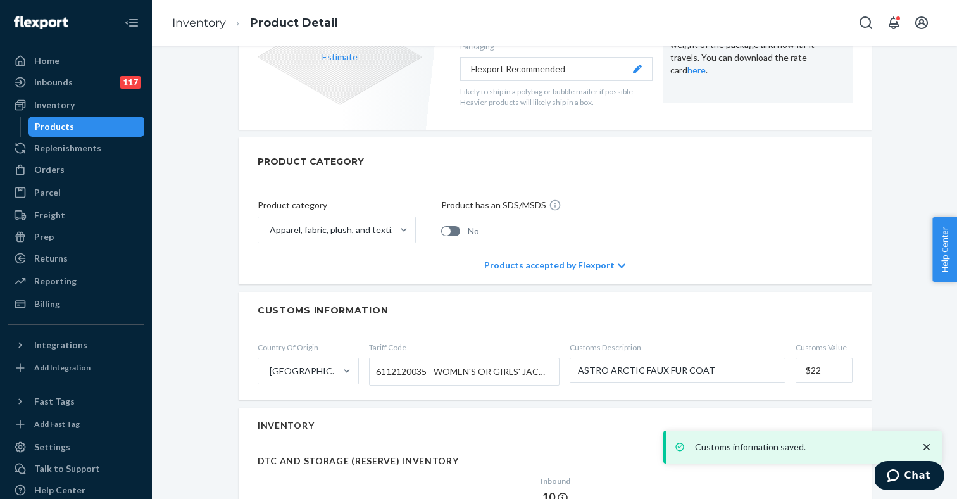
click at [68, 124] on div "Products" at bounding box center [54, 126] width 39 height 13
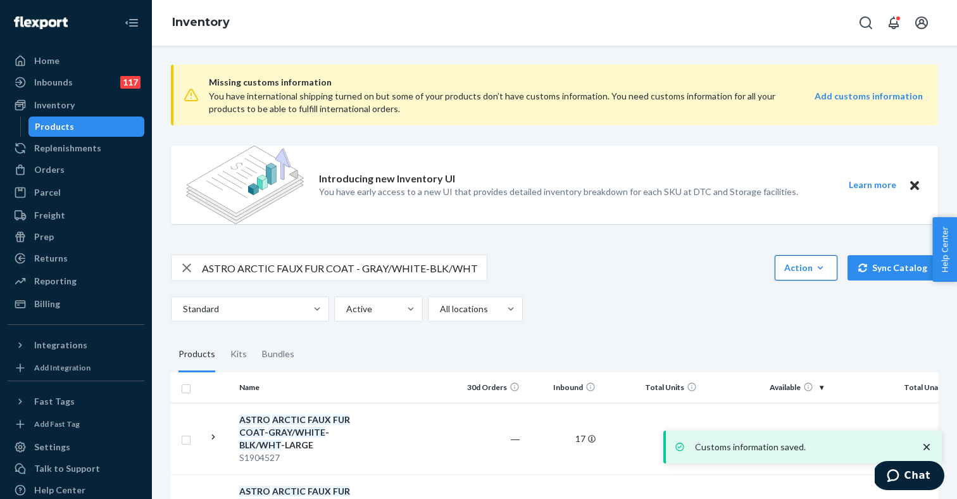
click at [812, 276] on button "Action Create product Create kit or bundle Bulk create products Bulk update pro…" at bounding box center [806, 267] width 63 height 25
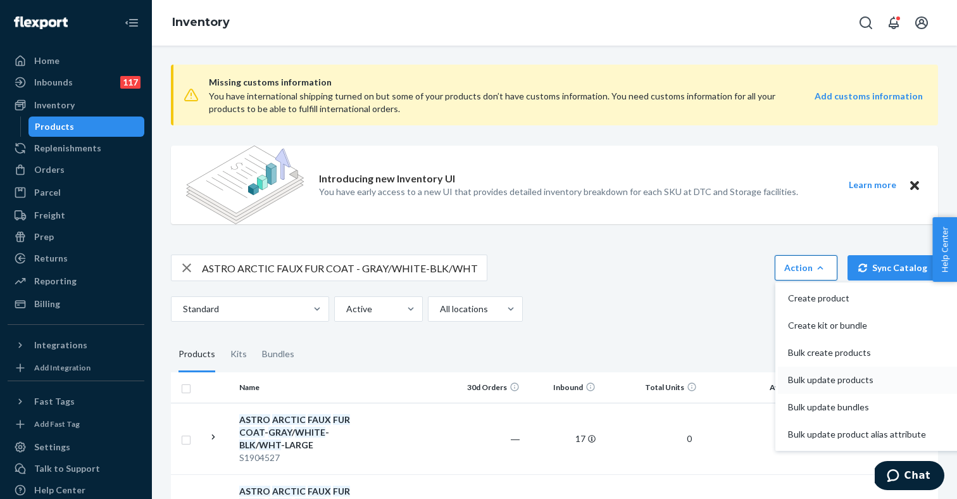
click at [823, 377] on span "Bulk update products" at bounding box center [857, 379] width 138 height 9
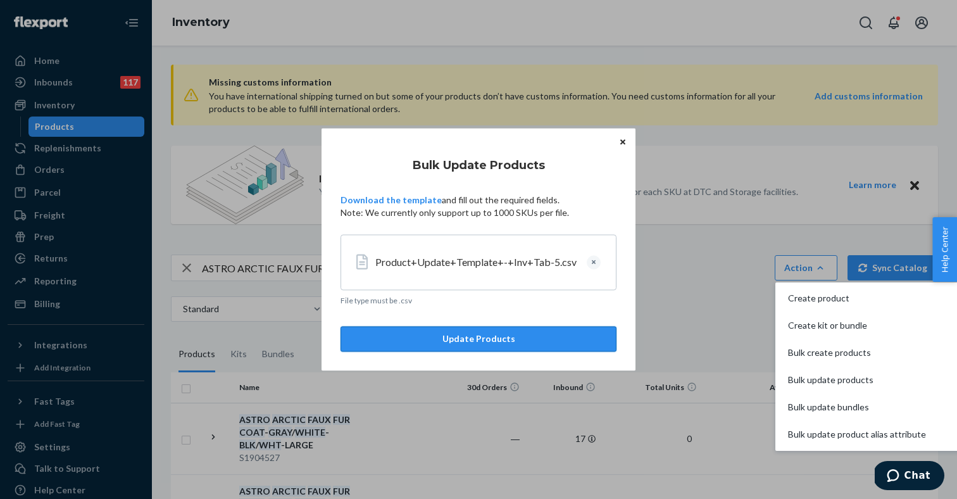
click at [516, 340] on button "Update Products" at bounding box center [479, 339] width 276 height 25
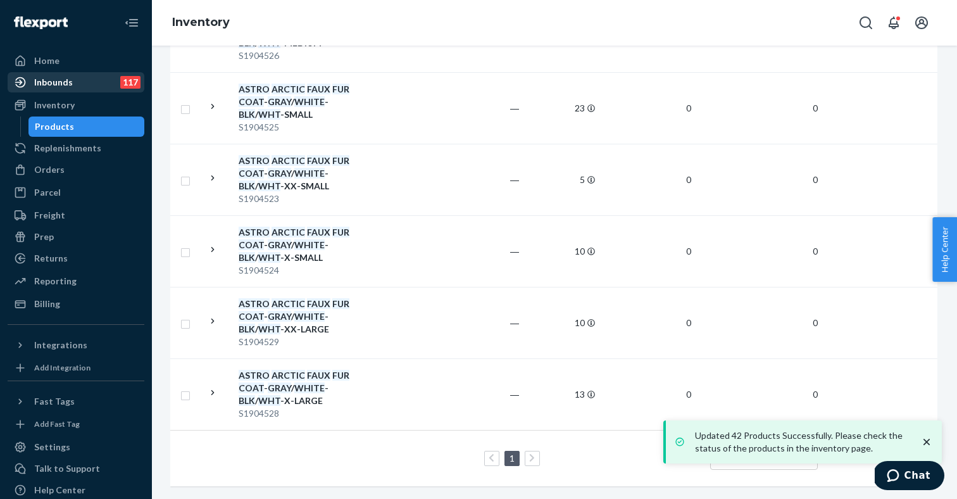
click at [42, 77] on div "Inbounds" at bounding box center [53, 82] width 39 height 13
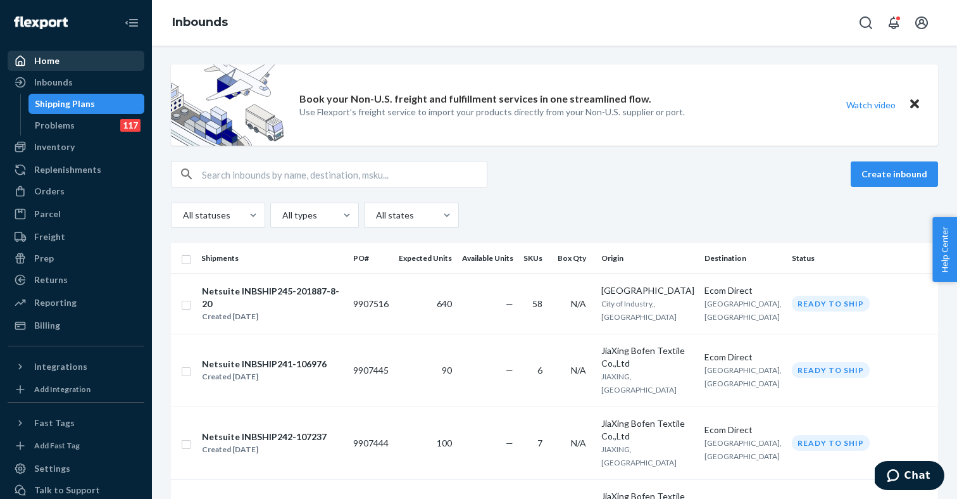
click at [67, 61] on div "Home" at bounding box center [76, 61] width 134 height 18
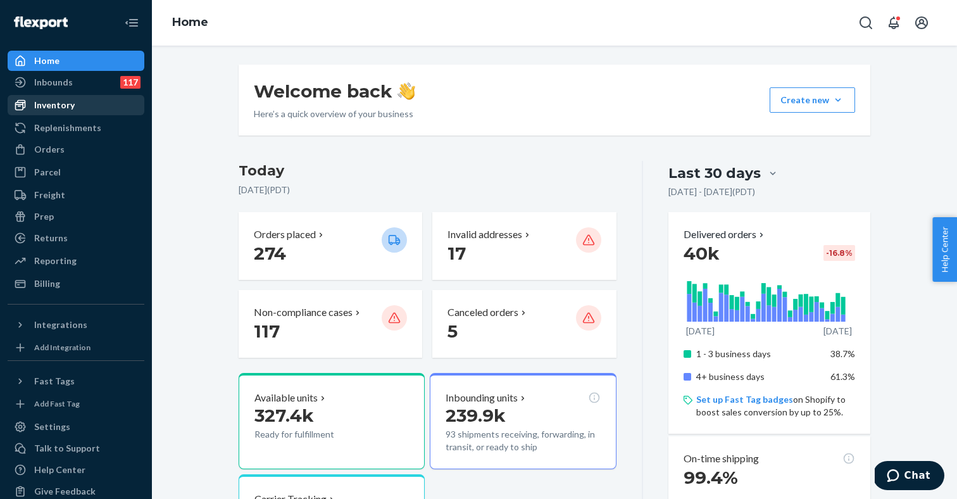
click at [85, 103] on div "Inventory" at bounding box center [76, 105] width 134 height 18
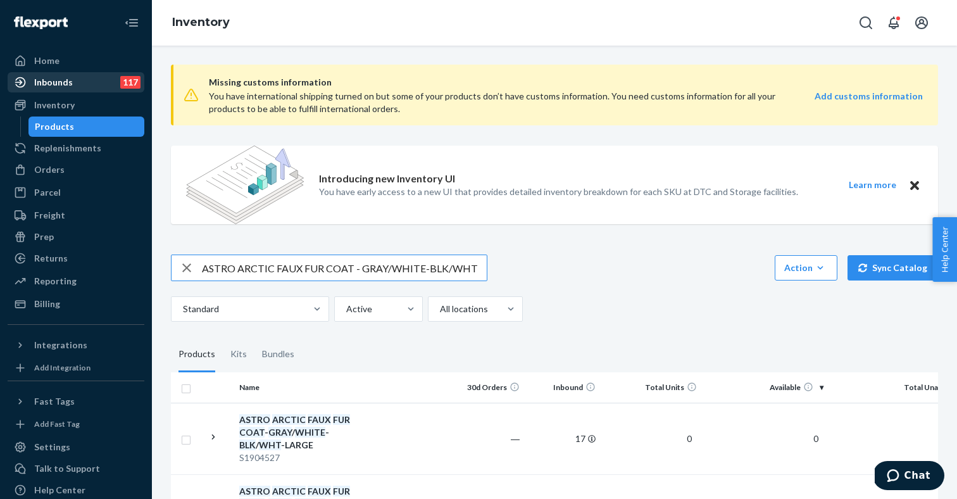
click at [95, 85] on div "Inbounds 117" at bounding box center [76, 82] width 134 height 18
